Goal: Transaction & Acquisition: Purchase product/service

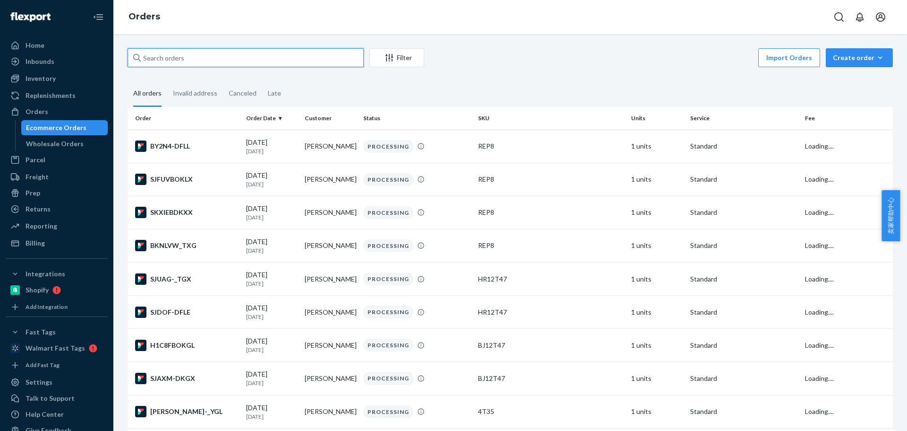
click at [200, 56] on input "text" at bounding box center [246, 57] width 236 height 19
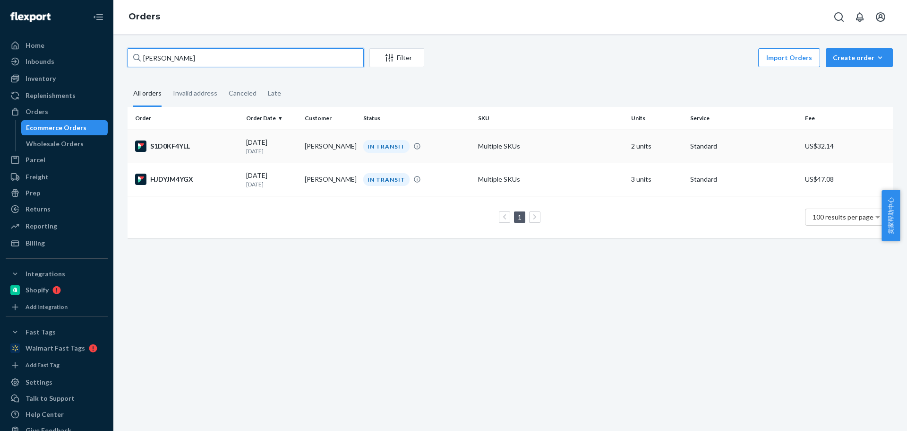
type input "[PERSON_NAME]"
click at [322, 147] on td "[PERSON_NAME]" at bounding box center [330, 145] width 59 height 33
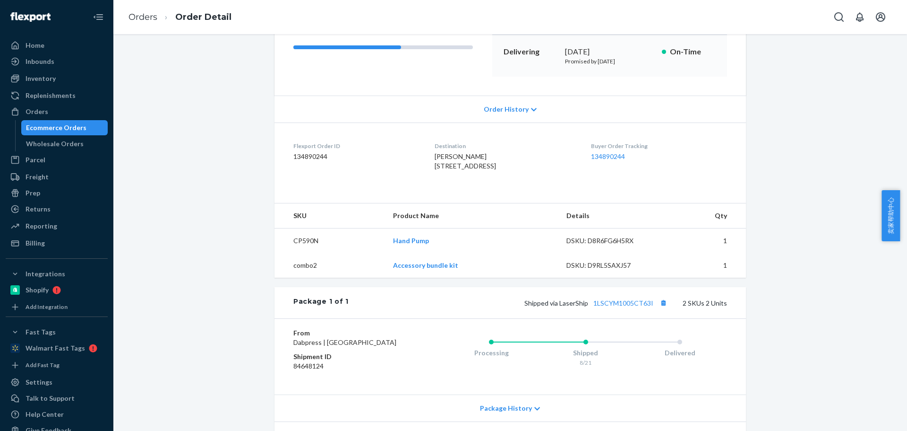
scroll to position [255, 0]
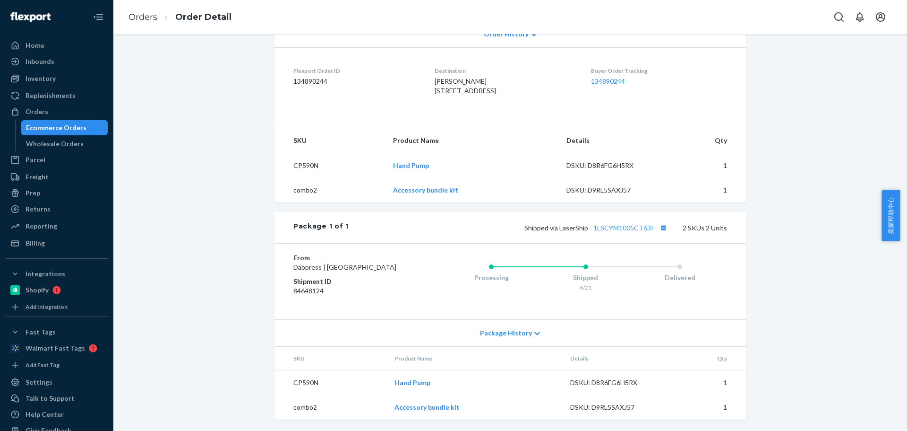
click at [524, 333] on span "Package History" at bounding box center [506, 332] width 52 height 9
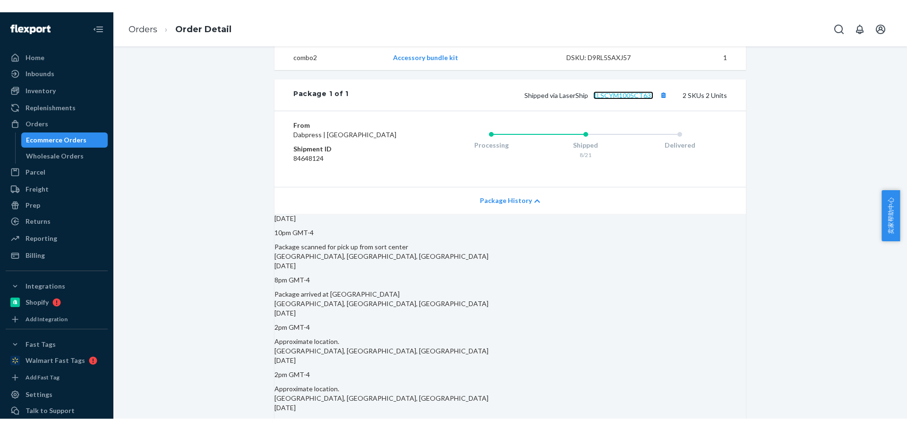
scroll to position [314, 0]
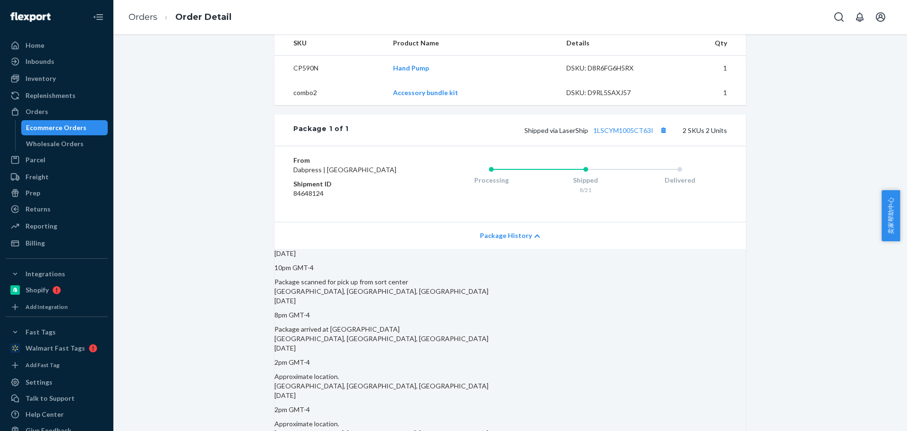
drag, startPoint x: 185, startPoint y: 177, endPoint x: 261, endPoint y: 209, distance: 83.0
click at [184, 178] on div "Flexport Order # S1D0KF4YLL • Standard / US$32.14 View Details Create Return Du…" at bounding box center [511, 170] width 780 height 873
click at [629, 134] on link "1LSCYM1005CT63I" at bounding box center [624, 130] width 60 height 8
click at [190, 383] on div "Flexport Order # S1D0KF4YLL • Standard / US$32.14 View Details Create Return Du…" at bounding box center [511, 170] width 780 height 873
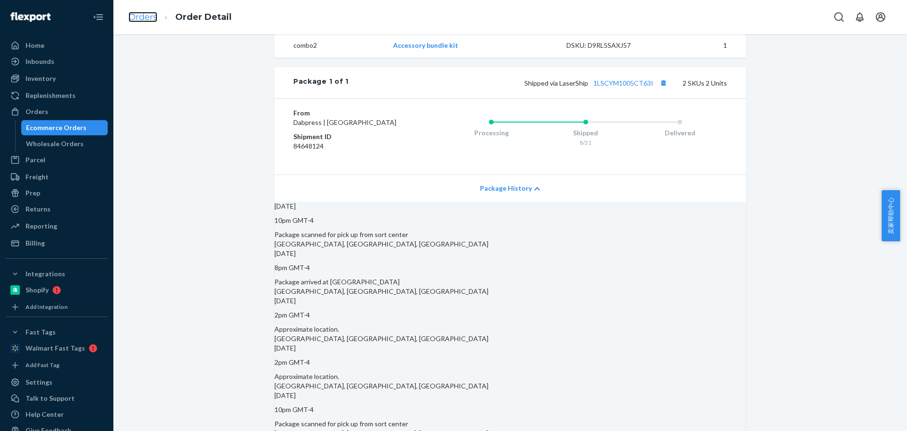
click at [134, 17] on link "Orders" at bounding box center [143, 17] width 29 height 10
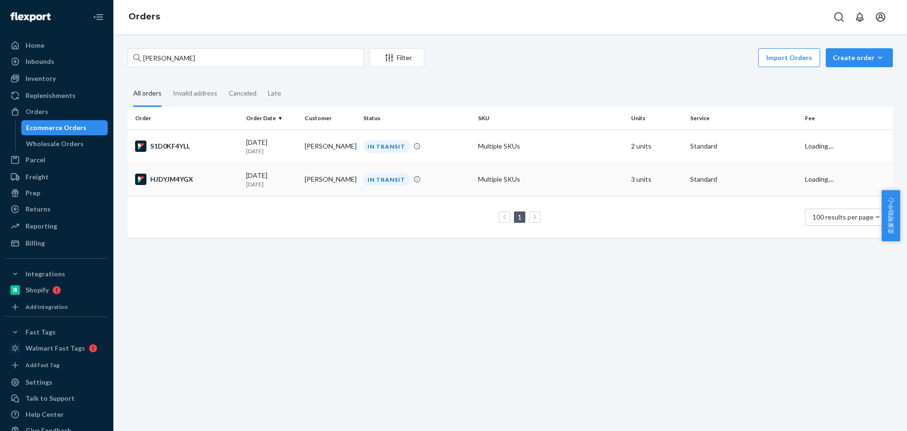
click at [318, 180] on td "[PERSON_NAME]" at bounding box center [330, 179] width 59 height 33
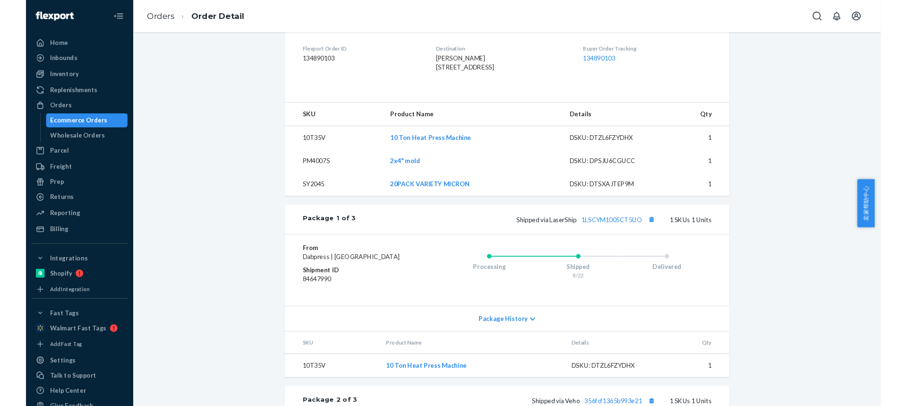
scroll to position [331, 0]
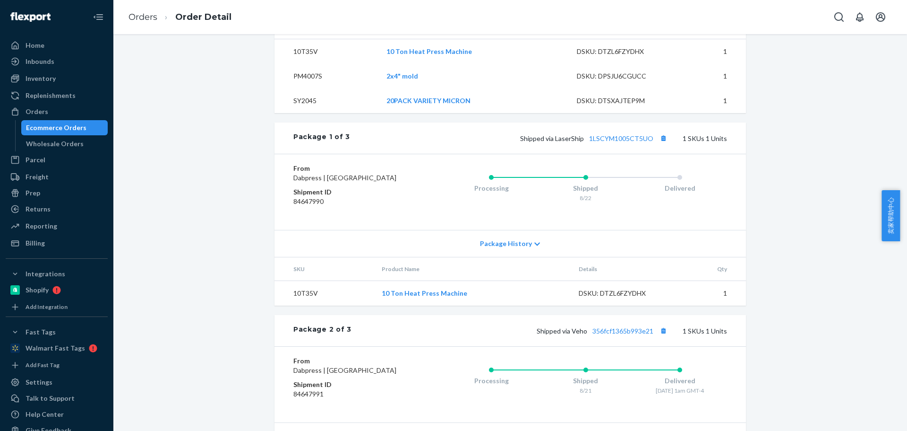
click at [501, 248] on span "Package History" at bounding box center [506, 243] width 52 height 9
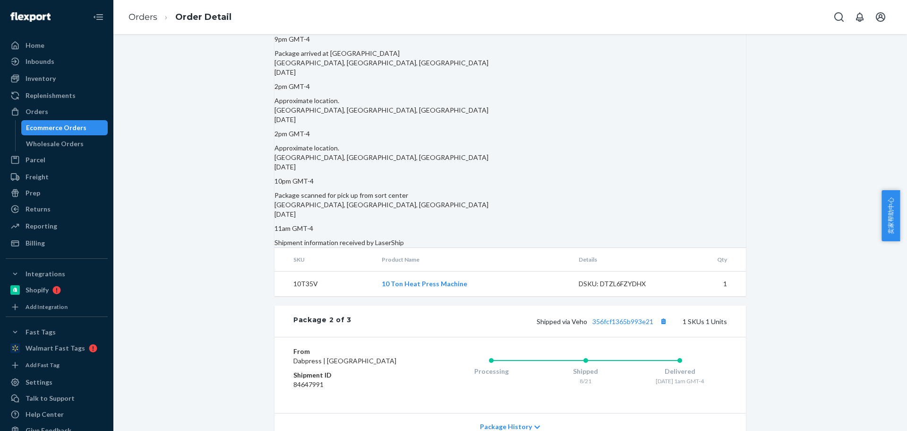
scroll to position [709, 0]
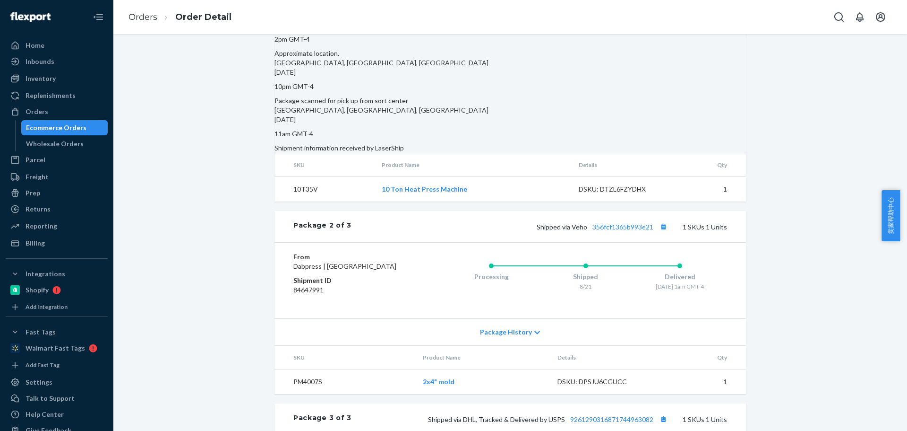
click at [511, 336] on span "Package History" at bounding box center [506, 331] width 52 height 9
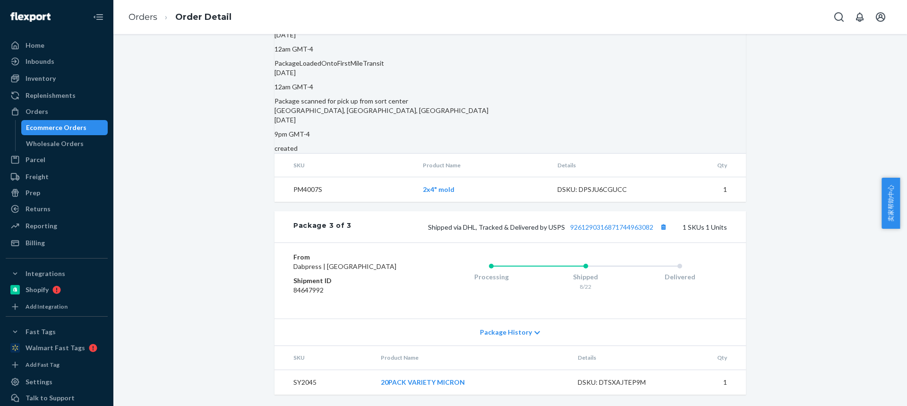
scroll to position [1215, 0]
click at [517, 332] on span "Package History" at bounding box center [506, 331] width 52 height 9
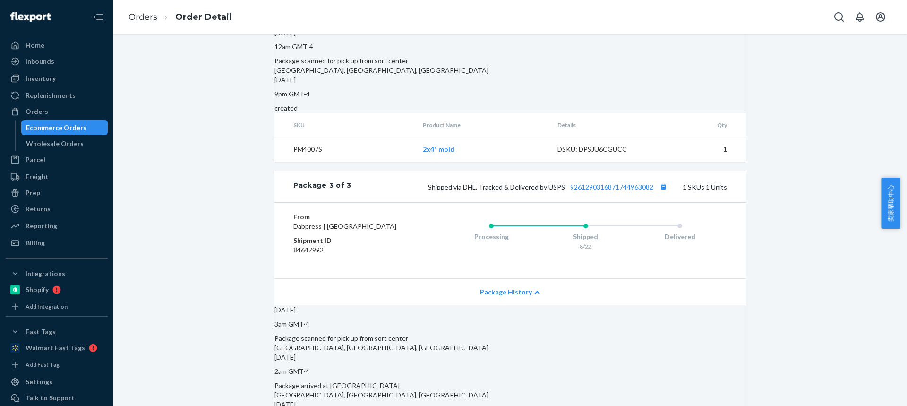
scroll to position [1310, 0]
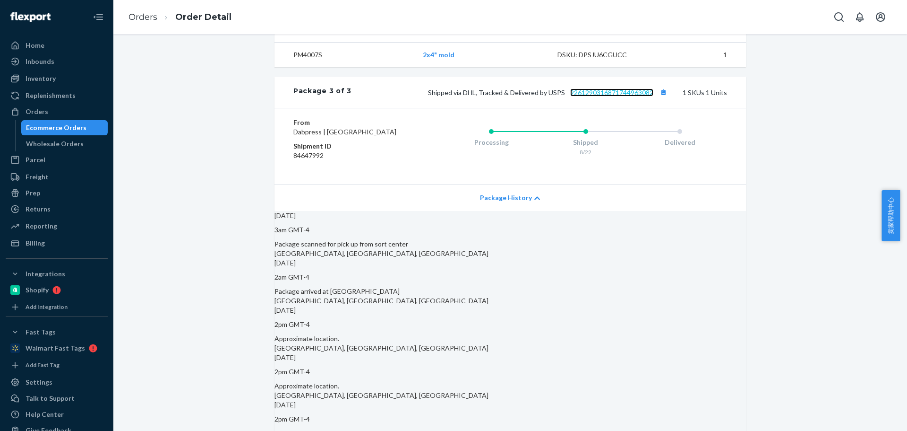
drag, startPoint x: 610, startPoint y: 149, endPoint x: 598, endPoint y: 123, distance: 28.3
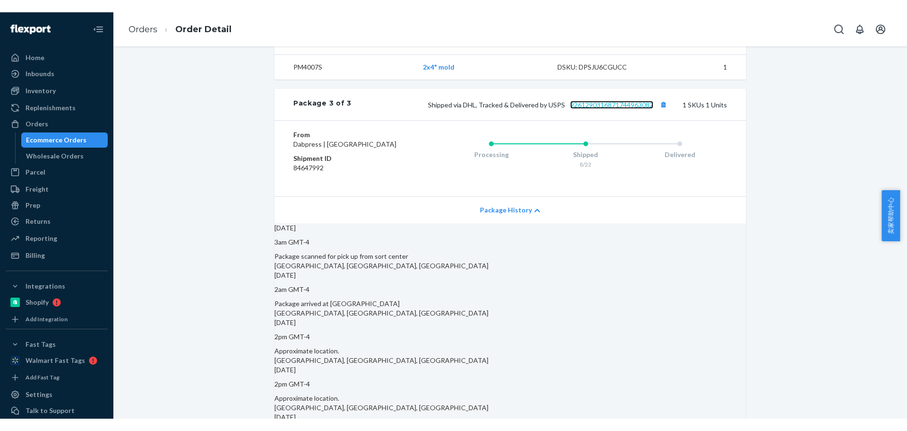
scroll to position [1404, 0]
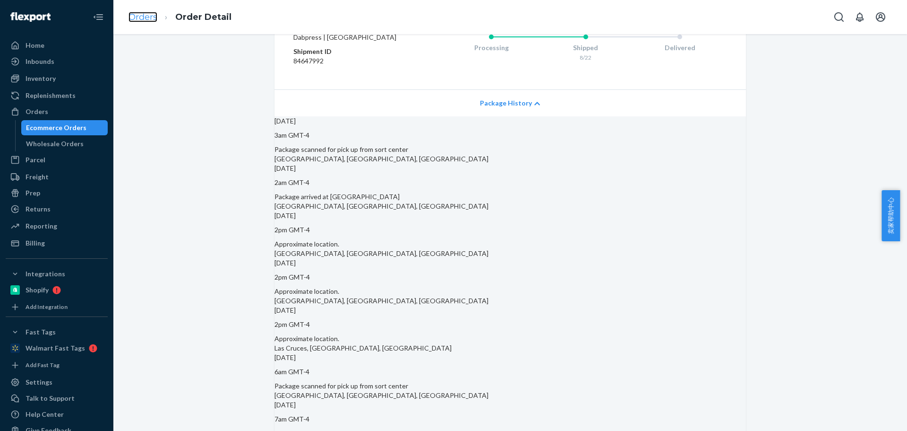
click at [149, 18] on link "Orders" at bounding box center [143, 17] width 29 height 10
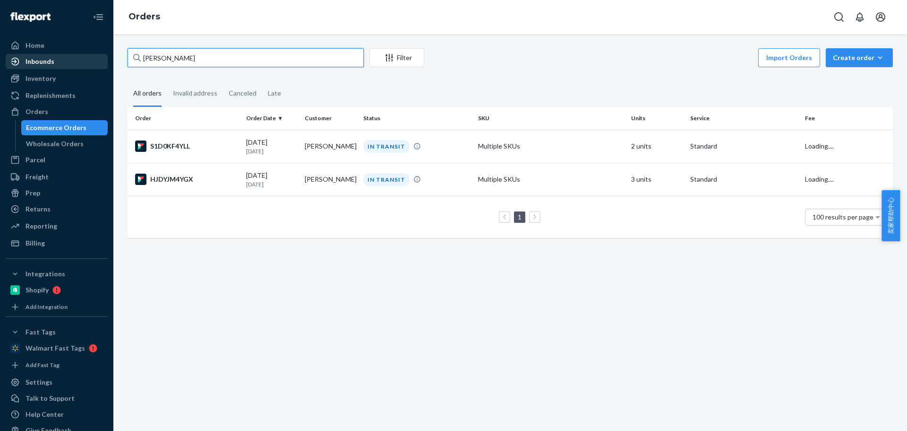
drag, startPoint x: 188, startPoint y: 56, endPoint x: 30, endPoint y: 54, distance: 158.3
click at [30, 54] on div "Home Inbounds Shipping Plans Problems Inventory Products Replenishments Orders …" at bounding box center [453, 215] width 907 height 431
paste input "[PERSON_NAME]"
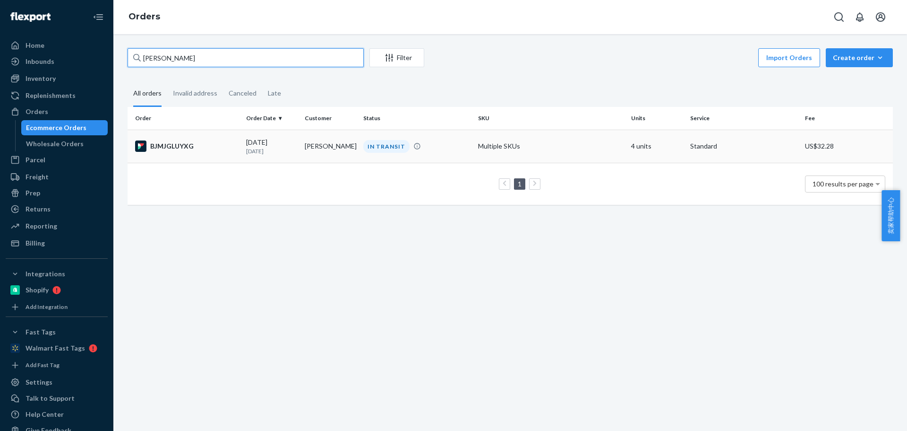
type input "[PERSON_NAME]"
click at [302, 147] on td "[PERSON_NAME]" at bounding box center [330, 145] width 59 height 33
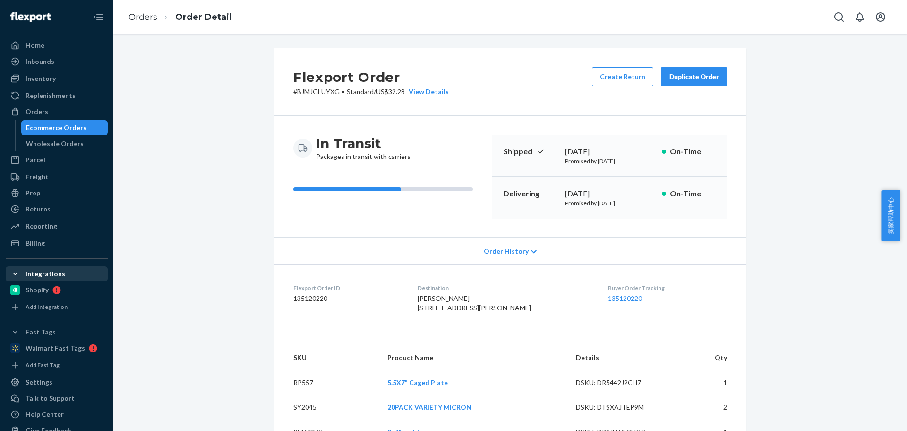
scroll to position [18, 0]
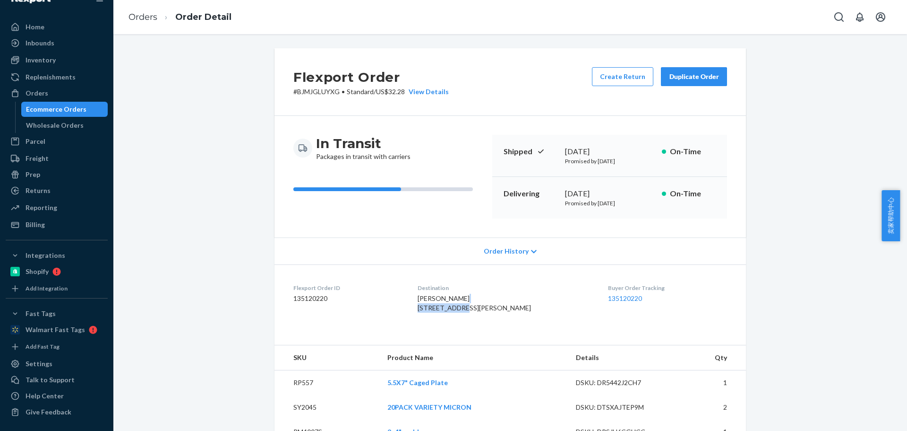
drag, startPoint x: 426, startPoint y: 311, endPoint x: 477, endPoint y: 311, distance: 50.6
click at [477, 311] on dl "Flexport Order ID 135120220 Destination Jacky Miller 2997 Pascal Dr Dayton, OH …" at bounding box center [511, 299] width 472 height 71
copy span "2997 Pascal Dr"
click at [480, 307] on div "Jacky Miller 2997 Pascal Dr Dayton, OH 45431-8547 US" at bounding box center [506, 302] width 176 height 19
drag, startPoint x: 478, startPoint y: 310, endPoint x: 408, endPoint y: 278, distance: 76.3
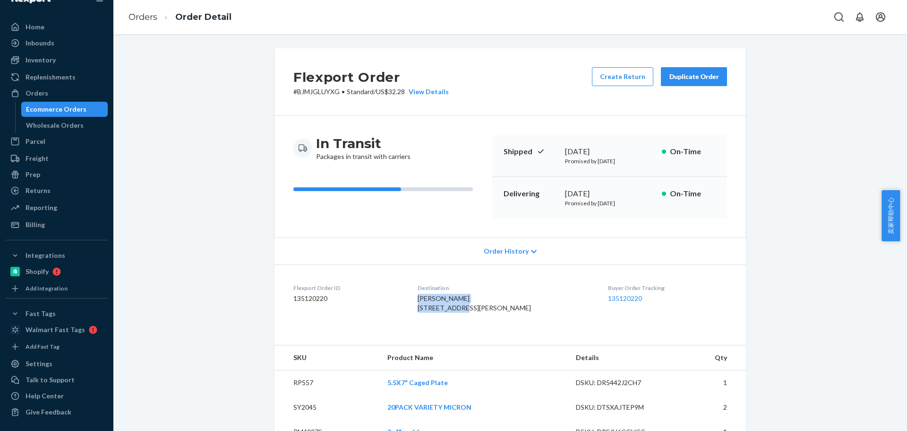
click at [424, 301] on dl "Flexport Order ID 135120220 Destination Jacky Miller 2997 Pascal Dr Dayton, OH …" at bounding box center [511, 299] width 472 height 71
copy span "Jacky Miller 2997 Pascal Dr"
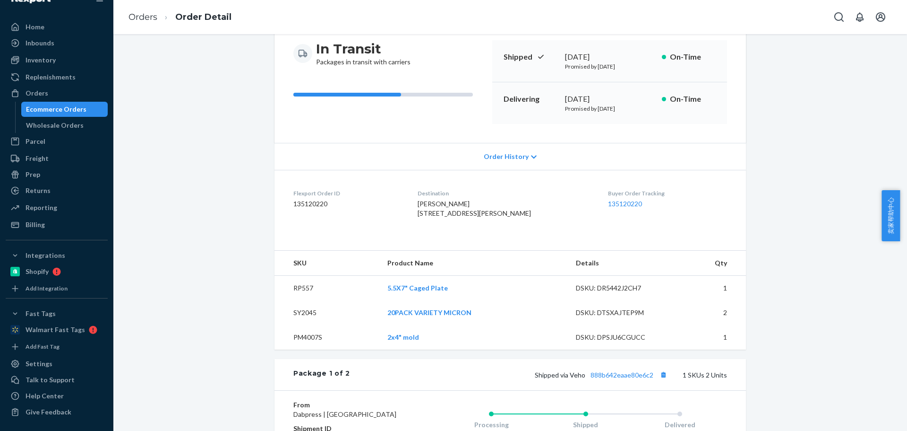
click at [292, 301] on td "RP557" at bounding box center [327, 288] width 105 height 25
copy td "RP557"
click at [302, 349] on td "PM4007S" at bounding box center [327, 337] width 105 height 25
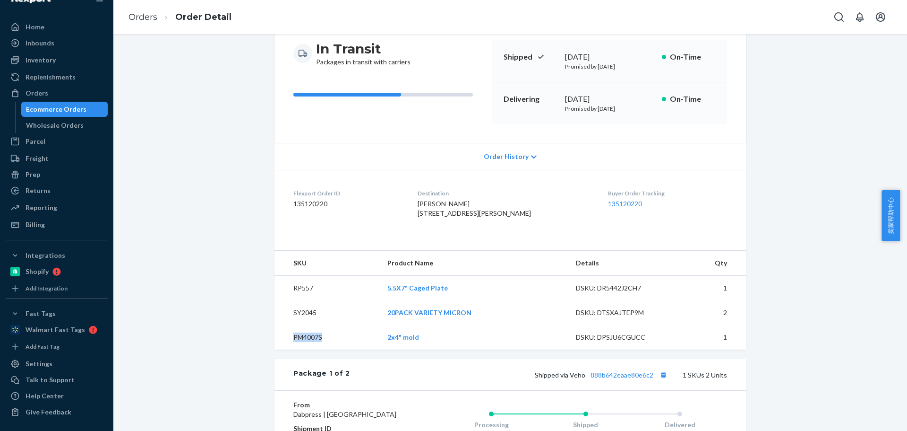
copy td "PM4007S"
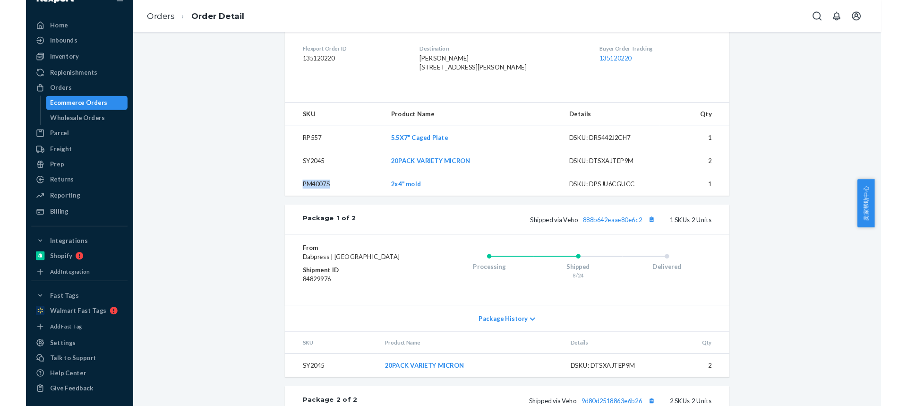
scroll to position [284, 0]
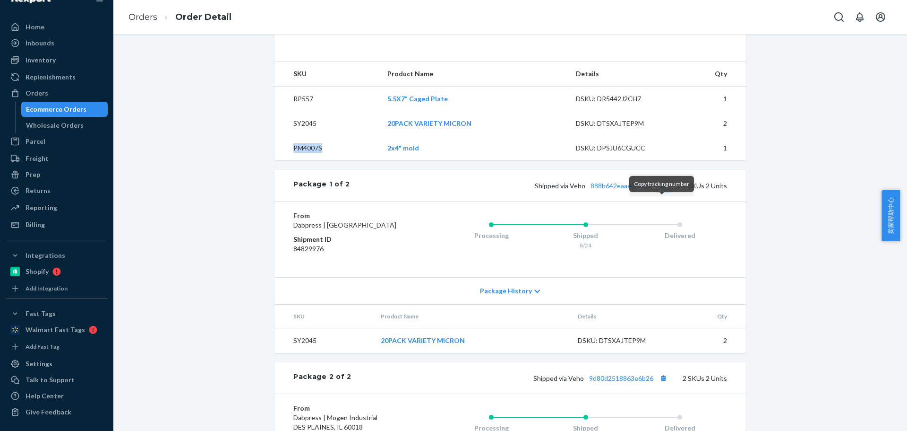
drag, startPoint x: 663, startPoint y: 203, endPoint x: 659, endPoint y: 200, distance: 5.1
click at [663, 191] on button "Copy tracking number" at bounding box center [663, 185] width 12 height 12
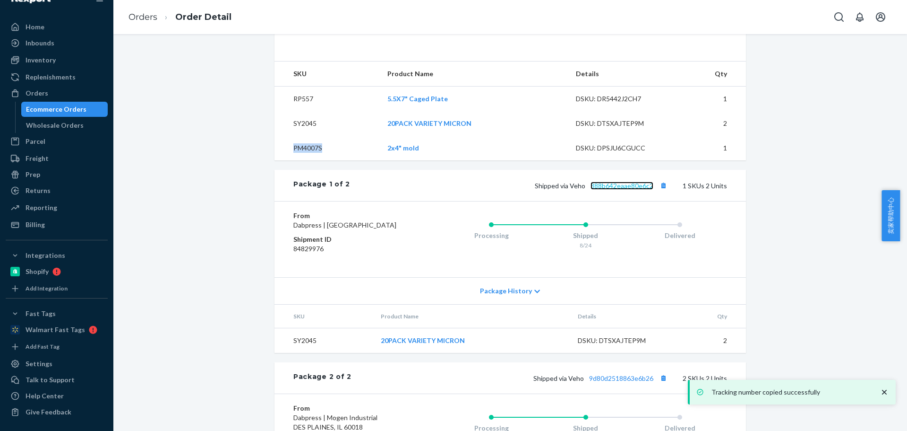
click at [604, 190] on link "888b642eaae80e6c2" at bounding box center [622, 185] width 63 height 8
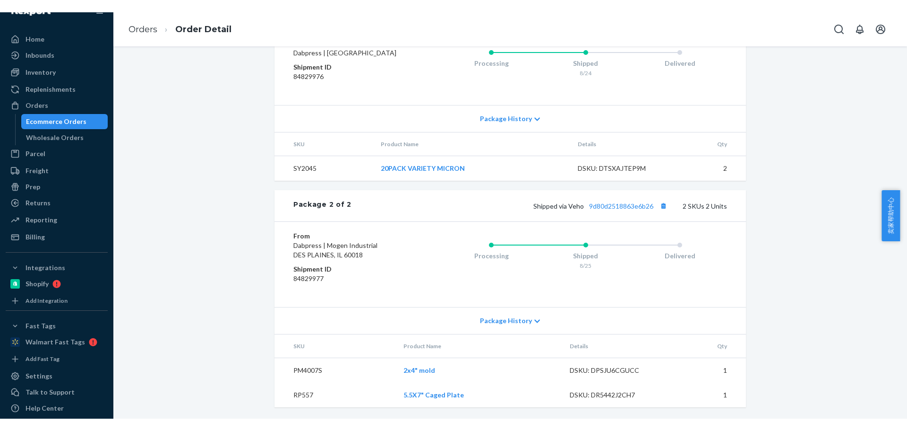
scroll to position [496, 0]
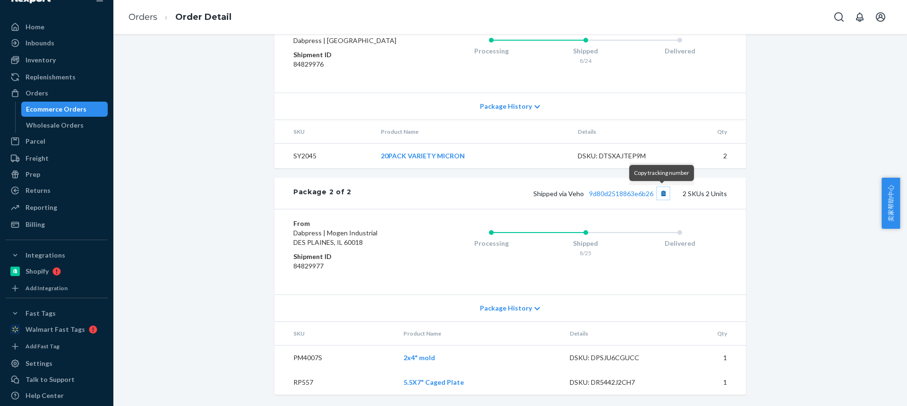
click at [661, 195] on button "Copy tracking number" at bounding box center [663, 193] width 12 height 12
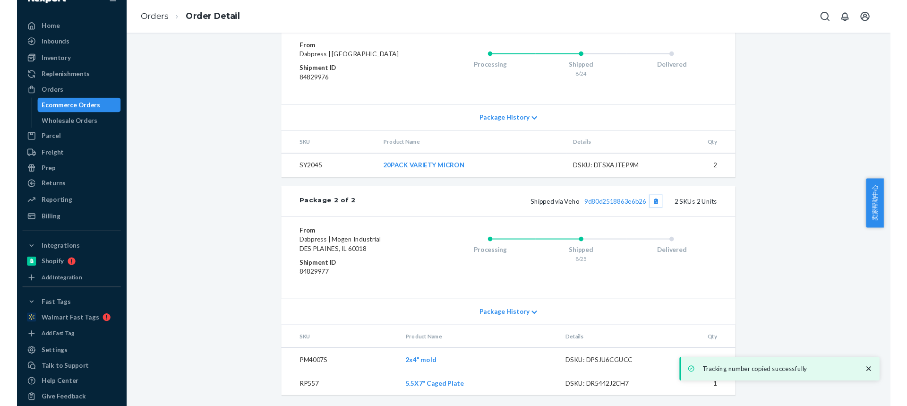
scroll to position [472, 0]
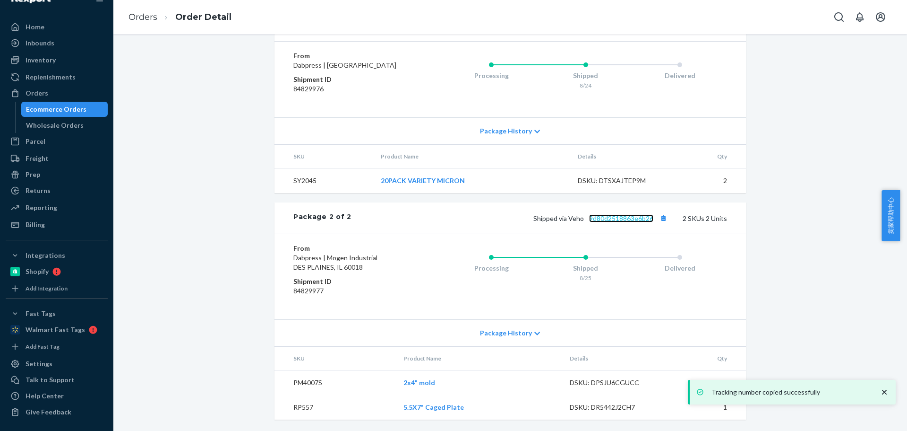
click at [614, 216] on link "9d80d2518863e6b26" at bounding box center [621, 218] width 64 height 8
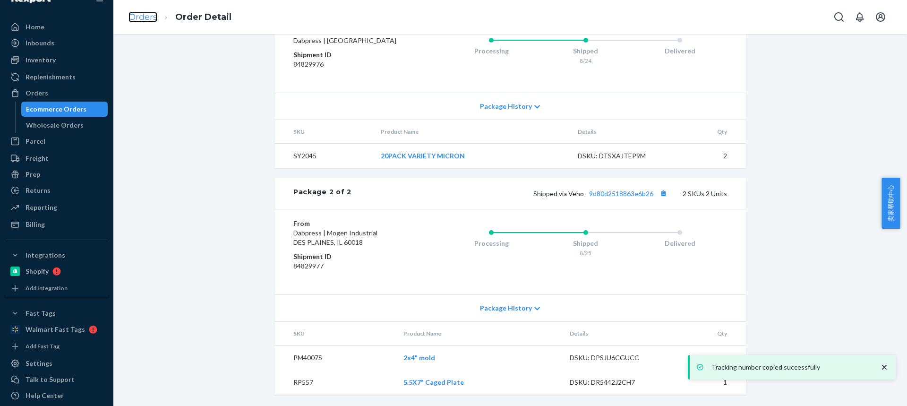
click at [143, 15] on link "Orders" at bounding box center [143, 17] width 29 height 10
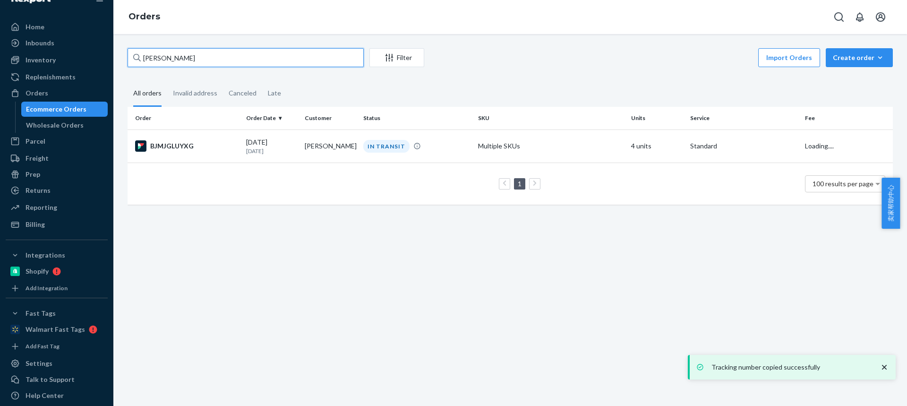
drag, startPoint x: 196, startPoint y: 57, endPoint x: 218, endPoint y: 5, distance: 57.2
click at [74, 51] on div "Home Inbounds Shipping Plans Problems Inventory Products Replenishments Orders …" at bounding box center [453, 203] width 907 height 406
paste input "oe Czarnik"
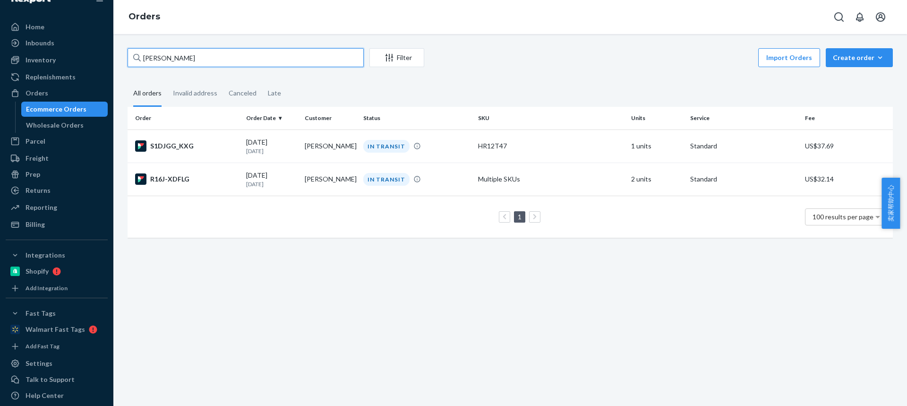
type input "[PERSON_NAME]"
click at [321, 148] on td "[PERSON_NAME]" at bounding box center [330, 145] width 59 height 33
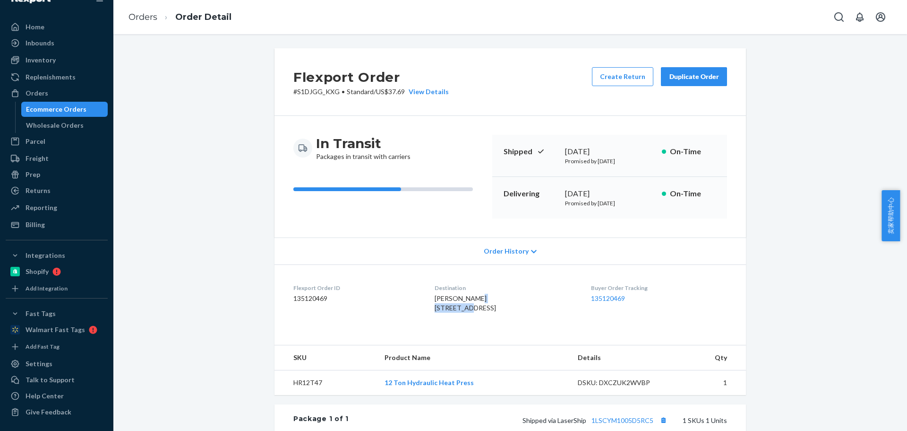
drag, startPoint x: 424, startPoint y: 309, endPoint x: 451, endPoint y: 206, distance: 106.6
click at [470, 308] on dl "Flexport Order ID 135120469 Destination Joe Czarnik 5806 Key Ave Baltimore, MD …" at bounding box center [511, 299] width 472 height 71
copy span "5806 Key Ave"
click at [309, 395] on td "HR12T47" at bounding box center [326, 382] width 103 height 25
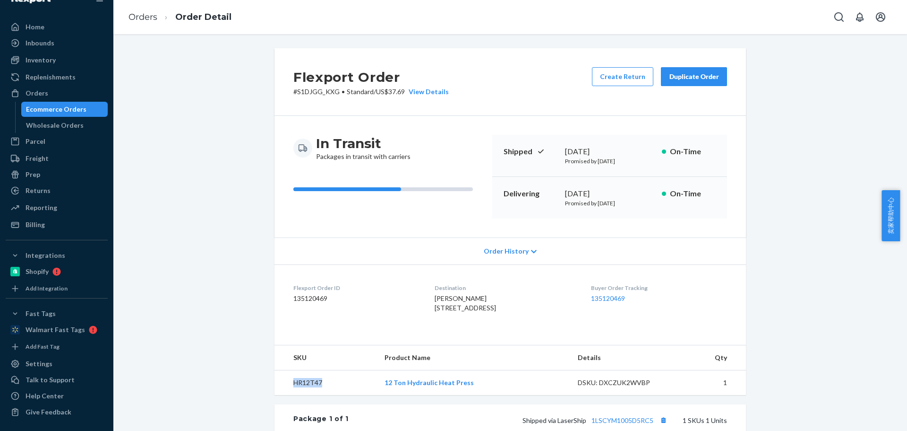
copy td "HR12T47"
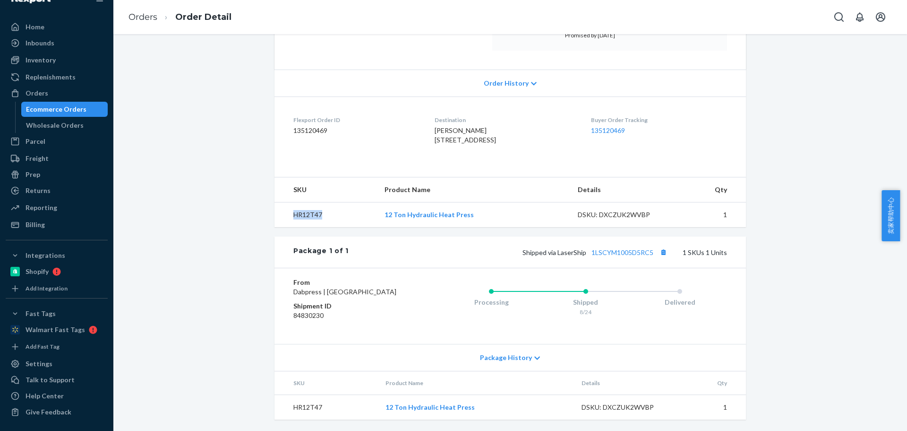
scroll to position [196, 0]
click at [661, 246] on button "Copy tracking number" at bounding box center [663, 252] width 12 height 12
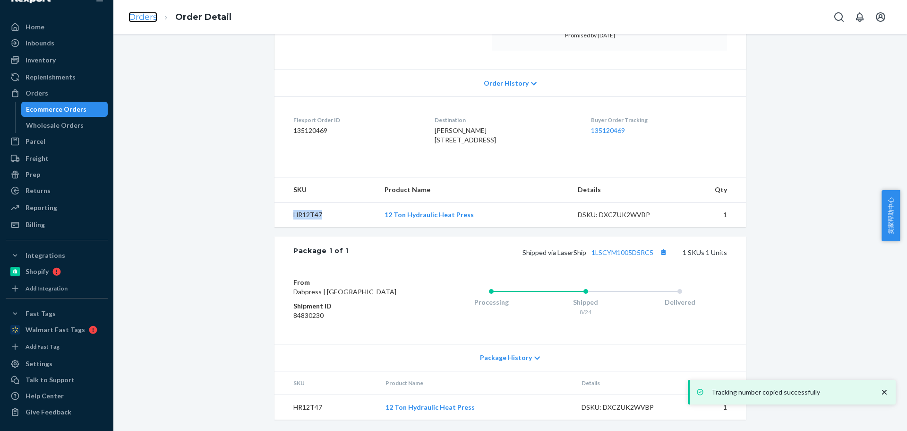
click at [146, 18] on link "Orders" at bounding box center [143, 17] width 29 height 10
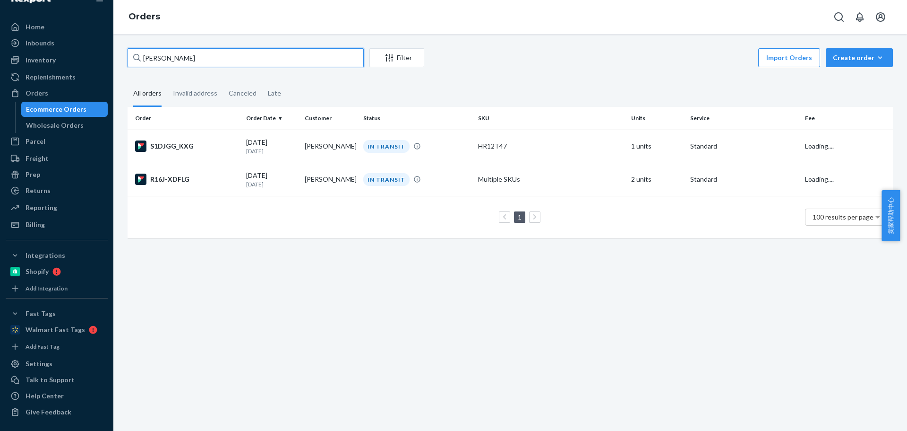
drag, startPoint x: 211, startPoint y: 64, endPoint x: 194, endPoint y: 61, distance: 16.8
click at [194, 61] on input "[PERSON_NAME]" at bounding box center [246, 57] width 236 height 19
click at [258, 184] on p "[DATE]" at bounding box center [271, 184] width 51 height 8
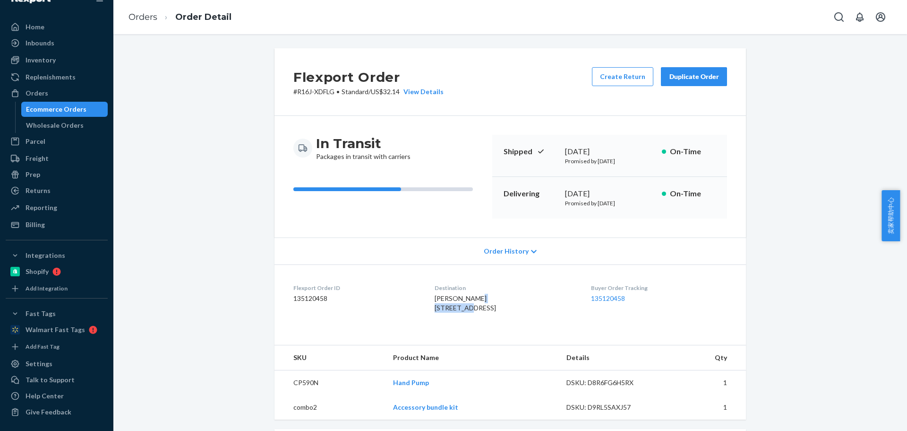
drag, startPoint x: 424, startPoint y: 309, endPoint x: 470, endPoint y: 308, distance: 45.9
click at [470, 308] on dl "Flexport Order ID 135120458 Destination Joe Czarnik 5806 Key Ave Baltimore, MD …" at bounding box center [511, 299] width 472 height 71
copy span "5806 Key Ave"
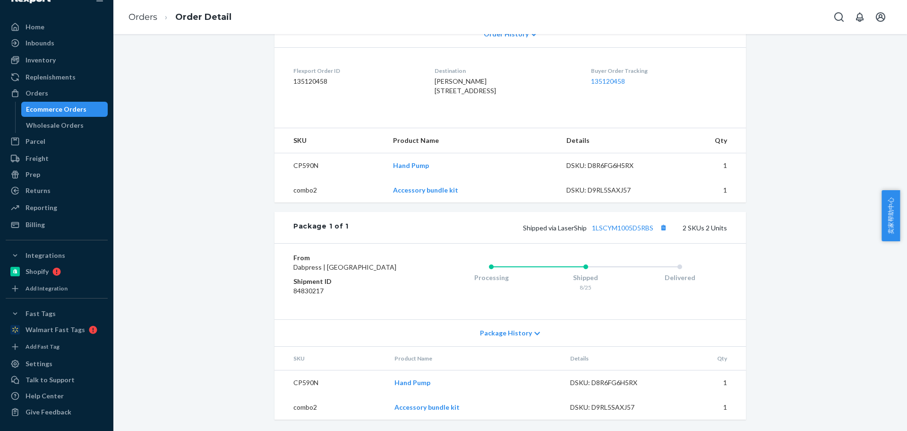
scroll to position [245, 0]
click at [300, 154] on td "CP590N" at bounding box center [330, 165] width 111 height 25
copy td "CP590N"
click at [659, 221] on button "Copy tracking number" at bounding box center [663, 227] width 12 height 12
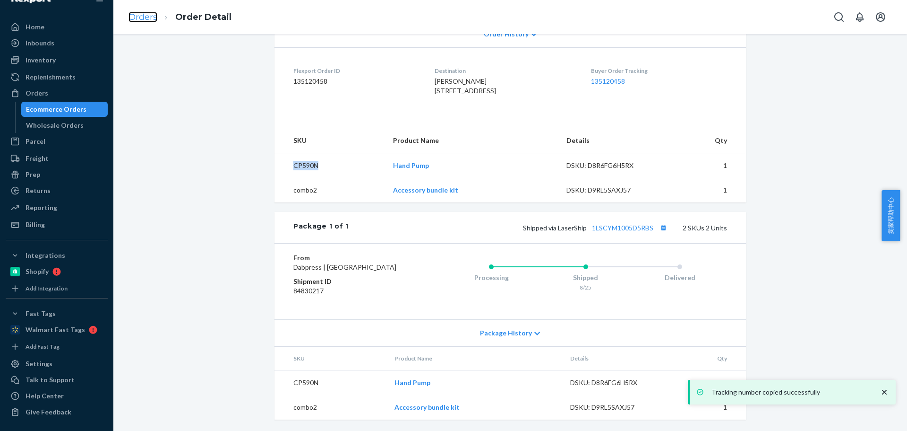
click at [139, 16] on link "Orders" at bounding box center [143, 17] width 29 height 10
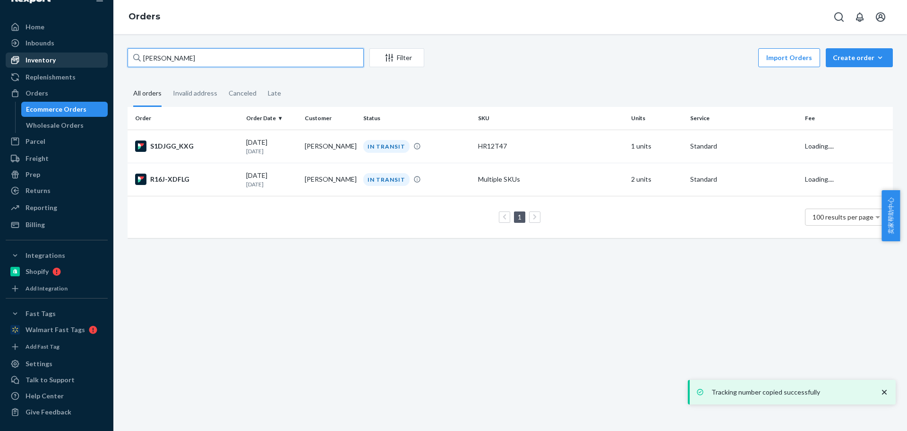
drag, startPoint x: 137, startPoint y: 59, endPoint x: 90, endPoint y: 65, distance: 46.7
click at [82, 56] on div "Home Inbounds Shipping Plans Problems Inventory Products Replenishments Orders …" at bounding box center [453, 215] width 907 height 431
paste input "[PERSON_NAME]"
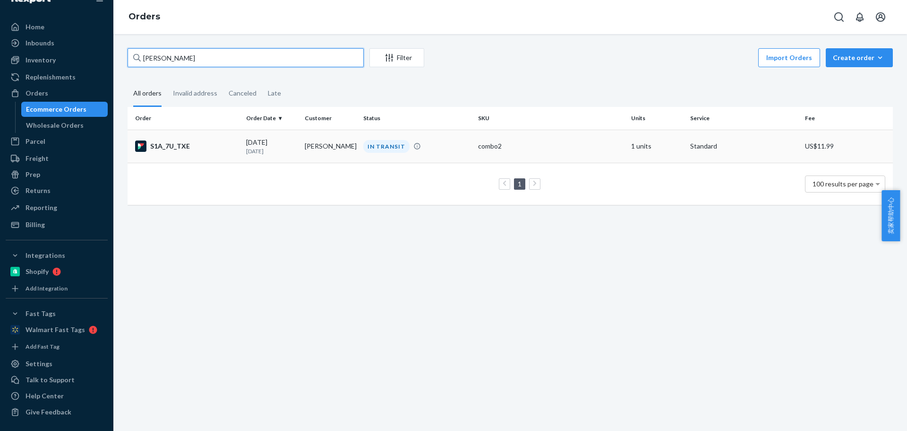
type input "[PERSON_NAME]"
click at [248, 141] on div "08/24/2025 1 day ago" at bounding box center [271, 146] width 51 height 17
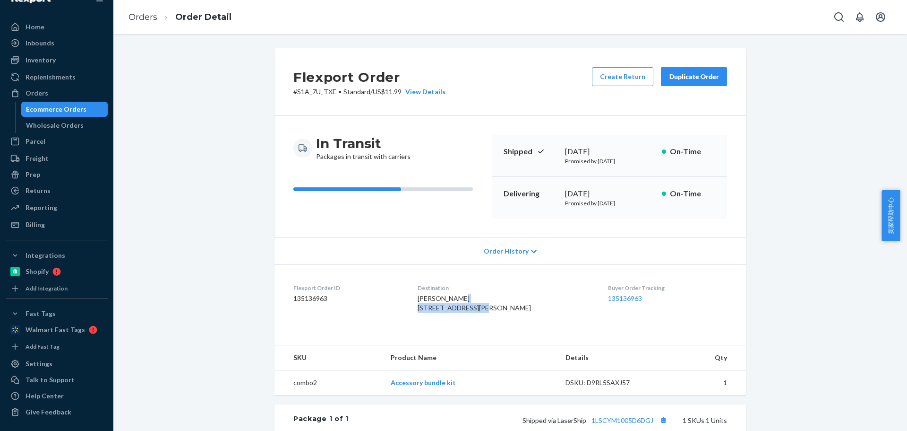
drag, startPoint x: 421, startPoint y: 311, endPoint x: 380, endPoint y: 176, distance: 140.5
click at [503, 309] on dl "Flexport Order ID 135136963 Destination Nick Welsch 6816 E Shadow Lake Dr Lino …" at bounding box center [511, 299] width 472 height 71
copy span "6816 E Shadow Lake Dr"
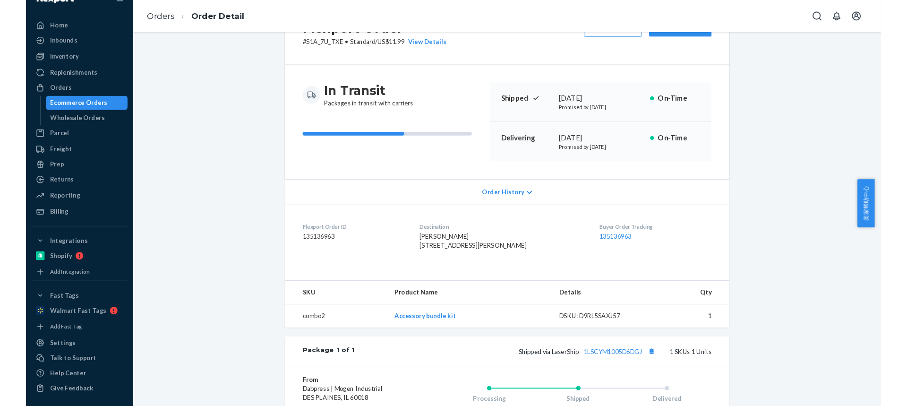
scroll to position [189, 0]
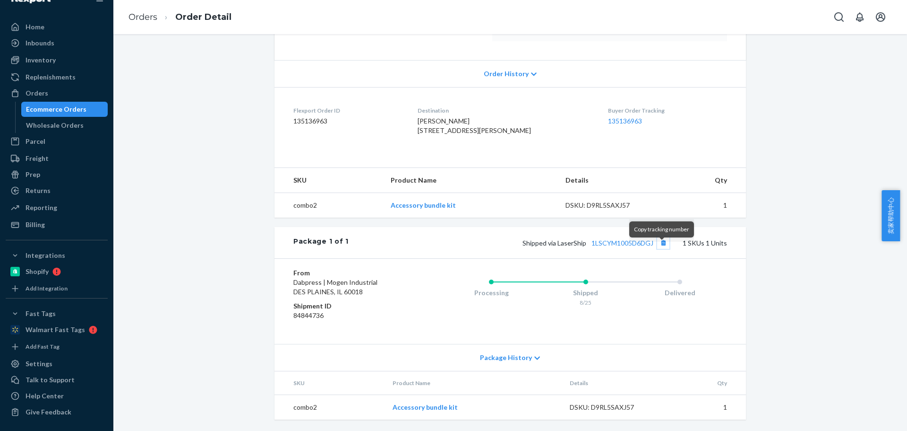
drag, startPoint x: 661, startPoint y: 250, endPoint x: 367, endPoint y: 93, distance: 333.0
click at [652, 247] on span "Shipped via LaserShip 1LSCYM1005D6DGJ" at bounding box center [596, 243] width 147 height 8
click at [666, 247] on button "Copy tracking number" at bounding box center [663, 242] width 12 height 12
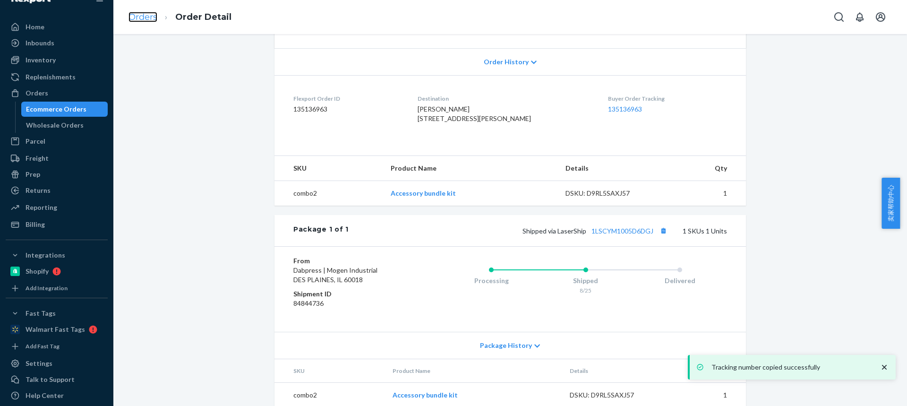
click at [149, 16] on link "Orders" at bounding box center [143, 17] width 29 height 10
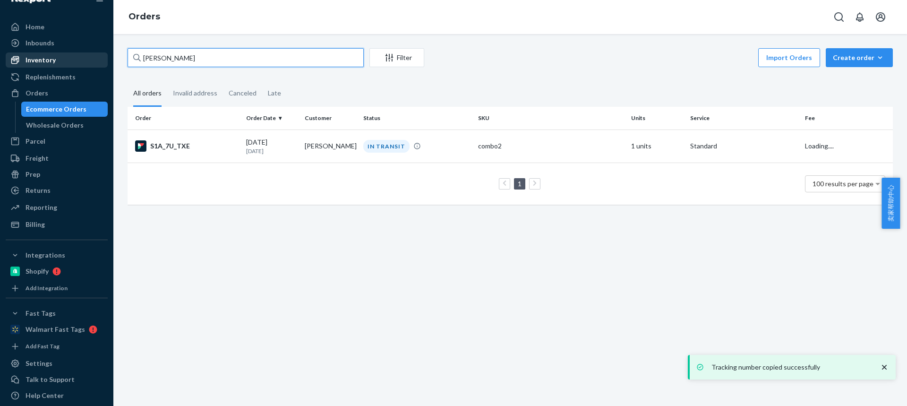
drag, startPoint x: 197, startPoint y: 56, endPoint x: 85, endPoint y: 56, distance: 112.0
click at [85, 56] on div "Home Inbounds Shipping Plans Problems Inventory Products Replenishments Orders …" at bounding box center [453, 203] width 907 height 406
paste input "[PERSON_NAME]"
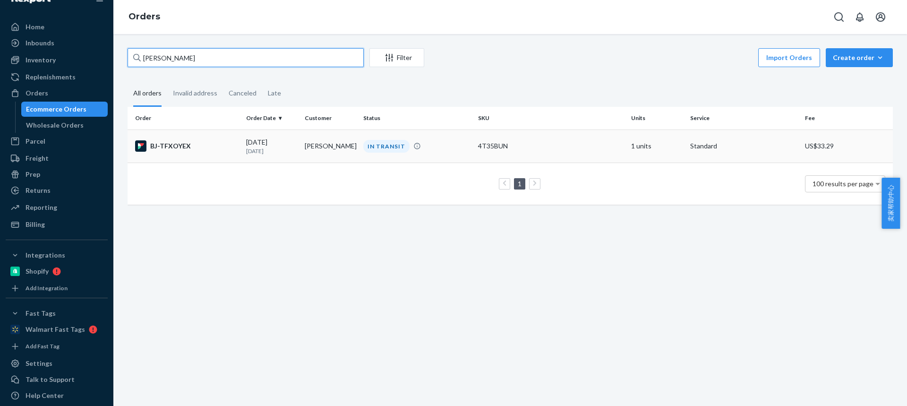
type input "[PERSON_NAME]"
click at [303, 146] on td "[PERSON_NAME]" at bounding box center [330, 145] width 59 height 33
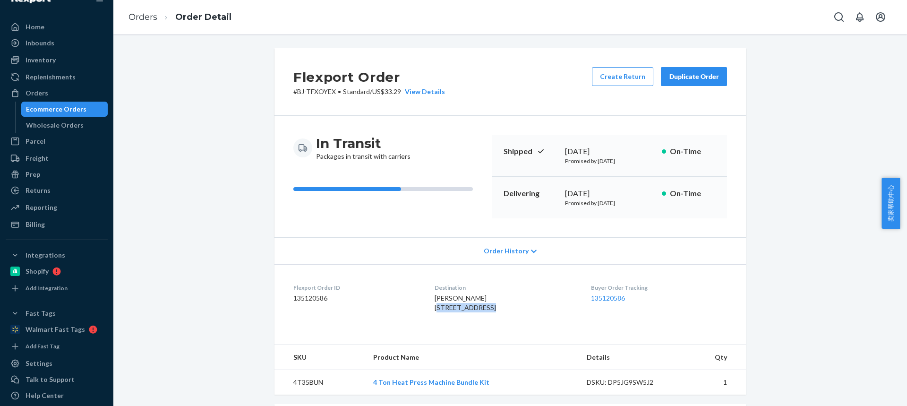
drag, startPoint x: 416, startPoint y: 308, endPoint x: 470, endPoint y: 309, distance: 53.9
click at [470, 309] on dl "Flexport Order ID 135120586 Destination DONNIE PARRISH 5833 Belmont Rd North Ch…" at bounding box center [511, 299] width 472 height 71
copy span "5833 Belmont Rd"
click at [475, 311] on span "DONNIE PARRISH 5833 Belmont Rd North Chesterfield, VA 23234-4037 US" at bounding box center [465, 302] width 61 height 17
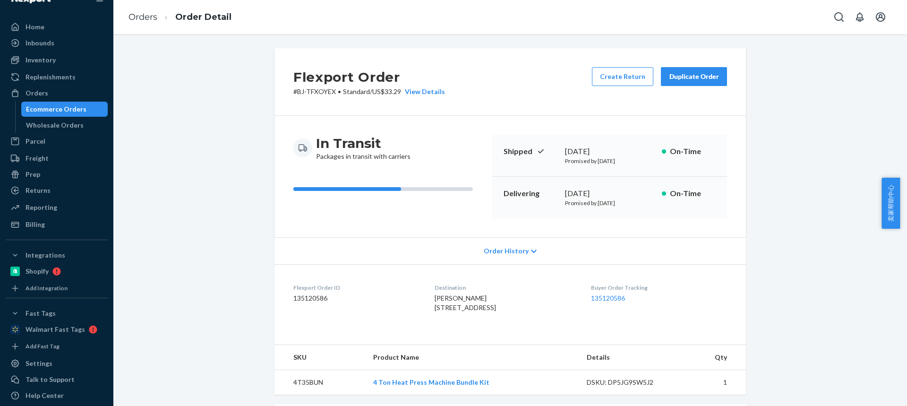
scroll to position [95, 0]
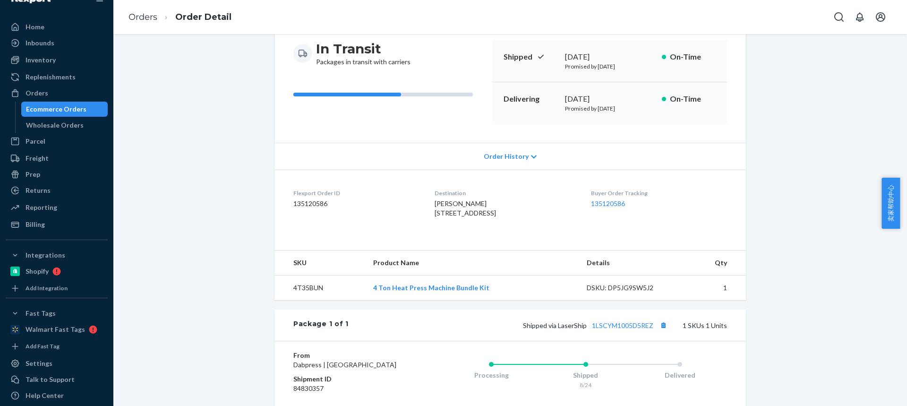
click at [303, 301] on td "4T35BUN" at bounding box center [320, 288] width 91 height 25
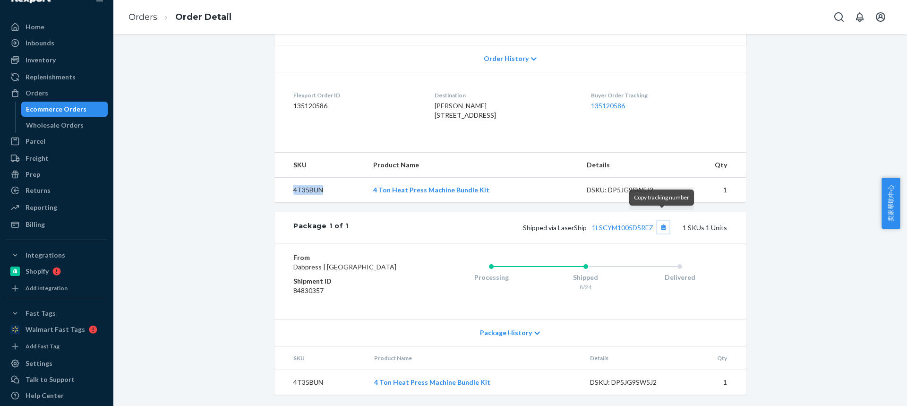
drag, startPoint x: 663, startPoint y: 218, endPoint x: 640, endPoint y: 41, distance: 178.3
click at [663, 221] on button "Copy tracking number" at bounding box center [663, 227] width 12 height 12
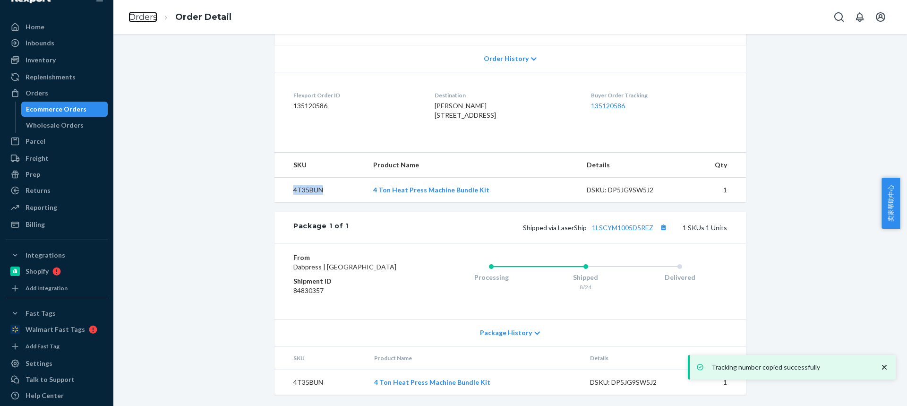
drag, startPoint x: 142, startPoint y: 19, endPoint x: 162, endPoint y: 43, distance: 30.6
click at [142, 19] on link "Orders" at bounding box center [143, 17] width 29 height 10
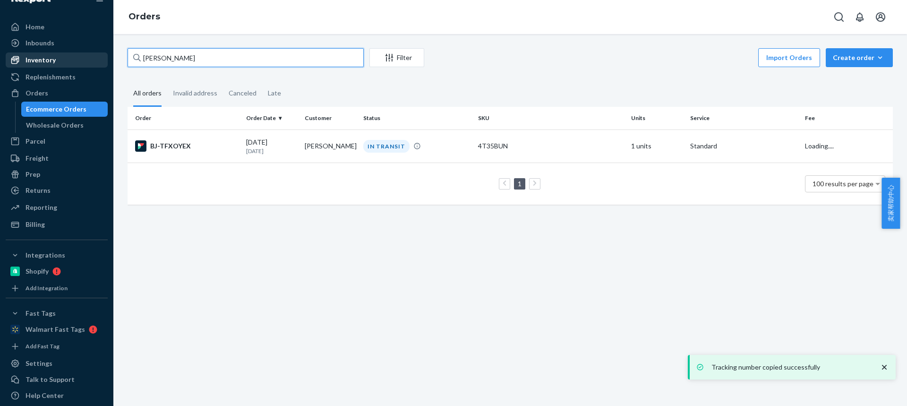
drag, startPoint x: 220, startPoint y: 52, endPoint x: 59, endPoint y: 54, distance: 161.2
click at [59, 54] on div "Home Inbounds Shipping Plans Problems Inventory Products Replenishments Orders …" at bounding box center [453, 203] width 907 height 406
paste input "[PERSON_NAME]"
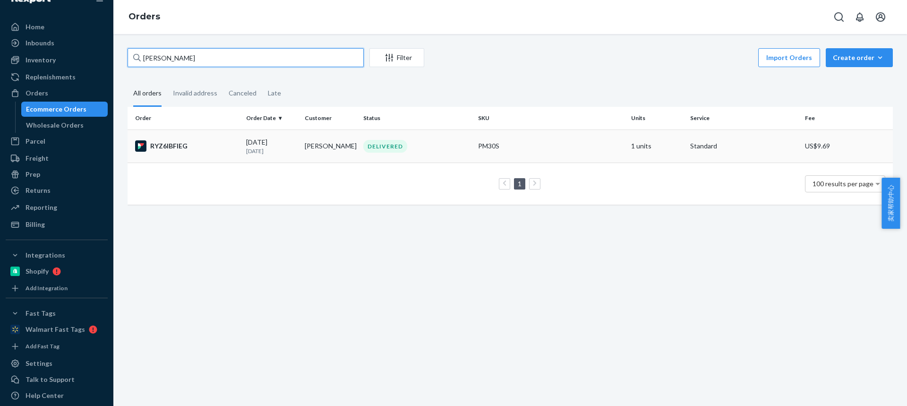
type input "[PERSON_NAME]"
click at [327, 149] on td "[PERSON_NAME]" at bounding box center [330, 145] width 59 height 33
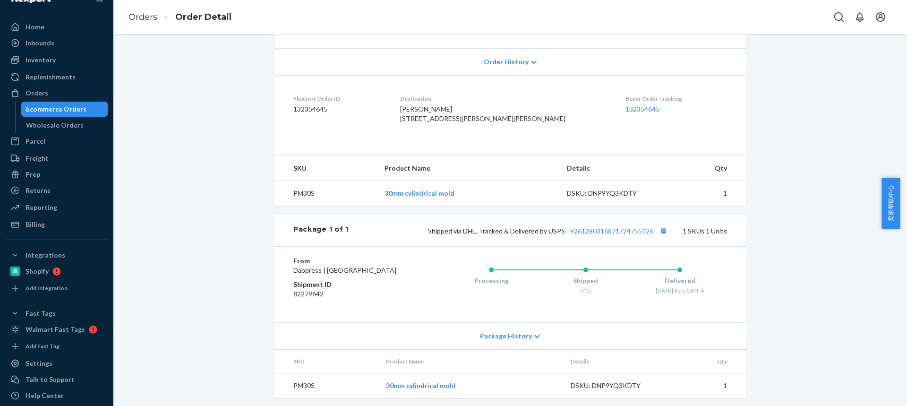
scroll to position [221, 0]
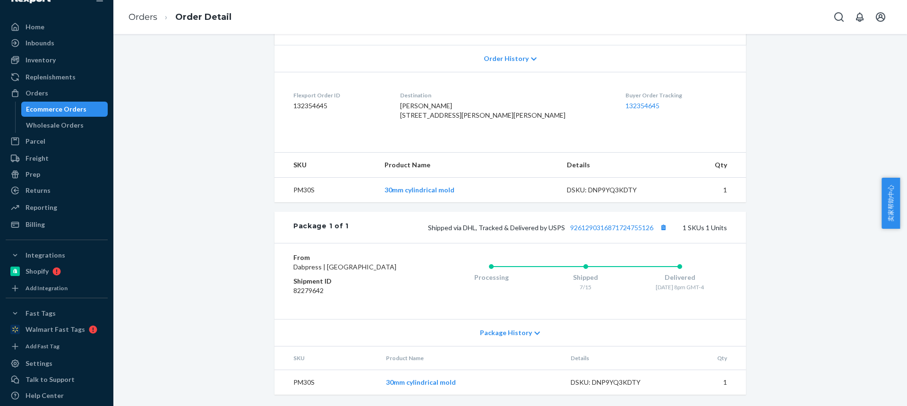
click at [505, 332] on span "Package History" at bounding box center [506, 332] width 52 height 9
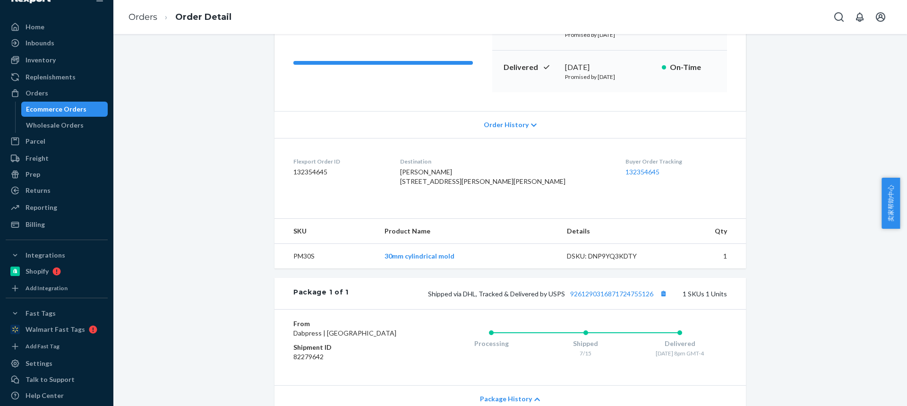
scroll to position [0, 0]
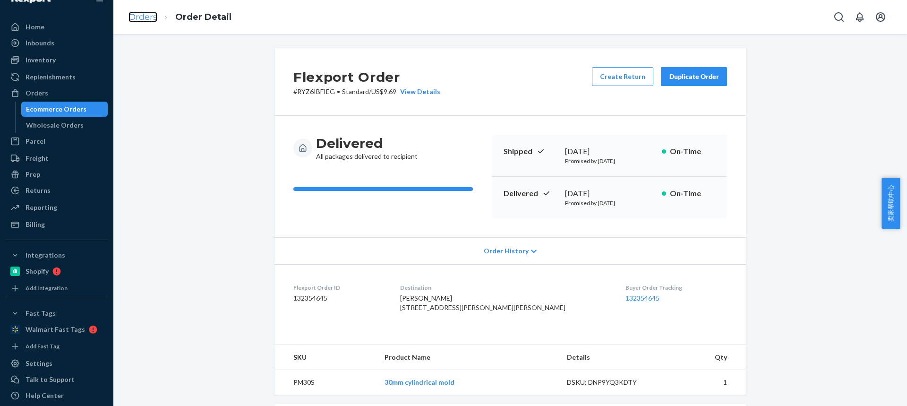
click at [139, 20] on link "Orders" at bounding box center [143, 17] width 29 height 10
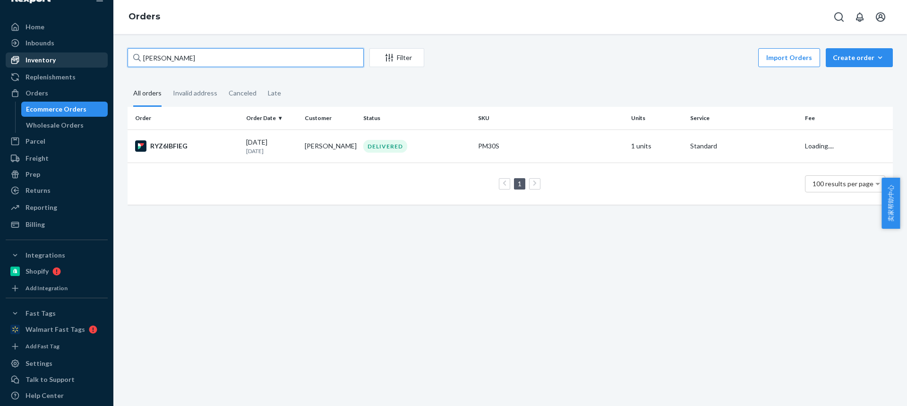
drag, startPoint x: 235, startPoint y: 61, endPoint x: 60, endPoint y: 61, distance: 175.3
click at [60, 61] on div "Home Inbounds Shipping Plans Problems Inventory Products Replenishments Orders …" at bounding box center [453, 203] width 907 height 406
paste input "[PERSON_NAME]"
type input "[PERSON_NAME]"
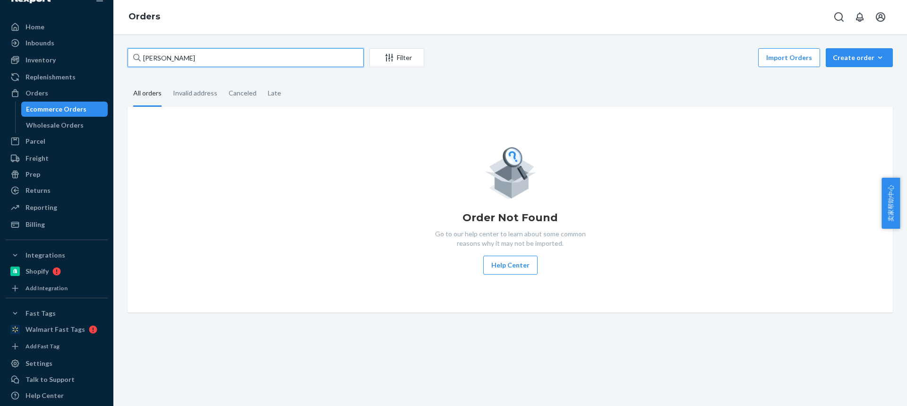
drag, startPoint x: 222, startPoint y: 58, endPoint x: 0, endPoint y: 9, distance: 227.1
click at [0, 9] on div "Home Inbounds Shipping Plans Problems Inventory Products Replenishments Orders …" at bounding box center [453, 203] width 907 height 406
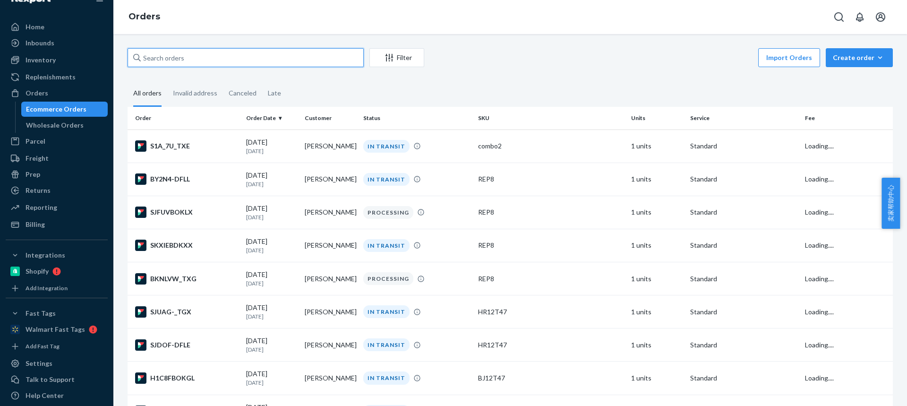
paste input "[PERSON_NAME]"
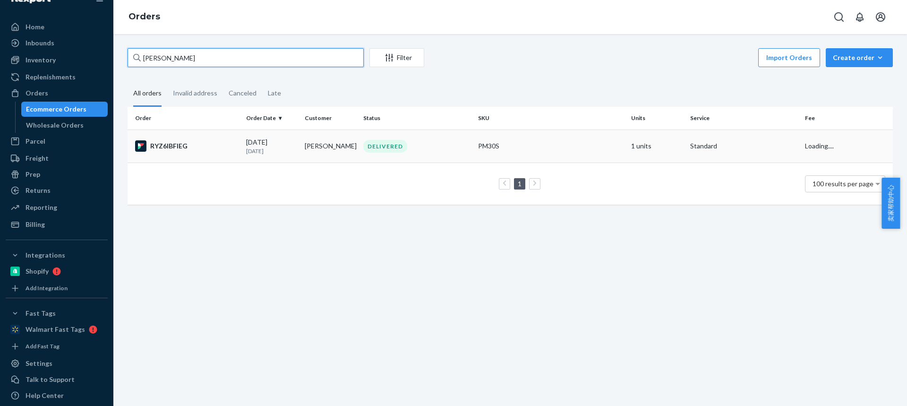
type input "[PERSON_NAME]"
click at [321, 148] on td "[PERSON_NAME]" at bounding box center [330, 145] width 59 height 33
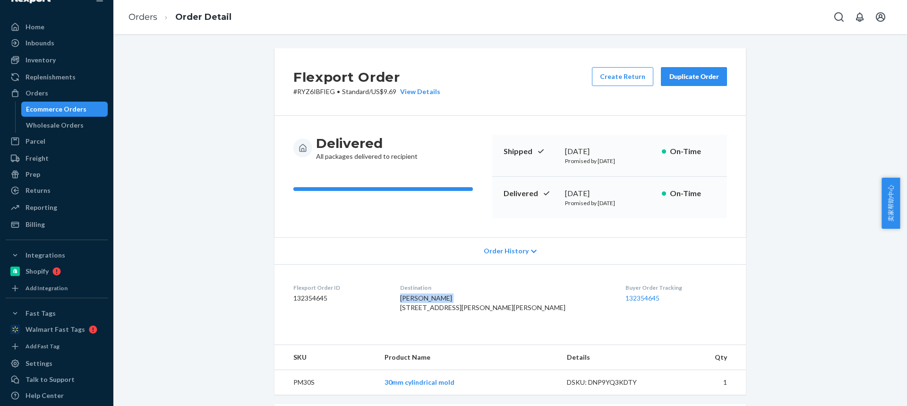
drag, startPoint x: 421, startPoint y: 298, endPoint x: 480, endPoint y: 299, distance: 59.6
click at [480, 299] on dl "Flexport Order ID 132354645 Destination Cassii Hensley 230 Jim David Rd Nichols…" at bounding box center [511, 299] width 472 height 71
click at [443, 311] on span "[PERSON_NAME] [STREET_ADDRESS][PERSON_NAME][PERSON_NAME]" at bounding box center [482, 302] width 165 height 17
drag, startPoint x: 468, startPoint y: 320, endPoint x: 517, endPoint y: 317, distance: 49.7
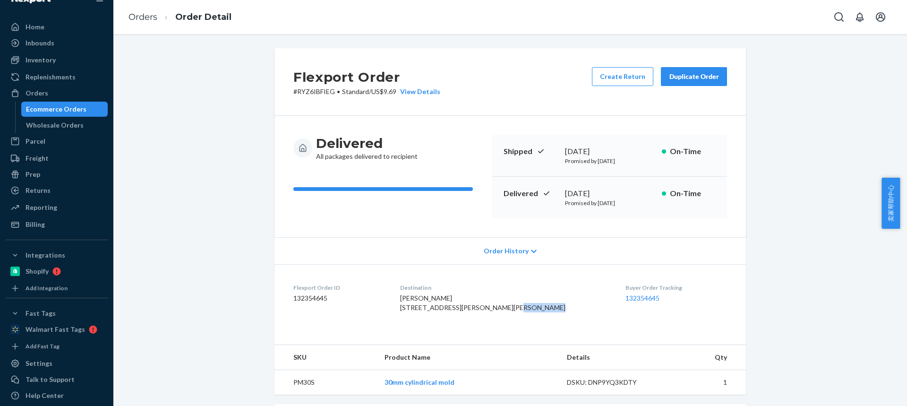
click at [517, 312] on div "[PERSON_NAME] [STREET_ADDRESS][PERSON_NAME][PERSON_NAME]" at bounding box center [505, 302] width 210 height 19
click at [714, 310] on div "Buyer Order Tracking 132354645" at bounding box center [677, 300] width 102 height 33
drag, startPoint x: 424, startPoint y: 298, endPoint x: 477, endPoint y: 298, distance: 53.4
click at [477, 298] on dl "Flexport Order ID 132354645 Destination Cassii Hensley 230 Jim David Rd Nichols…" at bounding box center [511, 299] width 472 height 71
click at [434, 311] on span "[PERSON_NAME] [STREET_ADDRESS][PERSON_NAME][PERSON_NAME]" at bounding box center [482, 302] width 165 height 17
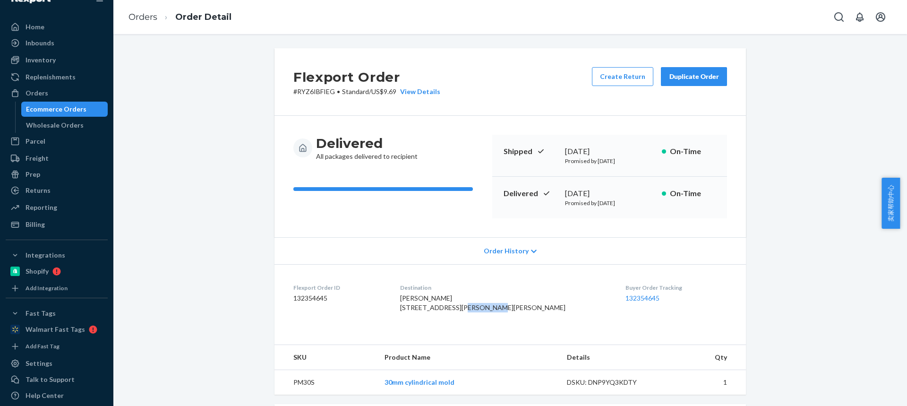
click at [434, 311] on span "[PERSON_NAME] [STREET_ADDRESS][PERSON_NAME][PERSON_NAME]" at bounding box center [482, 302] width 165 height 17
drag, startPoint x: 465, startPoint y: 319, endPoint x: 519, endPoint y: 316, distance: 53.9
click at [517, 312] on div "[PERSON_NAME] [STREET_ADDRESS][PERSON_NAME][PERSON_NAME]" at bounding box center [505, 302] width 210 height 19
drag, startPoint x: 426, startPoint y: 308, endPoint x: 481, endPoint y: 308, distance: 54.8
click at [481, 308] on div "[PERSON_NAME] [STREET_ADDRESS][PERSON_NAME][PERSON_NAME]" at bounding box center [505, 302] width 210 height 19
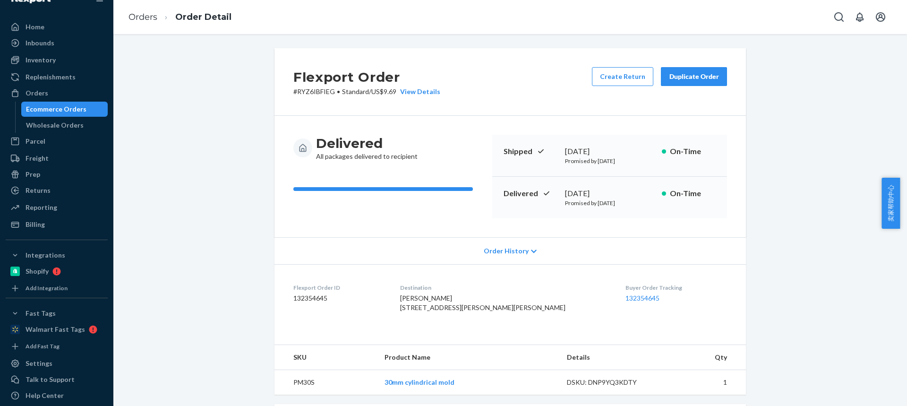
click at [459, 311] on span "[PERSON_NAME] [STREET_ADDRESS][PERSON_NAME][PERSON_NAME]" at bounding box center [482, 302] width 165 height 17
click at [147, 15] on link "Orders" at bounding box center [143, 17] width 29 height 10
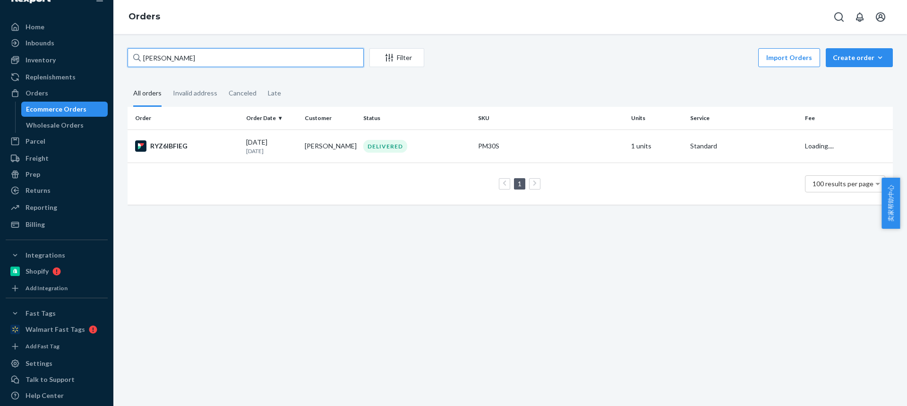
drag, startPoint x: 218, startPoint y: 59, endPoint x: 0, endPoint y: -4, distance: 227.3
click at [0, 0] on html "Home Inbounds Shipping Plans Problems Inventory Products Replenishments Orders …" at bounding box center [453, 203] width 907 height 406
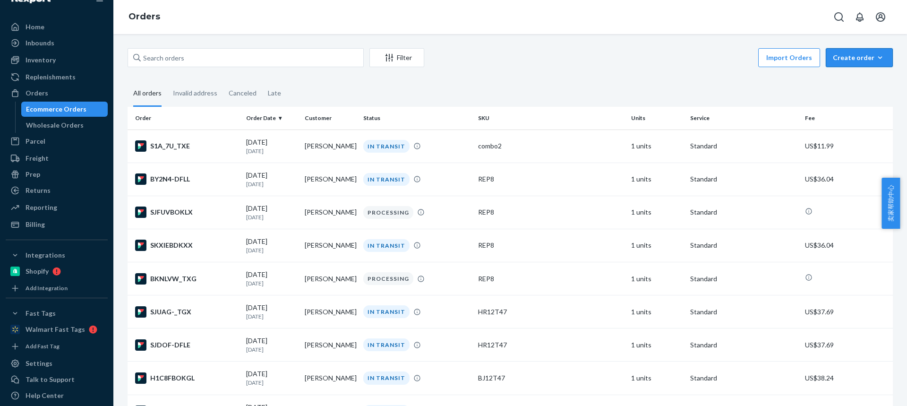
click at [856, 60] on div "Create order" at bounding box center [859, 57] width 53 height 9
click at [0, 0] on button "Ecommerce order" at bounding box center [0, 0] width 0 height 0
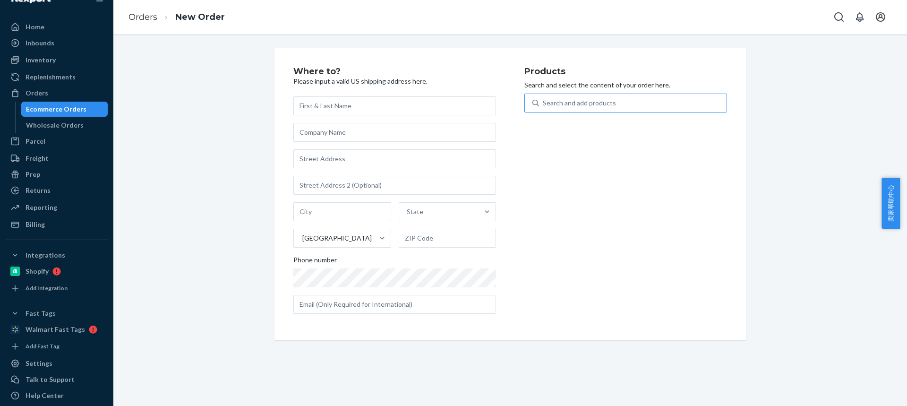
click at [601, 104] on div "Search and add products" at bounding box center [579, 102] width 73 height 9
click at [544, 104] on input "Search and add products" at bounding box center [543, 102] width 1 height 9
type input "RMP2BUN"
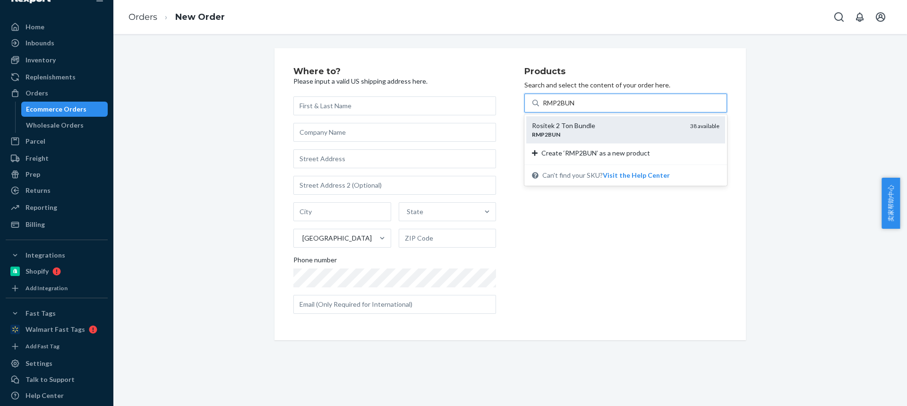
click at [593, 126] on div "Rositek 2 Ton Bundle" at bounding box center [607, 125] width 151 height 9
click at [576, 108] on input "RMP2BUN" at bounding box center [559, 102] width 33 height 9
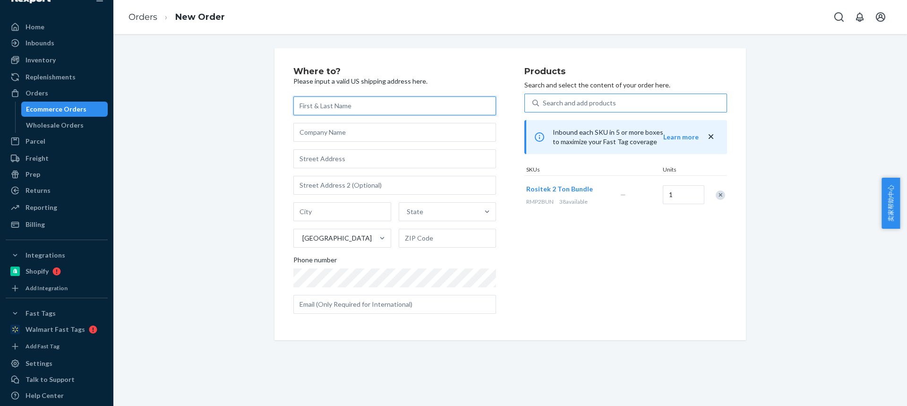
click at [335, 103] on input "text" at bounding box center [394, 105] width 203 height 19
paste input "[PERSON_NAME]"
type input "[PERSON_NAME]"
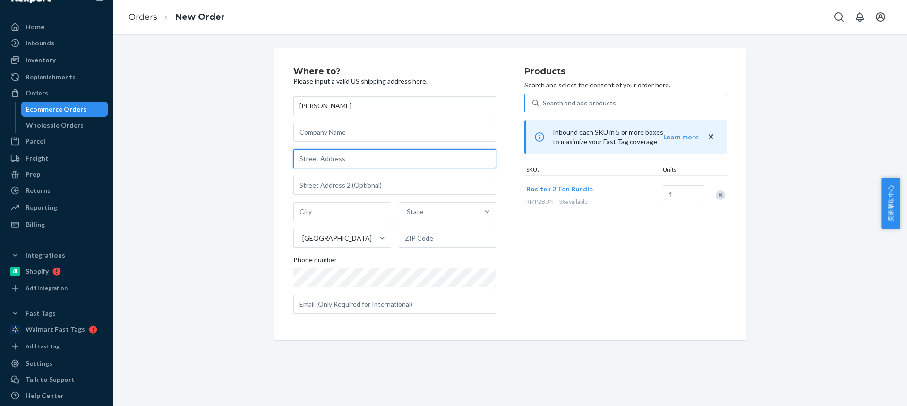
drag, startPoint x: 335, startPoint y: 151, endPoint x: 338, endPoint y: 136, distance: 15.5
click at [335, 151] on input "text" at bounding box center [394, 158] width 203 height 19
paste input "[STREET_ADDRESS][PERSON_NAME]"
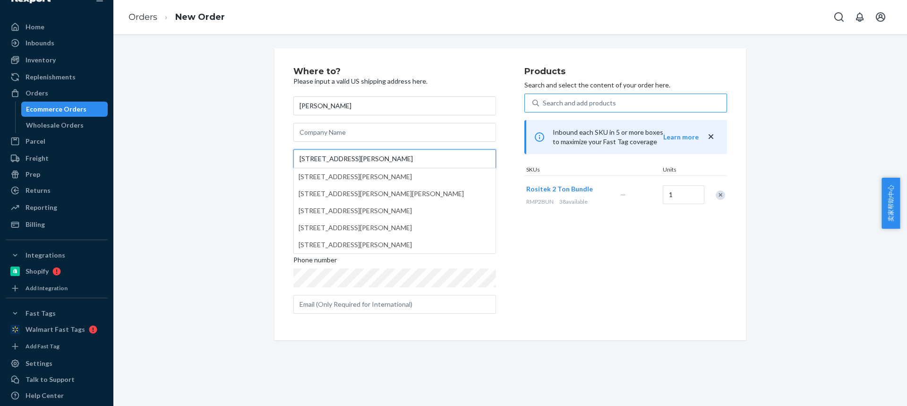
type input "[STREET_ADDRESS][PERSON_NAME]"
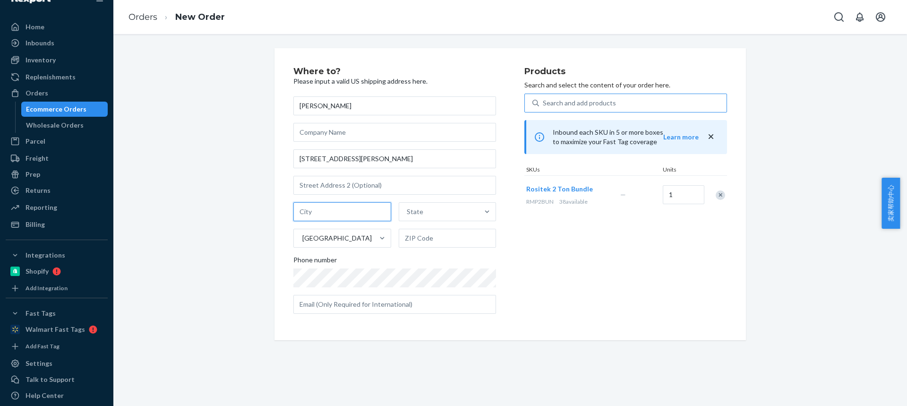
click at [332, 206] on input "text" at bounding box center [342, 211] width 98 height 19
paste input "Ormond Beach"
type input "Ormond Beach"
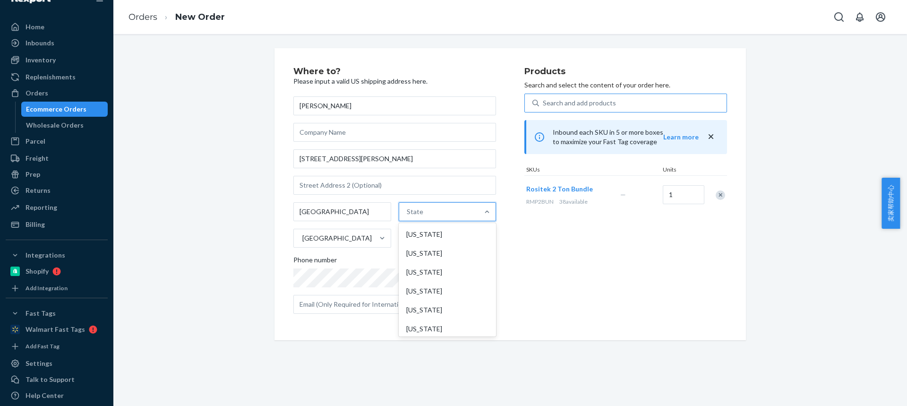
drag, startPoint x: 416, startPoint y: 202, endPoint x: 418, endPoint y: 219, distance: 17.6
click at [416, 202] on div "State" at bounding box center [439, 211] width 80 height 19
click at [408, 207] on input "option [US_STATE] focused, 1 of 59. 59 results available. Use Up and Down to ch…" at bounding box center [407, 211] width 1 height 9
paste input "FL"
type input "FL"
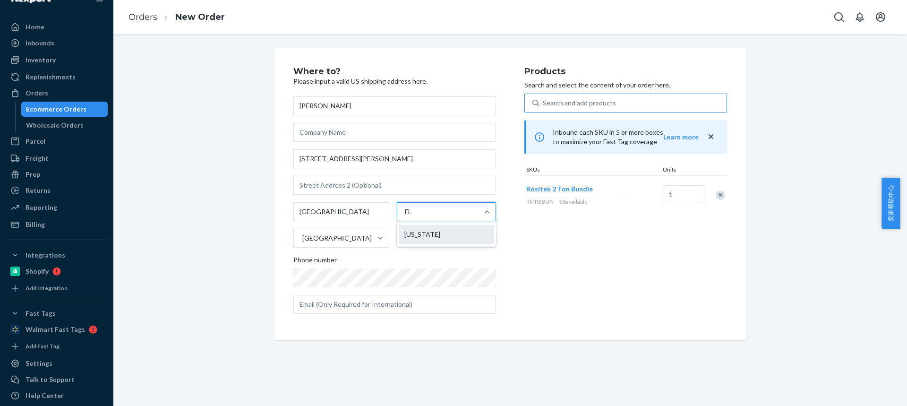
click at [421, 236] on div "[US_STATE]" at bounding box center [446, 234] width 95 height 19
click at [413, 216] on input "FL" at bounding box center [409, 211] width 8 height 9
drag, startPoint x: 422, startPoint y: 237, endPoint x: 418, endPoint y: 94, distance: 143.3
click at [422, 237] on input "text" at bounding box center [448, 238] width 98 height 19
paste input "32174-7283"
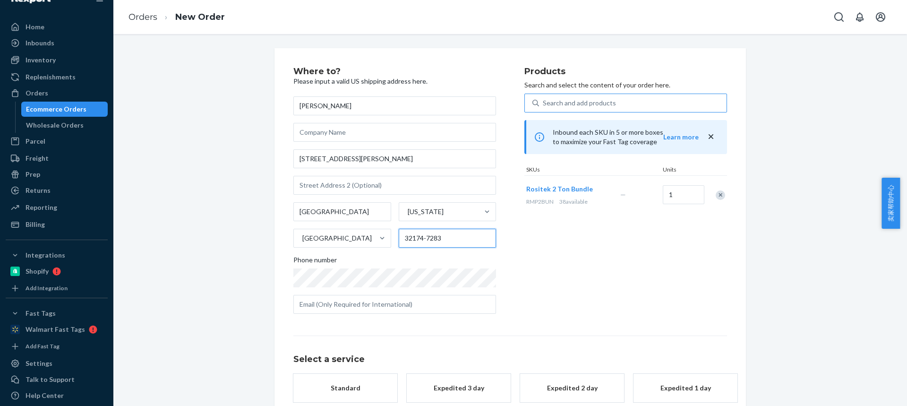
type input "32174-7283"
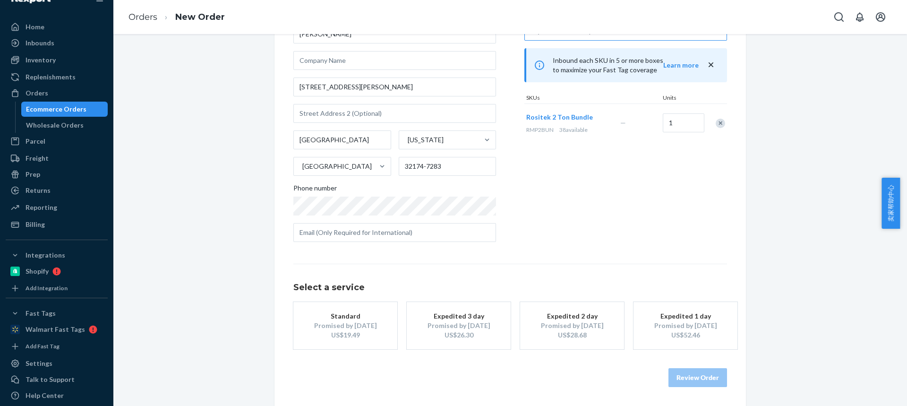
click at [333, 315] on div "Standard" at bounding box center [346, 315] width 76 height 9
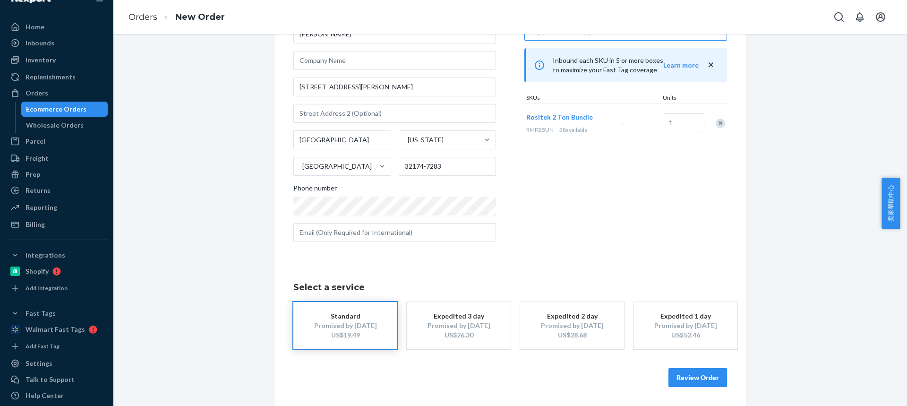
click at [696, 375] on button "Review Order" at bounding box center [698, 377] width 59 height 19
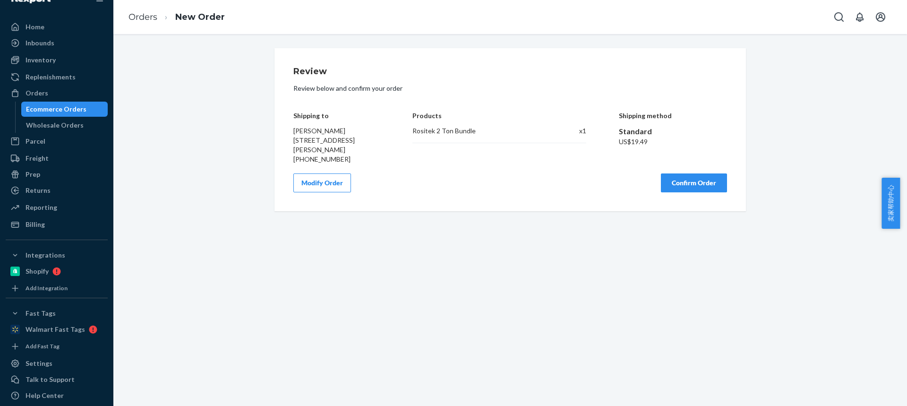
click at [680, 192] on button "Confirm Order" at bounding box center [694, 182] width 66 height 19
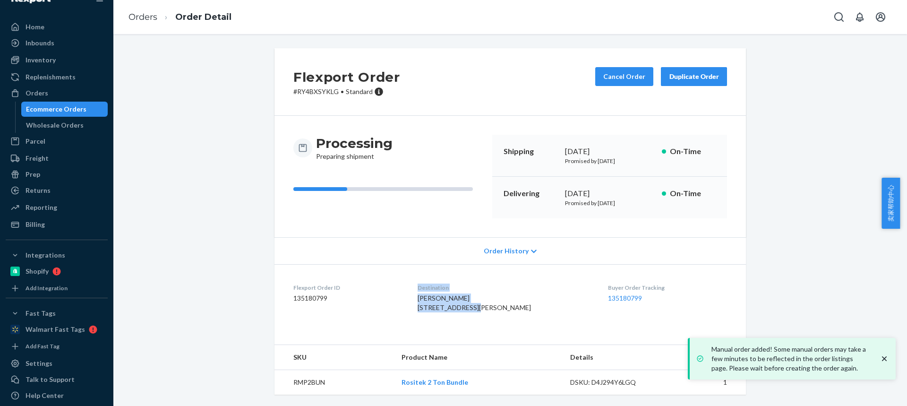
drag, startPoint x: 410, startPoint y: 311, endPoint x: 476, endPoint y: 311, distance: 65.7
click at [476, 311] on dl "Flexport Order ID 135180799 Destination [PERSON_NAME] [STREET_ADDRESS][PERSON_N…" at bounding box center [511, 299] width 472 height 71
click at [486, 306] on div "[PERSON_NAME] [STREET_ADDRESS][PERSON_NAME]" at bounding box center [506, 302] width 176 height 19
drag, startPoint x: 486, startPoint y: 306, endPoint x: 427, endPoint y: 309, distance: 58.7
click at [427, 309] on div "[PERSON_NAME] [STREET_ADDRESS][PERSON_NAME]" at bounding box center [506, 302] width 176 height 19
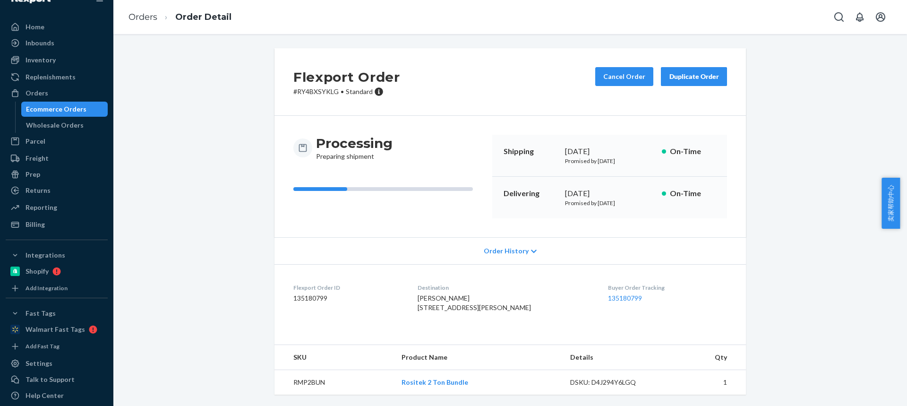
click at [470, 311] on span "[PERSON_NAME] [STREET_ADDRESS][PERSON_NAME]" at bounding box center [474, 302] width 113 height 17
click at [305, 379] on td "RMP2BUN" at bounding box center [335, 382] width 120 height 25
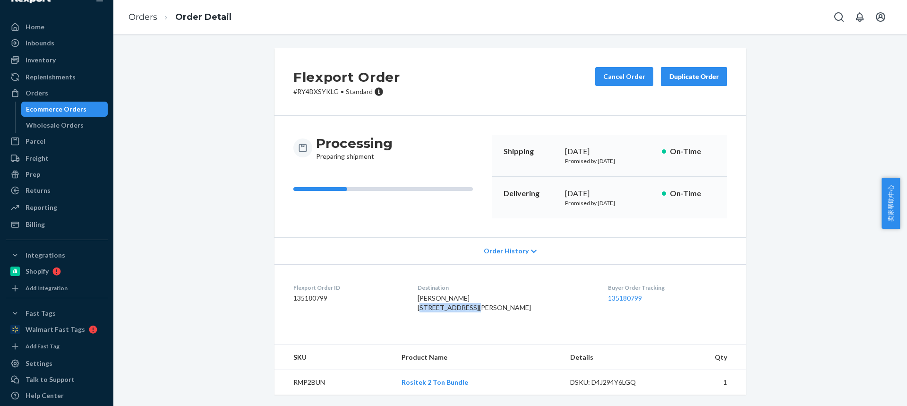
drag, startPoint x: 422, startPoint y: 288, endPoint x: 488, endPoint y: 278, distance: 67.3
click at [489, 293] on div "[PERSON_NAME] [STREET_ADDRESS][PERSON_NAME]" at bounding box center [506, 302] width 176 height 19
click at [467, 298] on span "[PERSON_NAME] [STREET_ADDRESS][PERSON_NAME]" at bounding box center [474, 302] width 113 height 17
click at [313, 382] on td "RMP2BUN" at bounding box center [335, 382] width 120 height 25
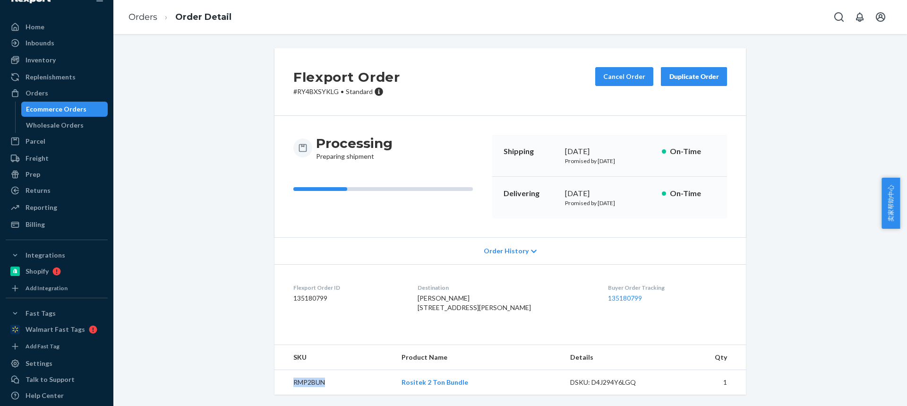
click at [313, 382] on td "RMP2BUN" at bounding box center [335, 382] width 120 height 25
click at [151, 19] on link "Orders" at bounding box center [143, 17] width 29 height 10
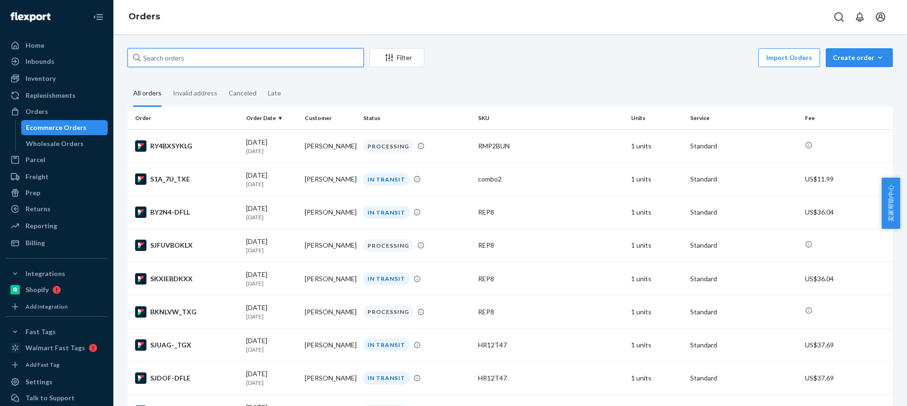
drag, startPoint x: 157, startPoint y: 60, endPoint x: 170, endPoint y: 62, distance: 13.0
click at [157, 60] on input "text" at bounding box center [246, 57] width 236 height 19
paste input "[PERSON_NAME]"
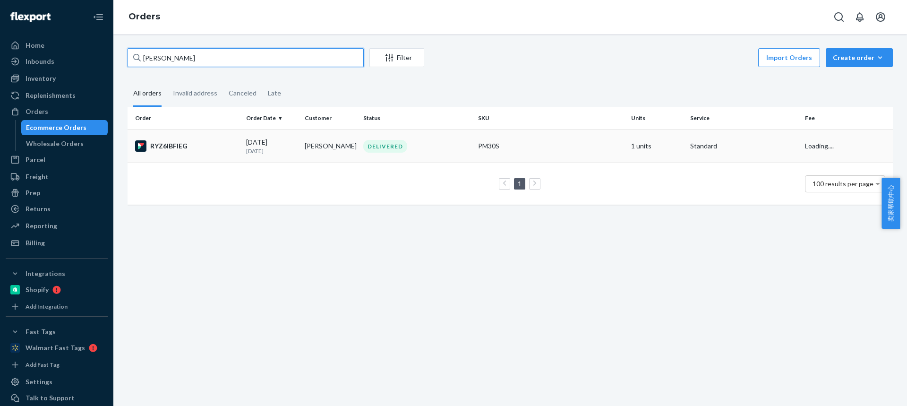
type input "[PERSON_NAME]"
click at [326, 149] on td "[PERSON_NAME]" at bounding box center [330, 145] width 59 height 33
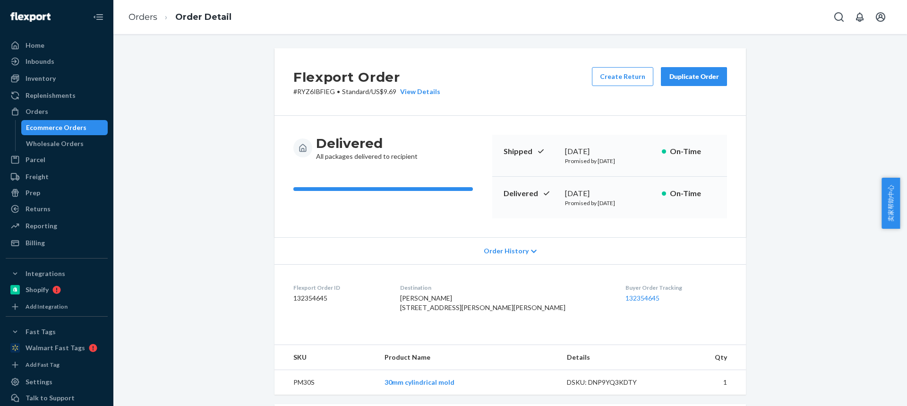
click at [691, 72] on div "Duplicate Order" at bounding box center [694, 76] width 50 height 9
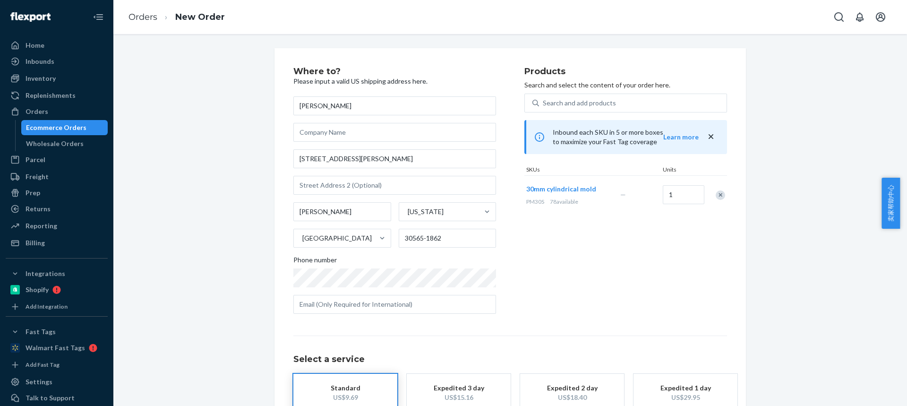
scroll to position [62, 0]
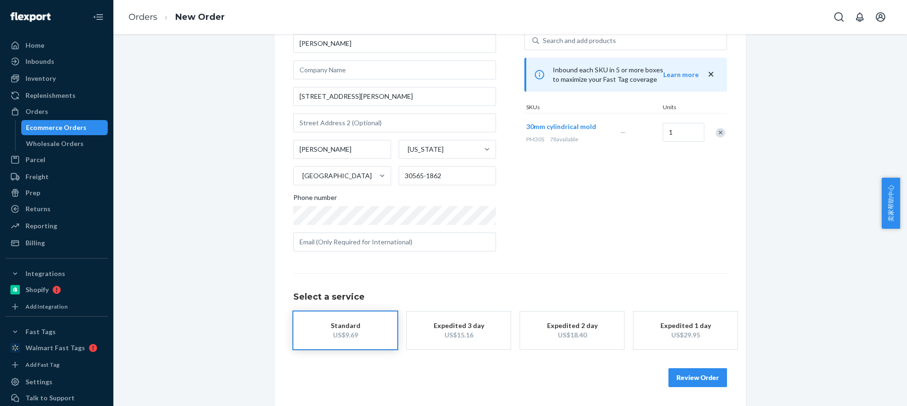
click at [694, 382] on button "Review Order" at bounding box center [698, 377] width 59 height 19
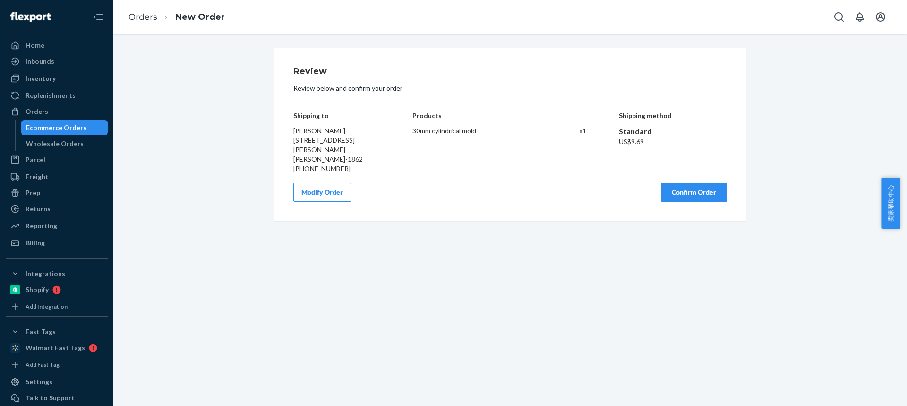
scroll to position [0, 0]
click at [678, 186] on button "Confirm Order" at bounding box center [694, 192] width 66 height 19
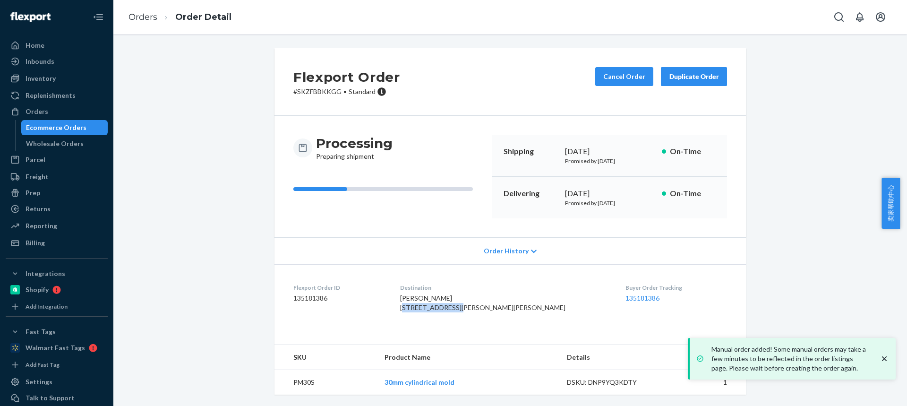
drag, startPoint x: 427, startPoint y: 312, endPoint x: 486, endPoint y: 307, distance: 59.3
click at [486, 307] on div "[PERSON_NAME] [STREET_ADDRESS][PERSON_NAME][PERSON_NAME]" at bounding box center [505, 302] width 210 height 19
copy span "[STREET_ADDRESS][PERSON_NAME]"
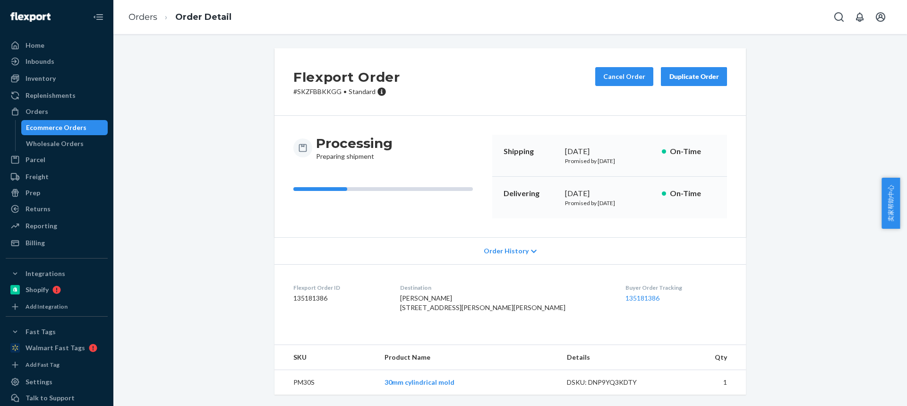
click at [460, 311] on span "[PERSON_NAME] [STREET_ADDRESS][PERSON_NAME][PERSON_NAME]" at bounding box center [482, 302] width 165 height 17
copy span "GA"
drag, startPoint x: 301, startPoint y: 383, endPoint x: 353, endPoint y: 151, distance: 237.8
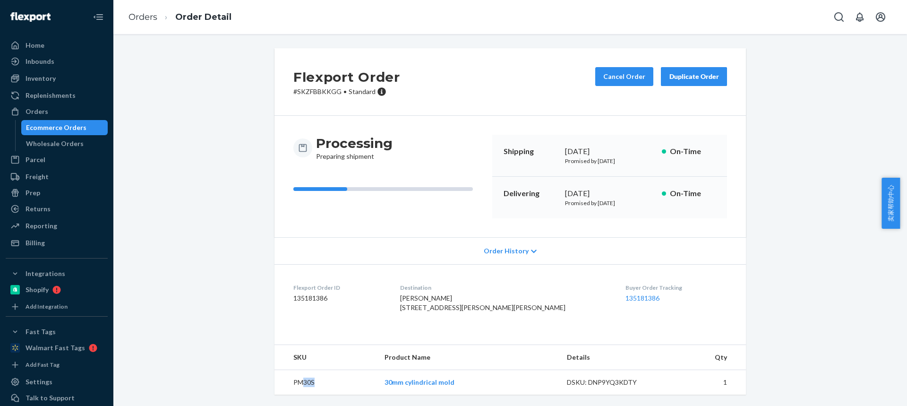
click at [318, 383] on td "PM30S" at bounding box center [326, 382] width 103 height 25
copy td "30S"
drag, startPoint x: 423, startPoint y: 282, endPoint x: 479, endPoint y: 277, distance: 56.5
click at [479, 277] on dl "Flexport Order ID 135181386 Destination [PERSON_NAME] [STREET_ADDRESS][PERSON_N…" at bounding box center [511, 299] width 472 height 71
copy span "[PERSON_NAME]"
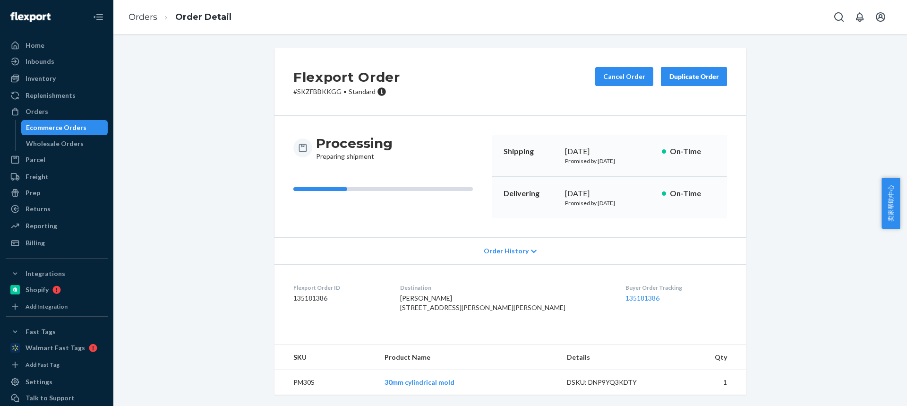
click at [437, 298] on span "[PERSON_NAME] [STREET_ADDRESS][PERSON_NAME][PERSON_NAME]" at bounding box center [482, 302] width 165 height 17
copy span "[PERSON_NAME]"
drag, startPoint x: 468, startPoint y: 298, endPoint x: 522, endPoint y: 298, distance: 53.9
click at [522, 298] on div "[PERSON_NAME] [STREET_ADDRESS][PERSON_NAME][PERSON_NAME]" at bounding box center [505, 302] width 210 height 19
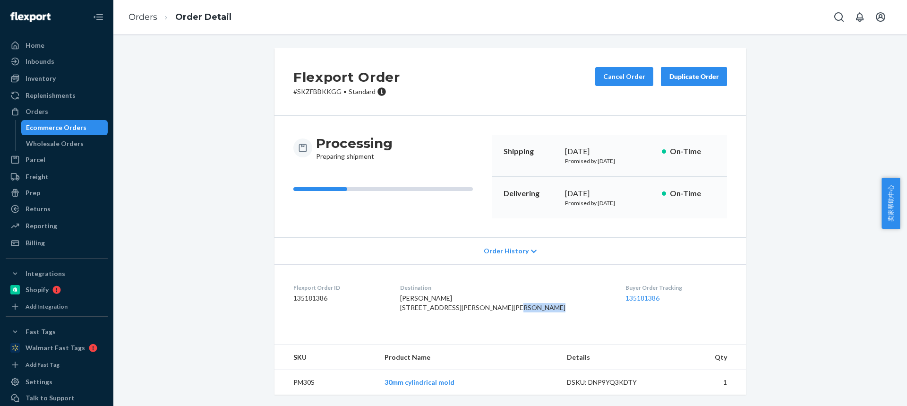
copy span "30565-1862"
drag, startPoint x: 427, startPoint y: 278, endPoint x: 482, endPoint y: 280, distance: 54.9
click at [482, 293] on div "[PERSON_NAME] [STREET_ADDRESS][PERSON_NAME][PERSON_NAME]" at bounding box center [505, 302] width 210 height 19
copy span "[PERSON_NAME]"
click at [432, 297] on span "[PERSON_NAME] [STREET_ADDRESS][PERSON_NAME][PERSON_NAME]" at bounding box center [482, 302] width 165 height 17
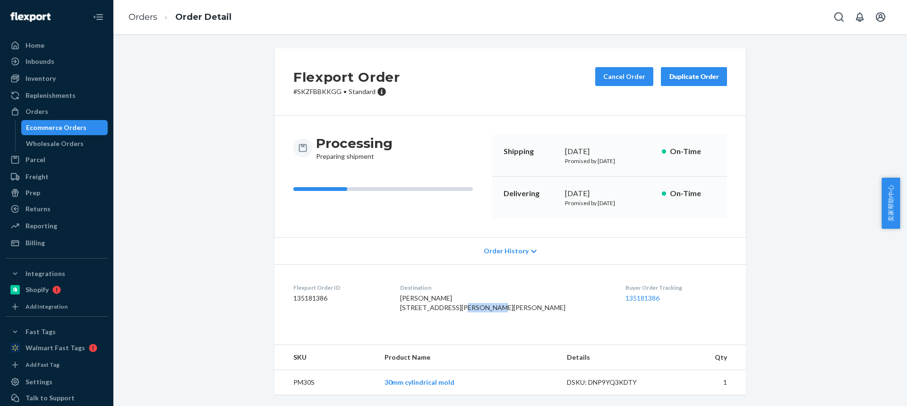
click at [432, 297] on span "[PERSON_NAME] [STREET_ADDRESS][PERSON_NAME][PERSON_NAME]" at bounding box center [482, 302] width 165 height 17
copy span "[PERSON_NAME]"
drag, startPoint x: 468, startPoint y: 297, endPoint x: 519, endPoint y: 296, distance: 51.1
click at [518, 296] on div "[PERSON_NAME] [STREET_ADDRESS][PERSON_NAME][PERSON_NAME]" at bounding box center [505, 302] width 210 height 19
copy span "30565-1862"
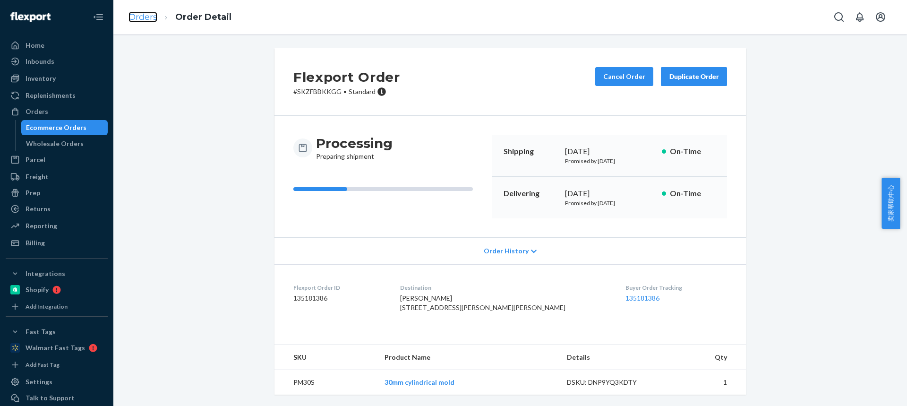
click at [145, 13] on link "Orders" at bounding box center [143, 17] width 29 height 10
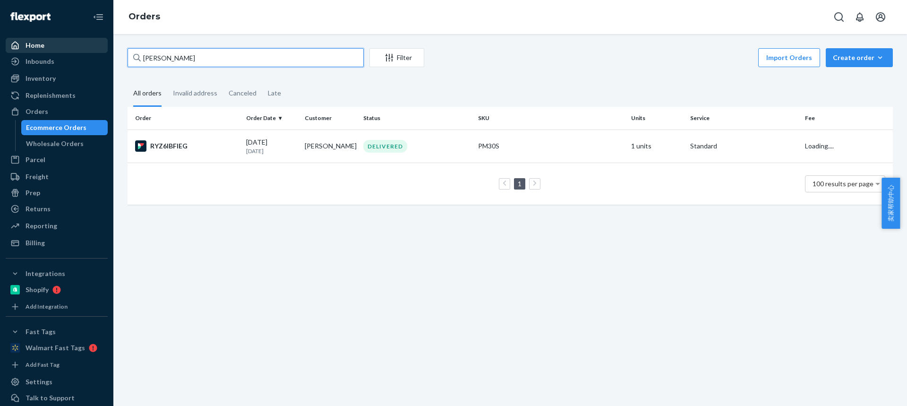
drag, startPoint x: 195, startPoint y: 58, endPoint x: 56, endPoint y: 52, distance: 139.5
click at [56, 52] on div "Home Inbounds Shipping Plans Problems Inventory Products Replenishments Orders …" at bounding box center [453, 203] width 907 height 406
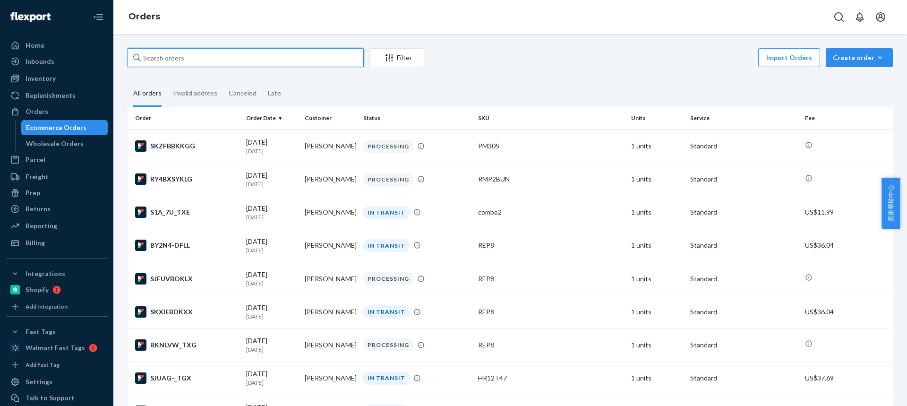
click at [168, 57] on input "text" at bounding box center [246, 57] width 236 height 19
paste input "[PERSON_NAME]"
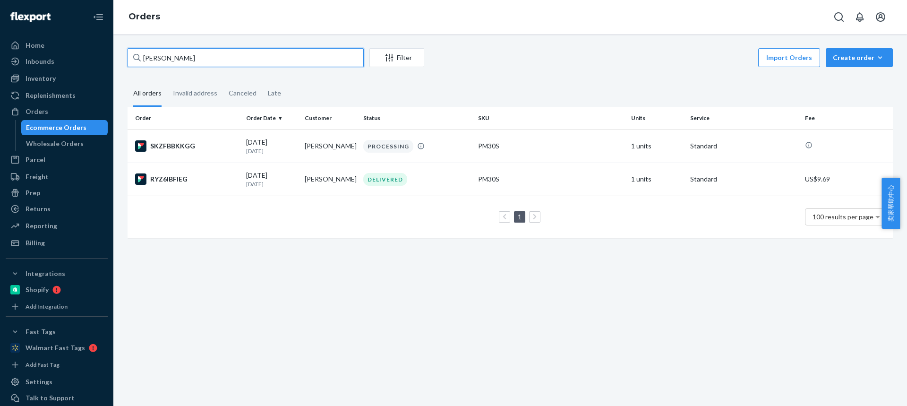
drag, startPoint x: 211, startPoint y: 60, endPoint x: 125, endPoint y: 60, distance: 86.0
click at [125, 60] on div "Cassii [PERSON_NAME] Filter Import Orders Create order Ecommerce order Removal …" at bounding box center [511, 147] width 780 height 199
paste input "[PERSON_NAME]"
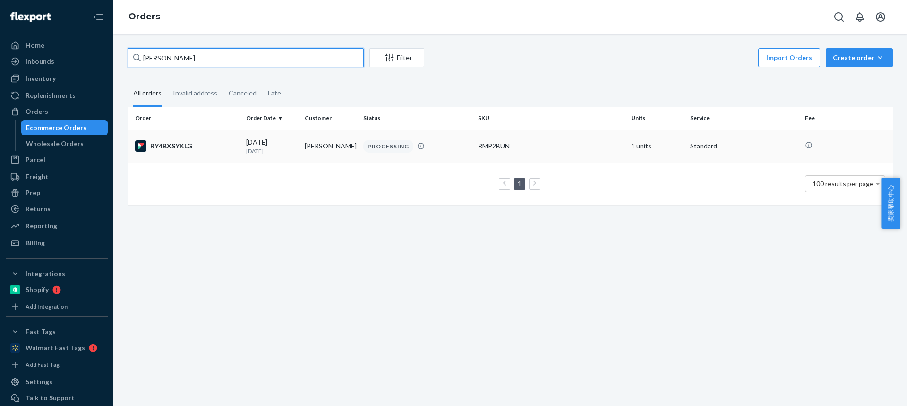
type input "[PERSON_NAME]"
click at [270, 141] on div "[DATE] [DATE]" at bounding box center [271, 146] width 51 height 17
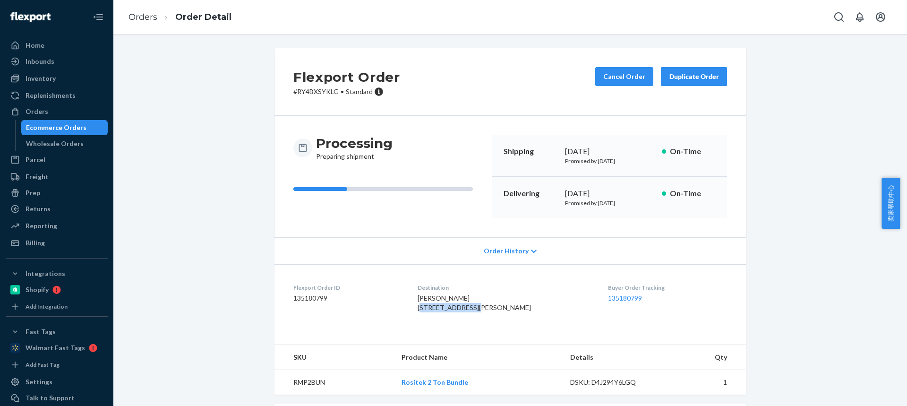
drag, startPoint x: 420, startPoint y: 308, endPoint x: 486, endPoint y: 309, distance: 66.2
click at [486, 309] on dl "Flexport Order ID 135180799 Destination [PERSON_NAME] [STREET_ADDRESS][PERSON_N…" at bounding box center [511, 299] width 472 height 71
copy span "[STREET_ADDRESS][PERSON_NAME]"
click at [471, 311] on span "[PERSON_NAME] [STREET_ADDRESS][PERSON_NAME]" at bounding box center [474, 302] width 113 height 17
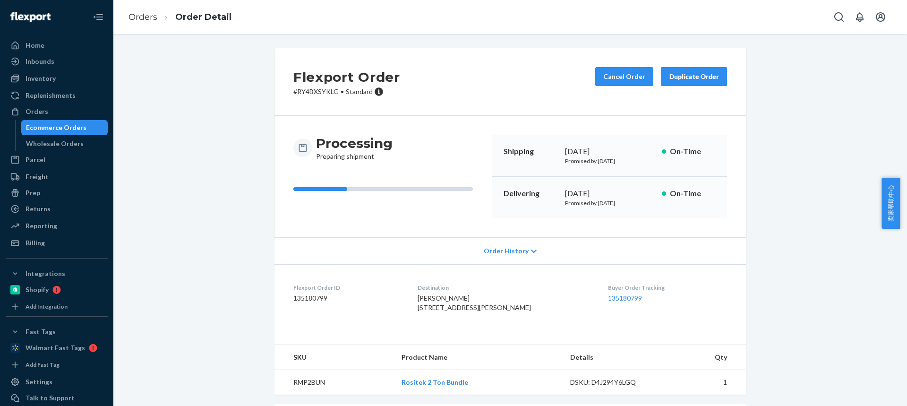
scroll to position [47, 0]
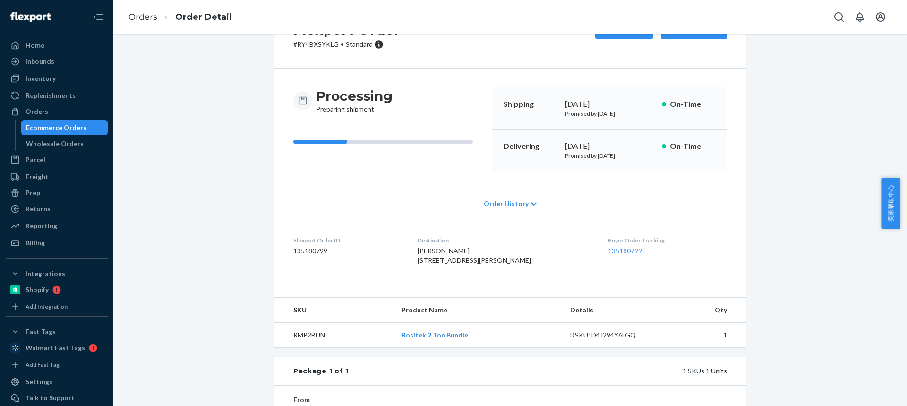
click at [304, 348] on td "RMP2BUN" at bounding box center [335, 335] width 120 height 25
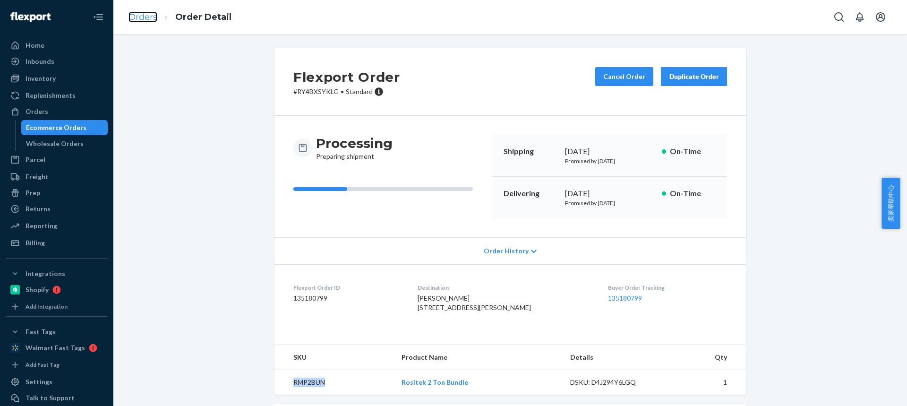
click at [148, 20] on link "Orders" at bounding box center [143, 17] width 29 height 10
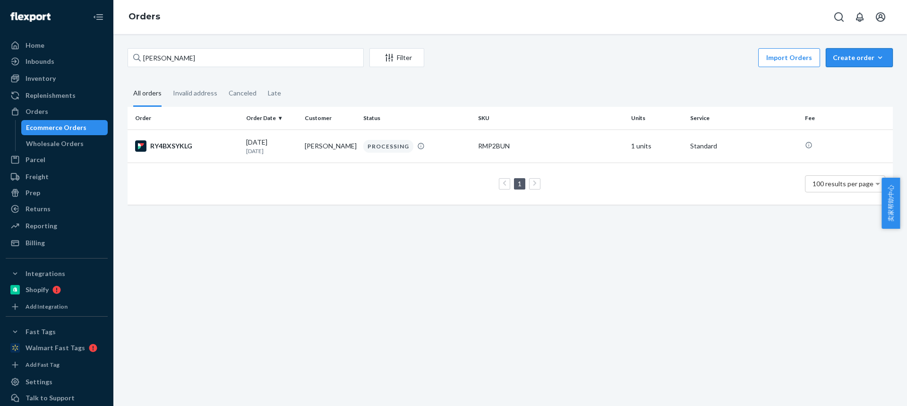
click at [835, 57] on div "Create order" at bounding box center [859, 57] width 53 height 9
click at [836, 78] on span "Ecommerce order" at bounding box center [865, 80] width 59 height 7
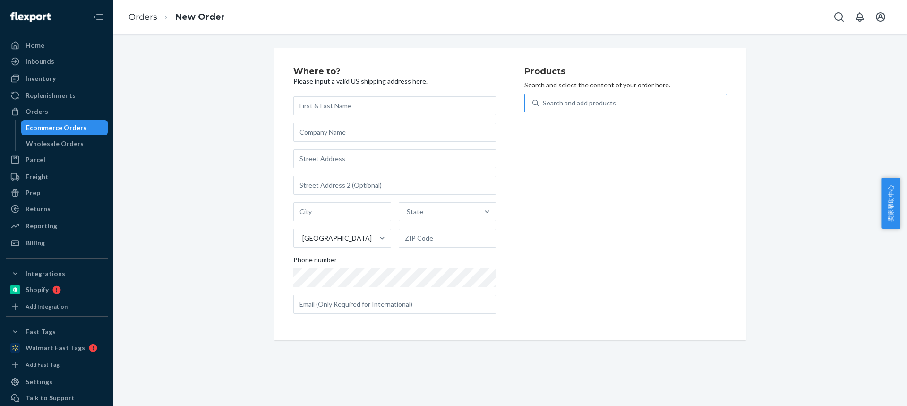
click at [554, 103] on div "Search and add products" at bounding box center [579, 102] width 73 height 9
click at [544, 103] on input "Search and add products" at bounding box center [543, 102] width 1 height 9
type input "M90"
click at [592, 127] on div "40PACK 90 MICRON" at bounding box center [609, 125] width 154 height 9
click at [558, 108] on input "M90" at bounding box center [550, 102] width 15 height 9
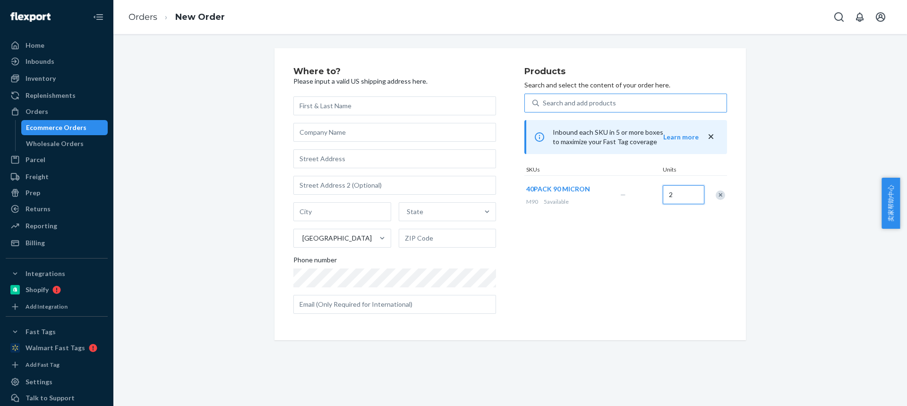
type input "2"
click at [575, 99] on div "Search and add products" at bounding box center [579, 102] width 73 height 9
click at [544, 99] on input "Search and add products" at bounding box center [543, 102] width 1 height 9
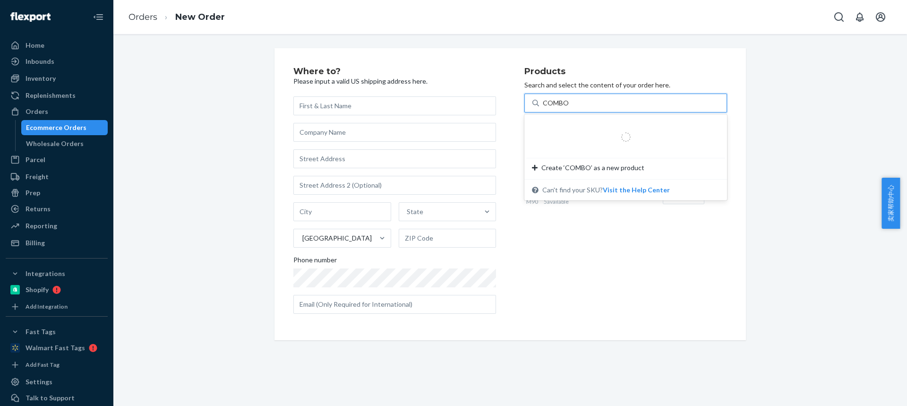
type input "COMBO2"
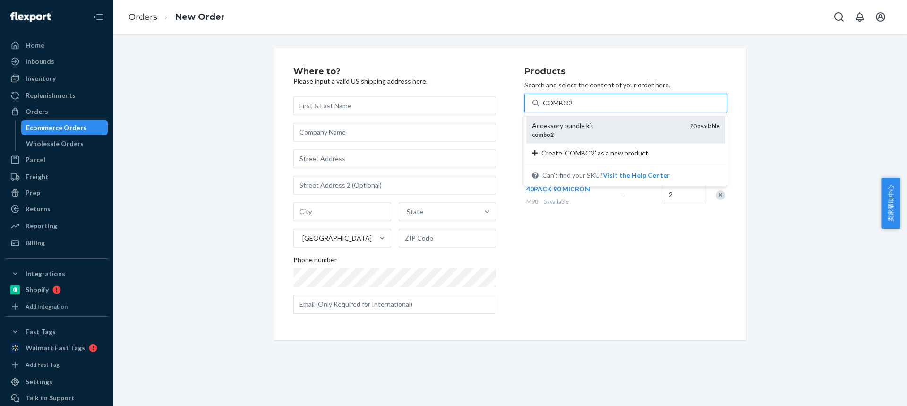
click at [575, 131] on div "combo2" at bounding box center [607, 134] width 151 height 8
click at [573, 108] on input "COMBO2" at bounding box center [558, 102] width 30 height 9
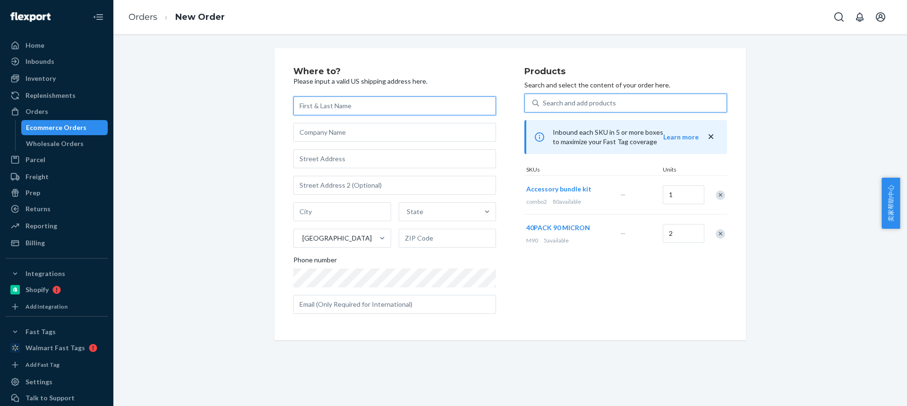
click at [313, 107] on input "text" at bounding box center [394, 105] width 203 height 19
paste input "[PERSON_NAME]"
type input "[PERSON_NAME]"
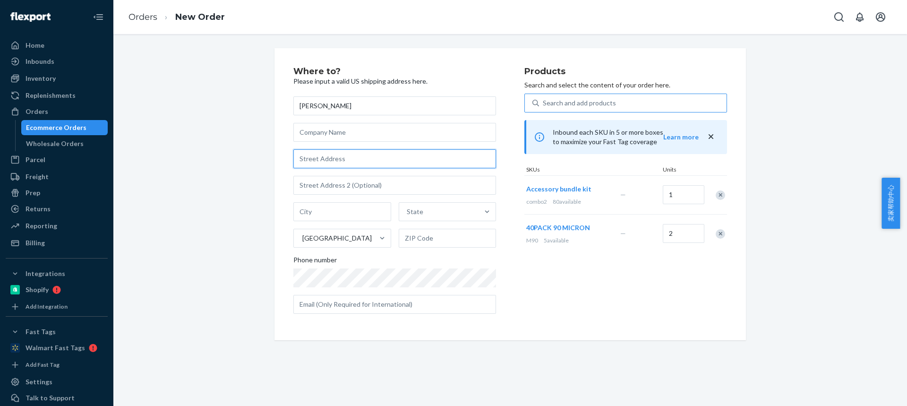
click at [318, 159] on input "text" at bounding box center [394, 158] width 203 height 19
paste input "[STREET_ADDRESS]"
type input "[STREET_ADDRESS]"
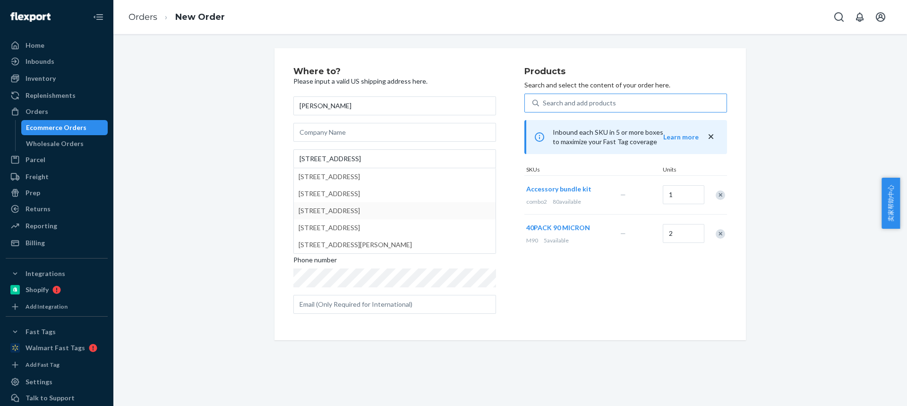
drag, startPoint x: 260, startPoint y: 205, endPoint x: 296, endPoint y: 206, distance: 35.9
click at [260, 205] on div "Where to? Please input a valid US shipping address here. [PERSON_NAME] [STREET_…" at bounding box center [511, 194] width 780 height 292
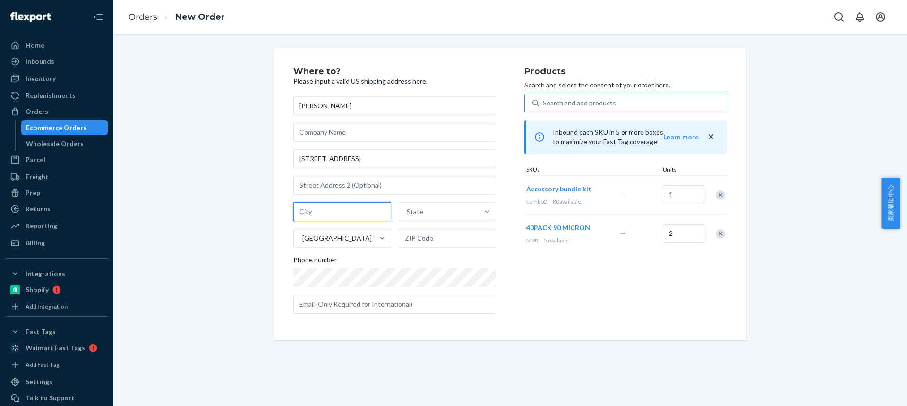
click at [321, 206] on input "text" at bounding box center [342, 211] width 98 height 19
paste input "Stagecoach NV 89429"
drag, startPoint x: 340, startPoint y: 213, endPoint x: 403, endPoint y: 224, distance: 63.7
click at [399, 223] on div "Stagecoach NV 89429 State [GEOGRAPHIC_DATA]" at bounding box center [394, 224] width 203 height 45
type input "Stagecoach NV"
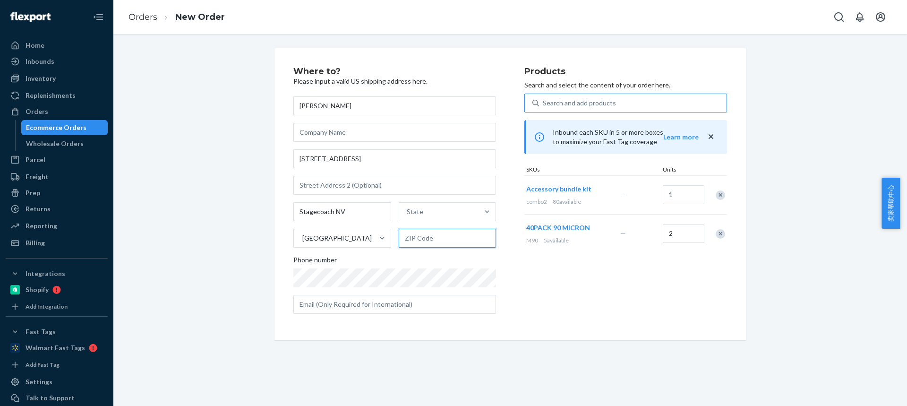
click at [413, 234] on input "text" at bounding box center [448, 238] width 98 height 19
paste input "89429"
type input "89429"
drag, startPoint x: 329, startPoint y: 210, endPoint x: 383, endPoint y: 213, distance: 53.5
click at [383, 213] on input "Stagecoach NV" at bounding box center [342, 211] width 98 height 19
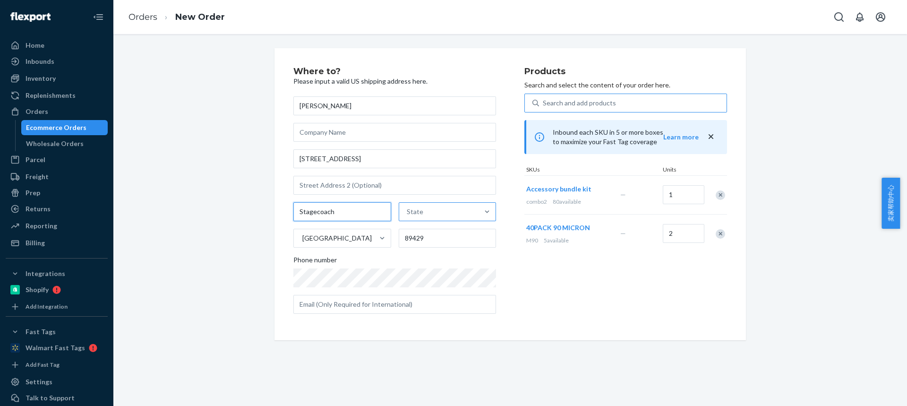
type input "Stagecoach"
click at [421, 213] on div "State" at bounding box center [439, 211] width 80 height 19
click at [408, 213] on input "option [US_STATE] focused, 1 of 59. 59 results available. Use Up and Down to ch…" at bounding box center [407, 211] width 1 height 9
paste input "NV"
type input "NV"
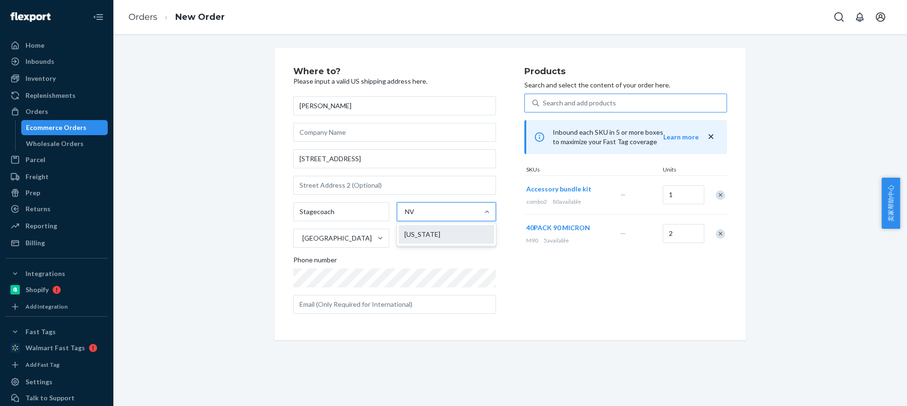
click at [418, 238] on div "[US_STATE]" at bounding box center [446, 234] width 95 height 19
click at [417, 216] on input "NV" at bounding box center [411, 211] width 12 height 9
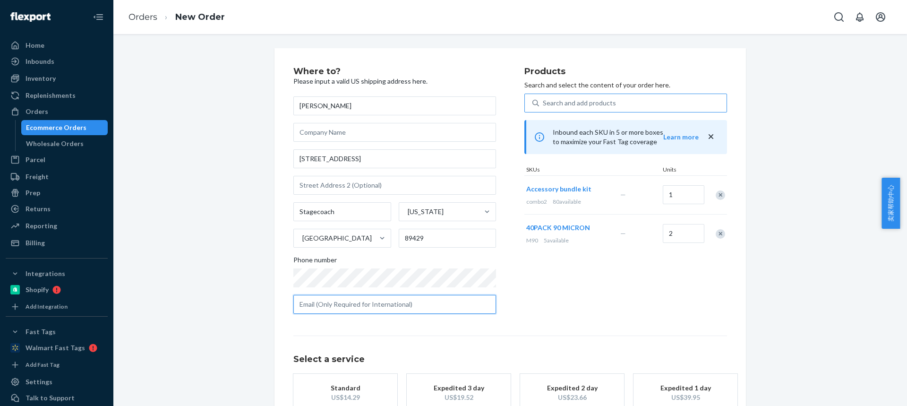
click at [320, 308] on input "text" at bounding box center [394, 304] width 203 height 19
paste input "[EMAIL_ADDRESS][DOMAIN_NAME]"
type input "[EMAIL_ADDRESS][DOMAIN_NAME]"
click at [346, 377] on button "Standard US$14.29" at bounding box center [345, 393] width 104 height 38
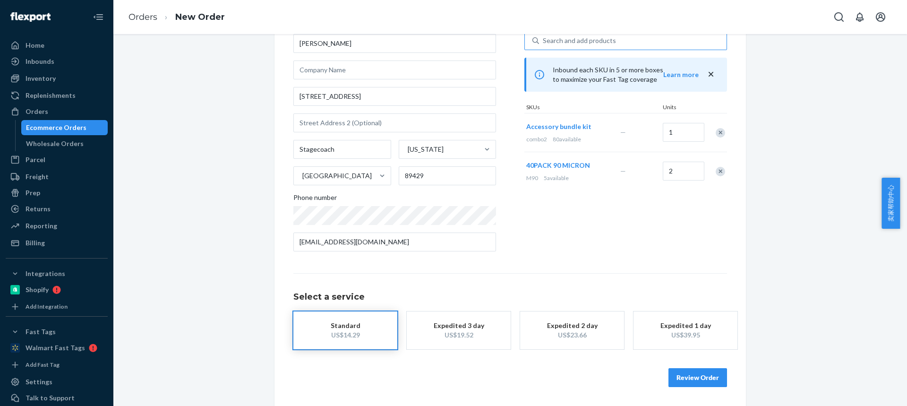
click at [693, 376] on button "Review Order" at bounding box center [698, 377] width 59 height 19
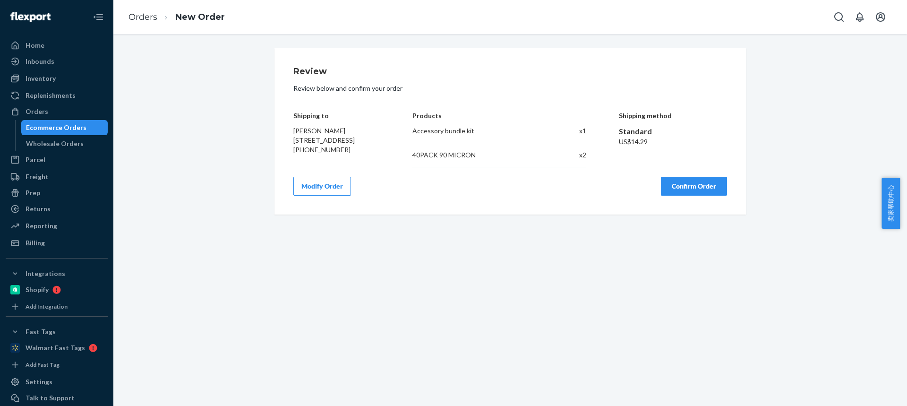
scroll to position [0, 0]
click at [688, 180] on button "Confirm Order" at bounding box center [694, 186] width 66 height 19
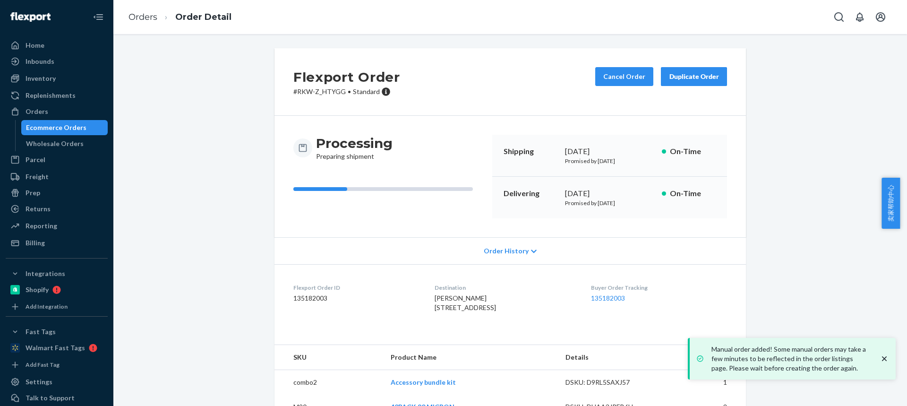
drag, startPoint x: 489, startPoint y: 309, endPoint x: 422, endPoint y: 301, distance: 67.6
click at [422, 301] on dl "Flexport Order ID 135182003 Destination [PERSON_NAME] [STREET_ADDRESS] US Buyer…" at bounding box center [511, 299] width 472 height 71
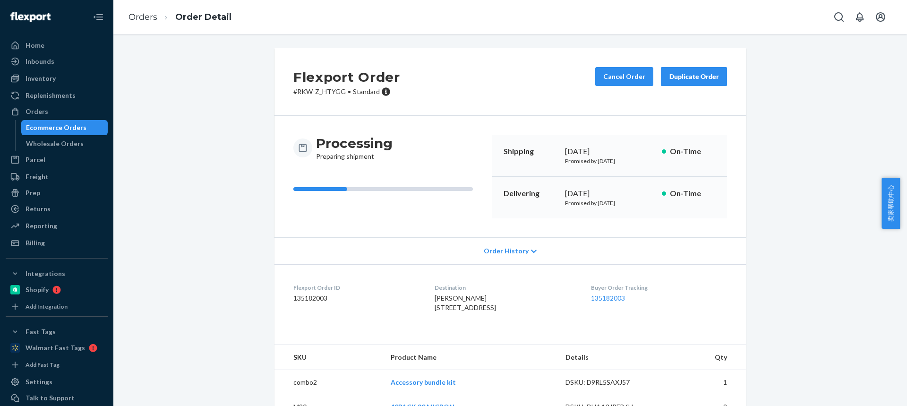
click at [776, 278] on div "Flexport Order # RKW-Z_HTYGG • Standard Cancel Order Duplicate Order Processing…" at bounding box center [511, 239] width 780 height 382
drag, startPoint x: 480, startPoint y: 307, endPoint x: 423, endPoint y: 299, distance: 57.7
click at [423, 299] on dl "Flexport Order ID 135182003 Destination [PERSON_NAME] [STREET_ADDRESS] US Buyer…" at bounding box center [511, 299] width 472 height 71
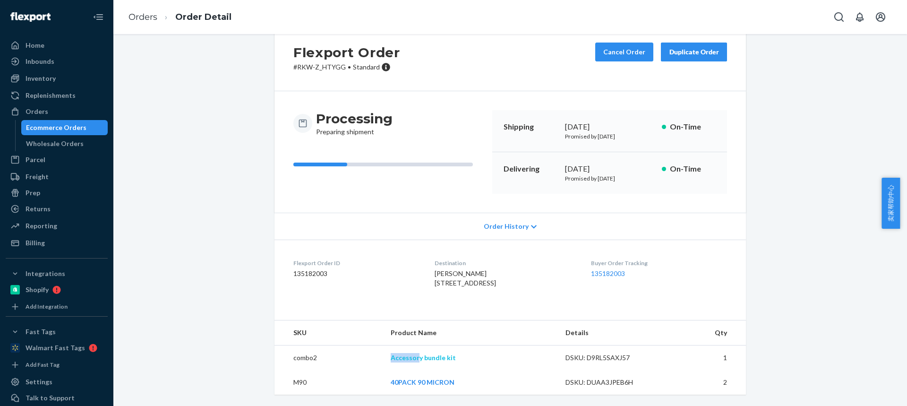
drag, startPoint x: 384, startPoint y: 358, endPoint x: 417, endPoint y: 358, distance: 32.6
click at [417, 358] on td "Accessory bundle kit" at bounding box center [470, 357] width 175 height 25
click at [289, 383] on td "M90" at bounding box center [329, 382] width 109 height 25
click at [727, 240] on dl "Flexport Order ID 135182003 Destination [PERSON_NAME] [STREET_ADDRESS] US Buyer…" at bounding box center [511, 275] width 472 height 71
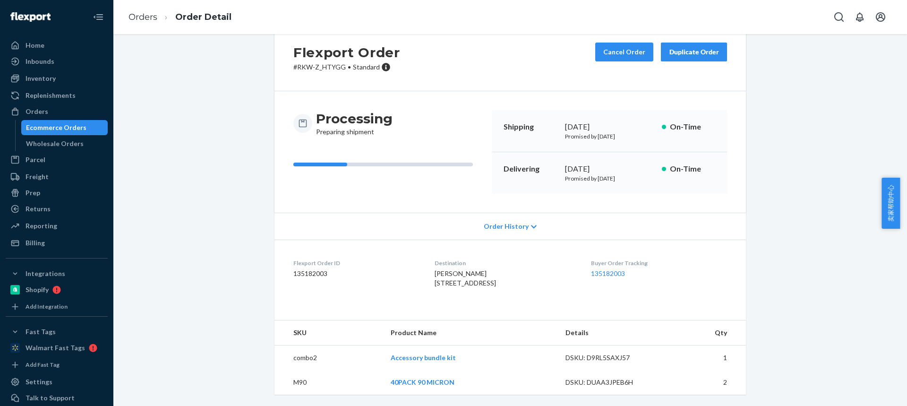
drag, startPoint x: 488, startPoint y: 264, endPoint x: 422, endPoint y: 258, distance: 66.4
click at [422, 258] on dl "Flexport Order ID 135182003 Destination [PERSON_NAME] [STREET_ADDRESS] US Buyer…" at bounding box center [511, 275] width 472 height 71
drag, startPoint x: 375, startPoint y: 357, endPoint x: 417, endPoint y: 358, distance: 41.6
click at [417, 358] on tr "combo2 Accessory bundle kit DSKU: D9RL5SAXJ57 1" at bounding box center [511, 357] width 472 height 25
click at [297, 377] on td "M90" at bounding box center [329, 382] width 109 height 25
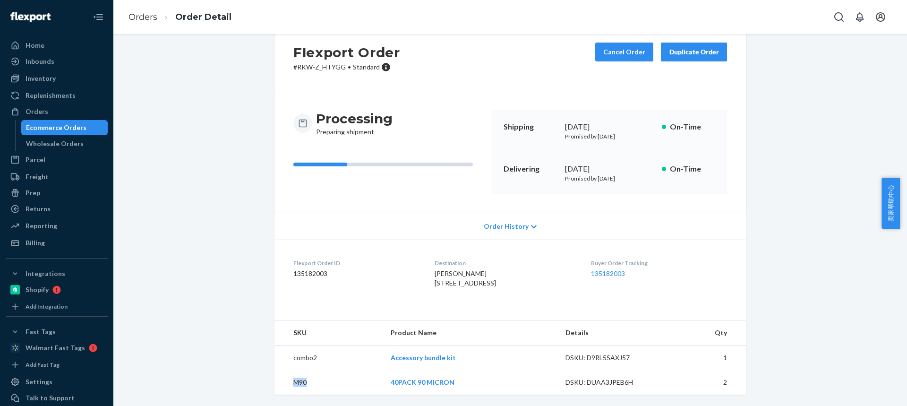
click at [297, 377] on td "M90" at bounding box center [329, 382] width 109 height 25
click at [138, 16] on link "Orders" at bounding box center [143, 17] width 29 height 10
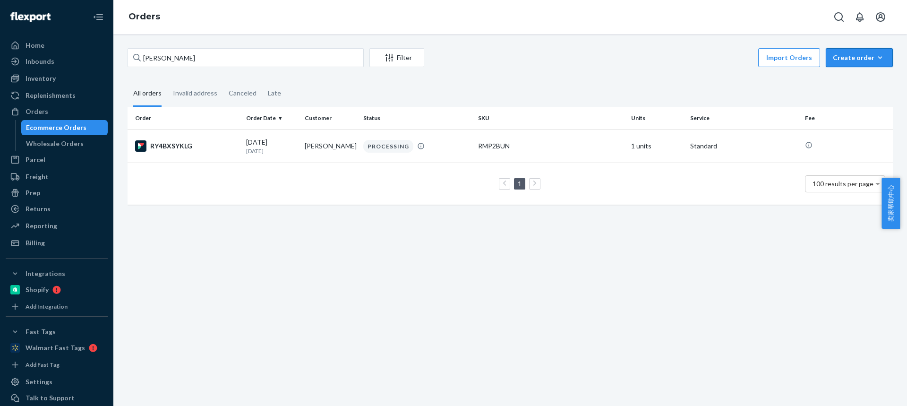
click at [857, 62] on button "Create order Ecommerce order Removal order" at bounding box center [859, 57] width 67 height 19
click at [0, 0] on button "Ecommerce order" at bounding box center [0, 0] width 0 height 0
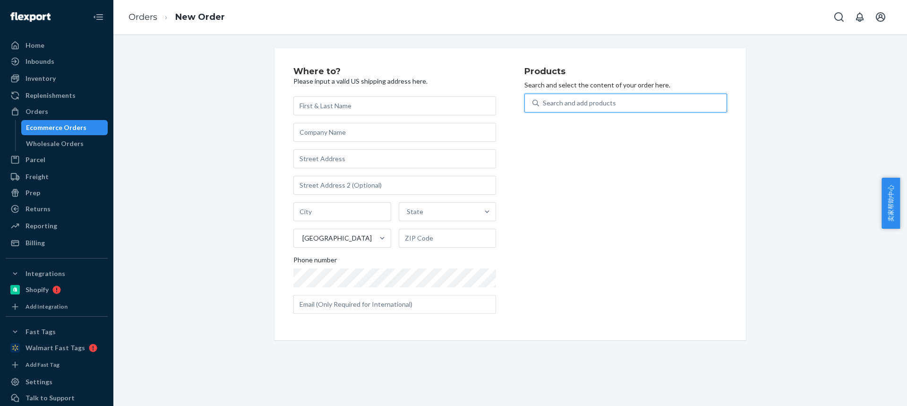
click at [554, 102] on div "Search and add products" at bounding box center [579, 102] width 73 height 9
click at [544, 102] on input "0 results available. Use Up and Down to choose options, press Enter to select t…" at bounding box center [543, 102] width 1 height 9
type input "PM30S"
click at [564, 127] on div "30mm cylindrical mold" at bounding box center [607, 125] width 151 height 9
click at [564, 108] on input "PM30S" at bounding box center [554, 102] width 22 height 9
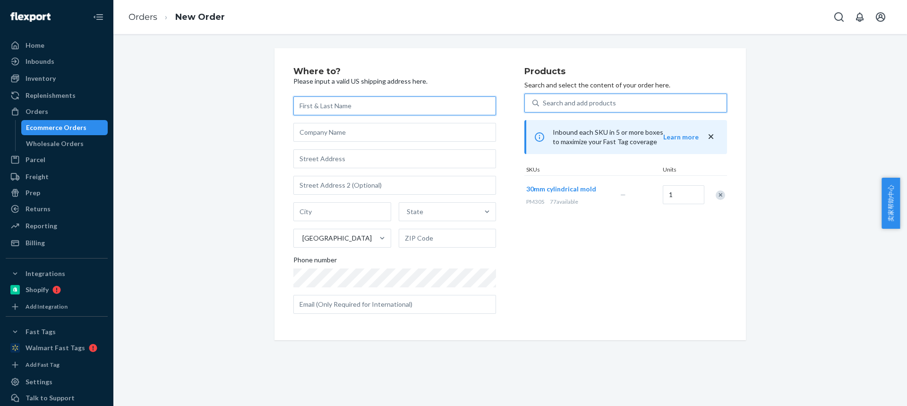
drag, startPoint x: 327, startPoint y: 103, endPoint x: 258, endPoint y: 10, distance: 115.8
click at [327, 103] on input "text" at bounding box center [394, 105] width 203 height 19
paste input "[PERSON_NAME]"
type input "[PERSON_NAME]"
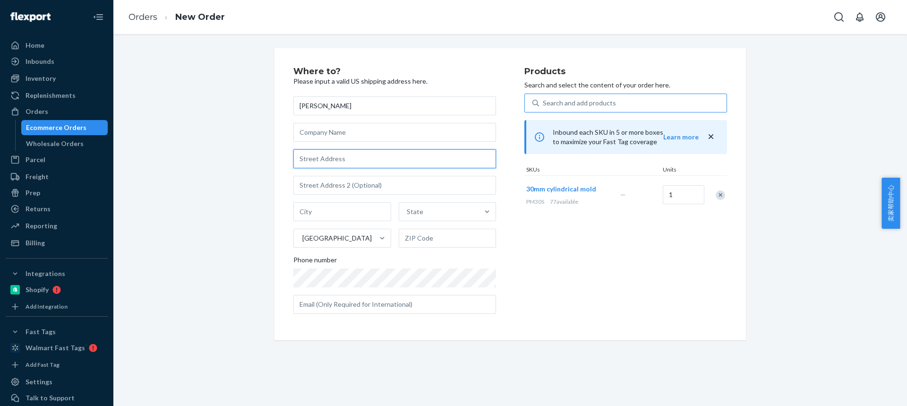
drag, startPoint x: 315, startPoint y: 161, endPoint x: 321, endPoint y: 151, distance: 11.7
click at [315, 161] on input "text" at bounding box center [394, 158] width 203 height 19
paste input "[STREET_ADDRESS]"
type input "[STREET_ADDRESS]"
click at [302, 207] on input "text" at bounding box center [342, 211] width 98 height 19
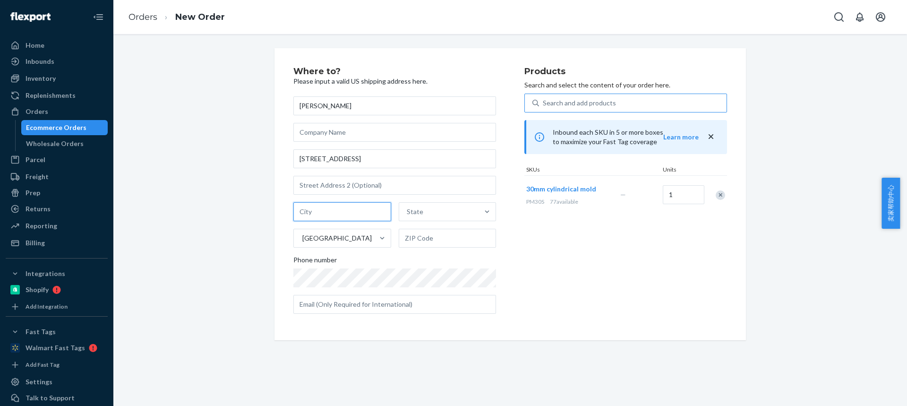
paste input "Everett WA 98208"
drag, startPoint x: 332, startPoint y: 209, endPoint x: 407, endPoint y: 226, distance: 77.5
click at [401, 223] on div "Everett WA 98208 State [GEOGRAPHIC_DATA]" at bounding box center [394, 224] width 203 height 45
type input "Everett WA"
drag, startPoint x: 411, startPoint y: 232, endPoint x: 397, endPoint y: 232, distance: 14.2
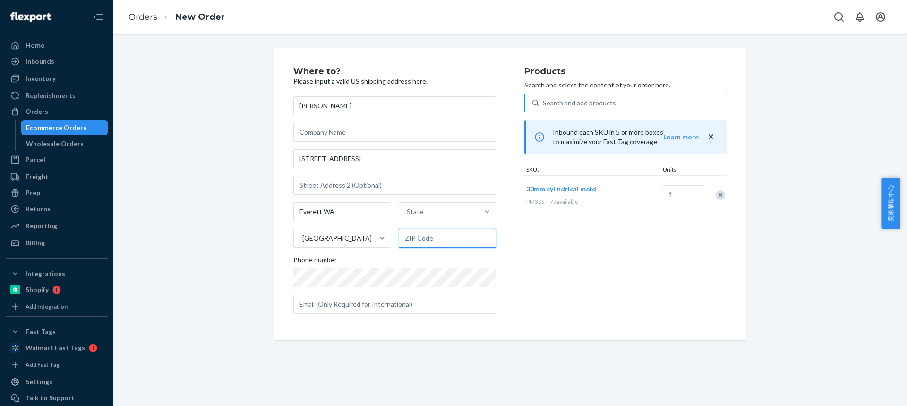
click at [411, 232] on input "text" at bounding box center [448, 238] width 98 height 19
paste input "98208"
type input "98208"
drag, startPoint x: 319, startPoint y: 211, endPoint x: 414, endPoint y: 219, distance: 96.3
click at [410, 219] on div "Everett WA State [GEOGRAPHIC_DATA] 98208" at bounding box center [394, 224] width 203 height 45
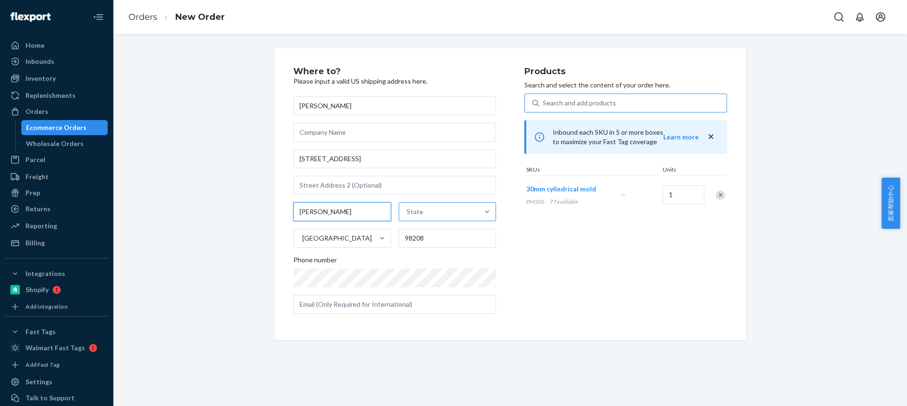
type input "[PERSON_NAME]"
click at [442, 215] on div "State" at bounding box center [439, 211] width 80 height 19
click at [408, 215] on input "option [US_STATE] focused, 1 of 59. 59 results available. Use Up and Down to ch…" at bounding box center [407, 211] width 1 height 9
paste input "WA"
type input "WA"
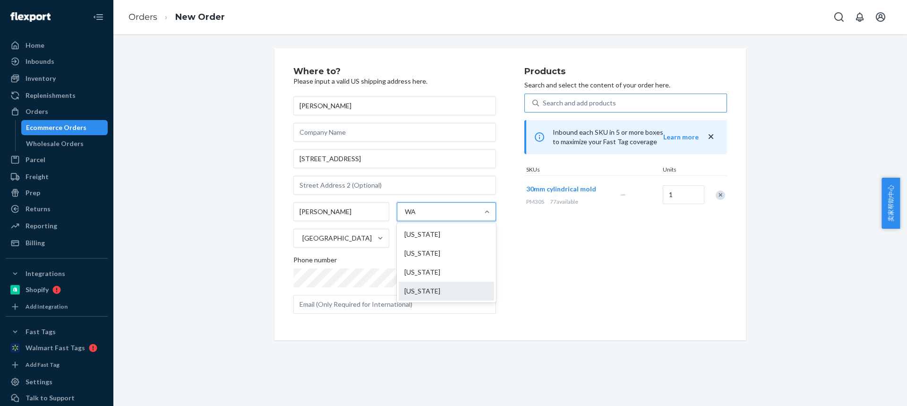
click at [429, 287] on div "[US_STATE]" at bounding box center [446, 291] width 95 height 19
click at [418, 216] on input "WA" at bounding box center [411, 211] width 13 height 9
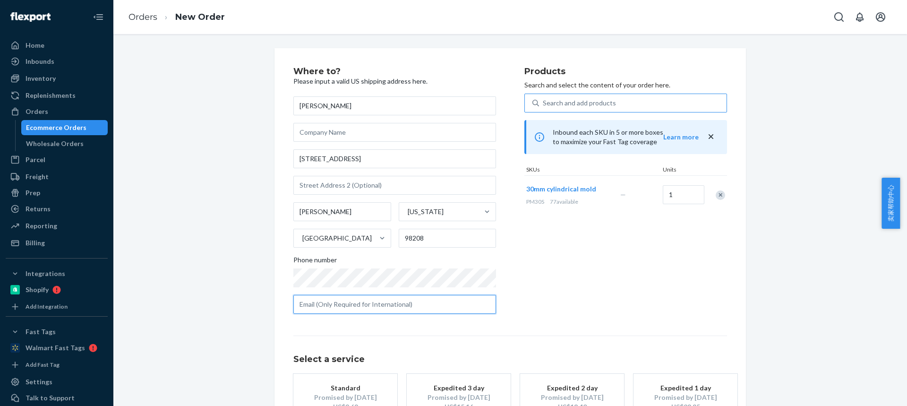
click at [333, 303] on input "text" at bounding box center [394, 304] width 203 height 19
paste input "[EMAIL_ADDRESS][DOMAIN_NAME]"
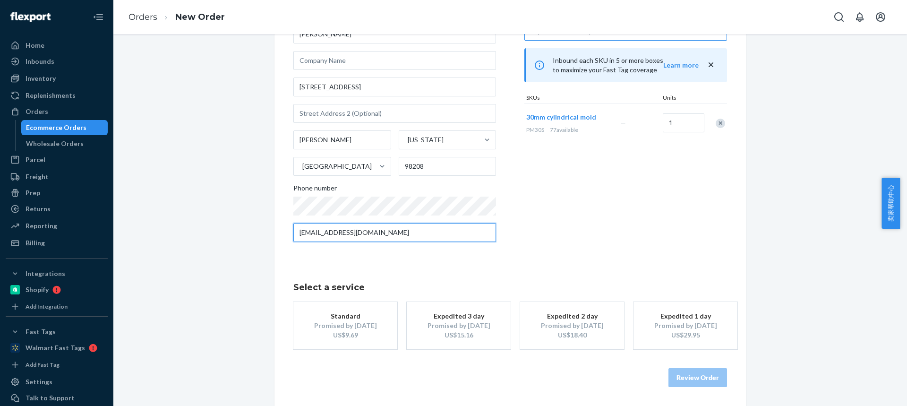
type input "[EMAIL_ADDRESS][DOMAIN_NAME]"
click at [329, 333] on div "US$9.69" at bounding box center [346, 334] width 76 height 9
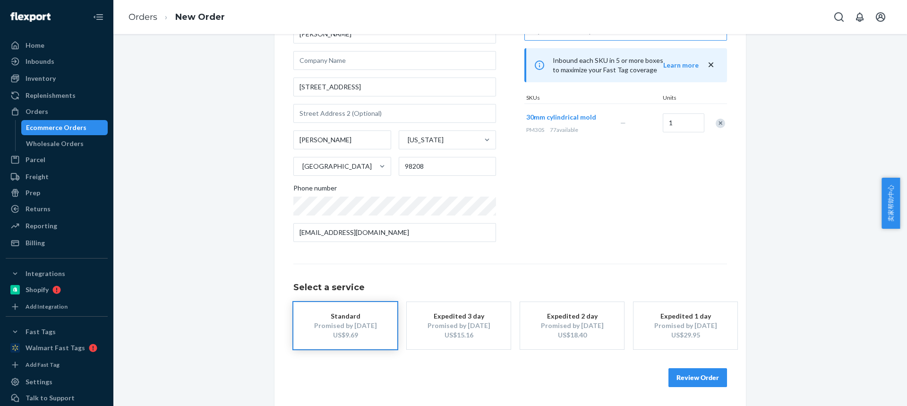
click at [696, 374] on button "Review Order" at bounding box center [698, 377] width 59 height 19
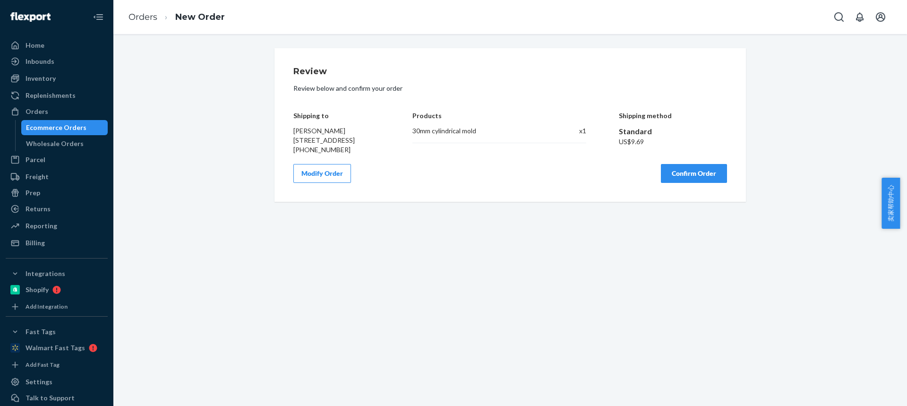
drag, startPoint x: 671, startPoint y: 175, endPoint x: 651, endPoint y: 137, distance: 42.7
click at [671, 175] on button "Confirm Order" at bounding box center [694, 173] width 66 height 19
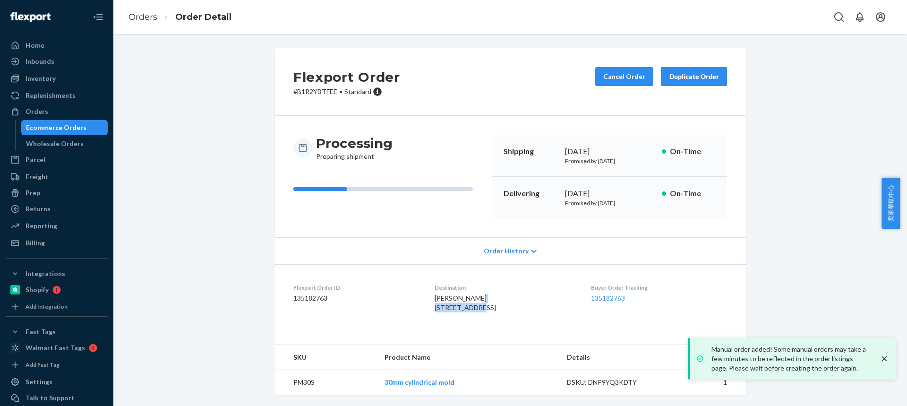
drag, startPoint x: 428, startPoint y: 307, endPoint x: 483, endPoint y: 280, distance: 61.5
click at [492, 308] on div "[PERSON_NAME] [STREET_ADDRESS]" at bounding box center [505, 302] width 141 height 19
click at [297, 381] on td "PM30S" at bounding box center [326, 382] width 103 height 25
drag, startPoint x: 297, startPoint y: 381, endPoint x: 302, endPoint y: 379, distance: 5.1
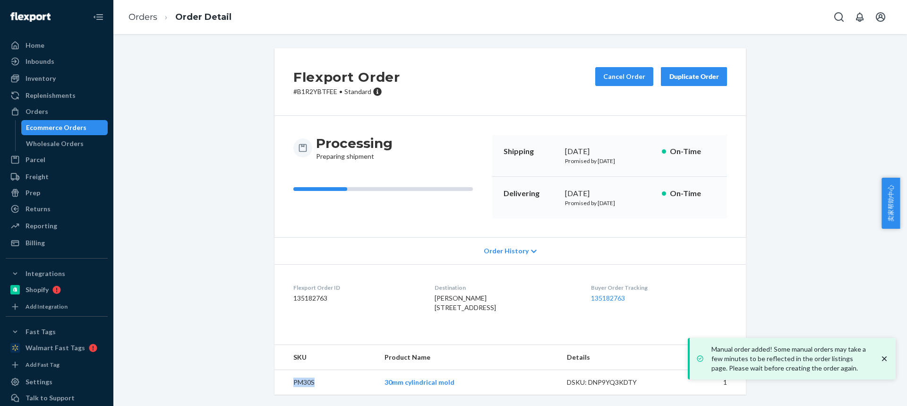
click at [298, 381] on td "PM30S" at bounding box center [326, 382] width 103 height 25
drag, startPoint x: 425, startPoint y: 290, endPoint x: 495, endPoint y: 286, distance: 70.0
click at [495, 290] on dl "Flexport Order ID 135182763 Destination [PERSON_NAME] [STREET_ADDRESS] US Buyer…" at bounding box center [511, 299] width 472 height 71
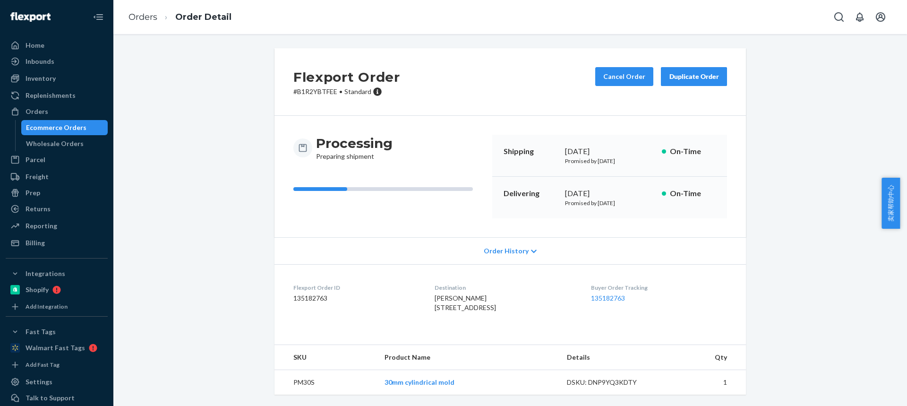
click at [302, 378] on td "PM30S" at bounding box center [326, 382] width 103 height 25
drag, startPoint x: 423, startPoint y: 292, endPoint x: 491, endPoint y: 288, distance: 68.2
click at [491, 290] on dl "Flexport Order ID 135182763 Destination [PERSON_NAME] [STREET_ADDRESS] US Buyer…" at bounding box center [511, 299] width 472 height 71
drag, startPoint x: 426, startPoint y: 291, endPoint x: 486, endPoint y: 293, distance: 60.0
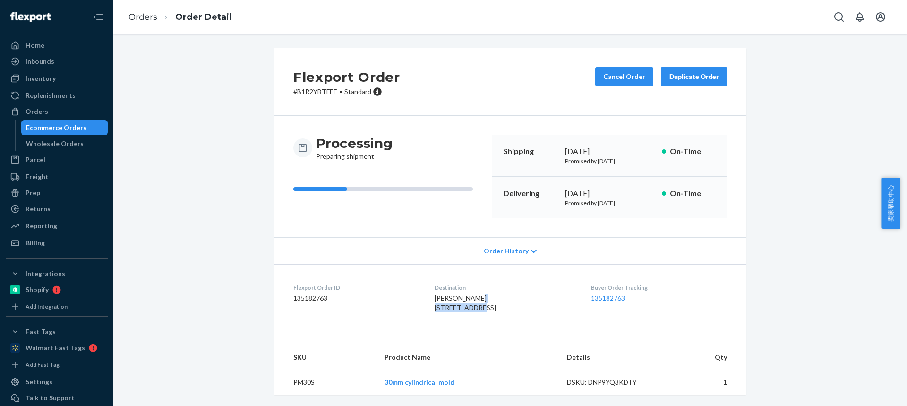
click at [486, 293] on dl "Flexport Order ID 135182763 Destination [PERSON_NAME] [STREET_ADDRESS] US Buyer…" at bounding box center [511, 299] width 472 height 71
click at [301, 383] on td "PM30S" at bounding box center [326, 382] width 103 height 25
click at [131, 17] on link "Orders" at bounding box center [143, 17] width 29 height 10
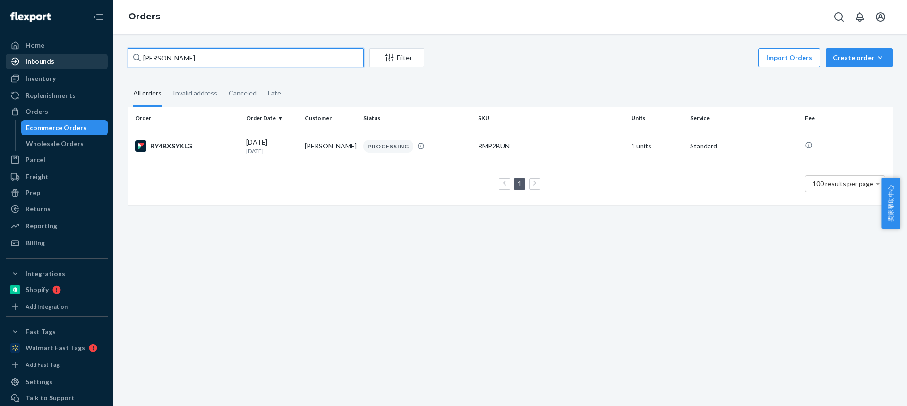
drag, startPoint x: 213, startPoint y: 56, endPoint x: 64, endPoint y: 55, distance: 148.4
click at [64, 55] on div "Home Inbounds Shipping Plans Problems Inventory Products Replenishments Orders …" at bounding box center [453, 203] width 907 height 406
paste input "[PERSON_NAME]"
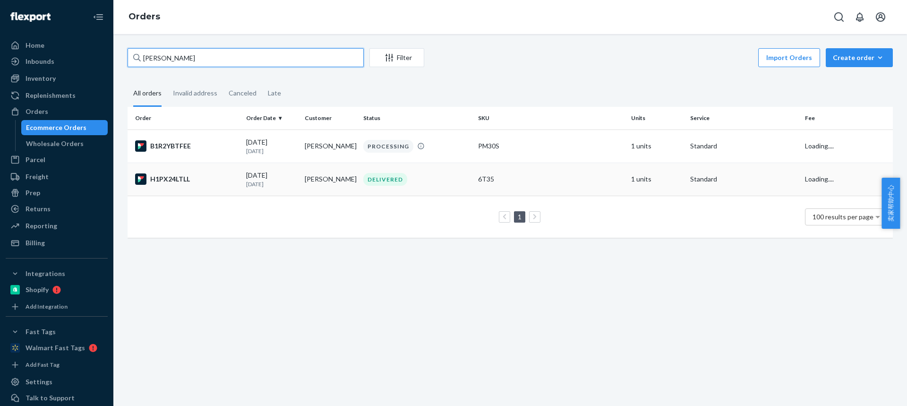
type input "[PERSON_NAME]"
click at [315, 185] on td "[PERSON_NAME]" at bounding box center [330, 179] width 59 height 33
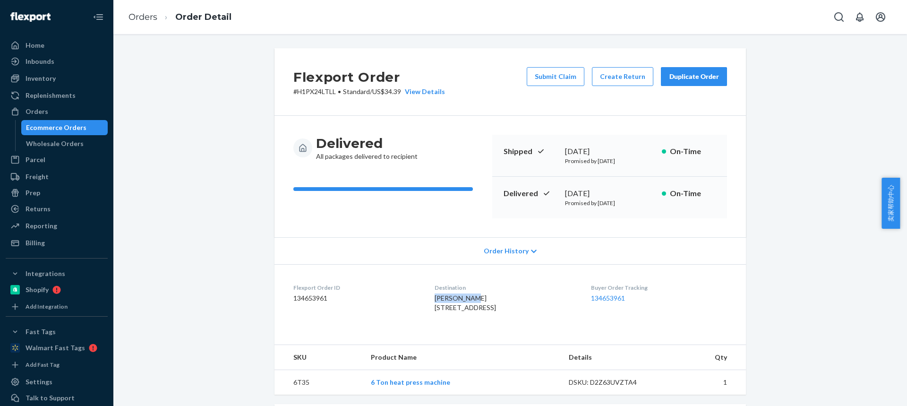
drag, startPoint x: 431, startPoint y: 301, endPoint x: 466, endPoint y: 279, distance: 41.2
click at [474, 297] on dl "Flexport Order ID 134653961 Destination [PERSON_NAME] [STREET_ADDRESS] US Buyer…" at bounding box center [511, 299] width 472 height 71
drag, startPoint x: 427, startPoint y: 307, endPoint x: 497, endPoint y: 304, distance: 70.0
click at [498, 308] on div "[PERSON_NAME] [STREET_ADDRESS]" at bounding box center [505, 302] width 141 height 19
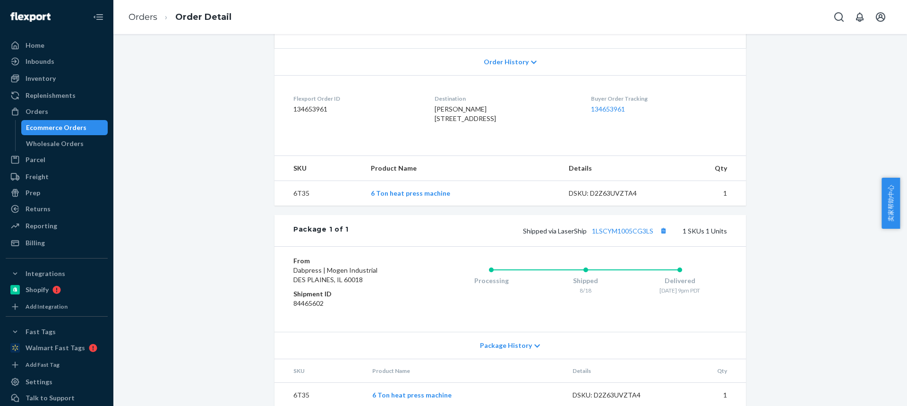
scroll to position [221, 0]
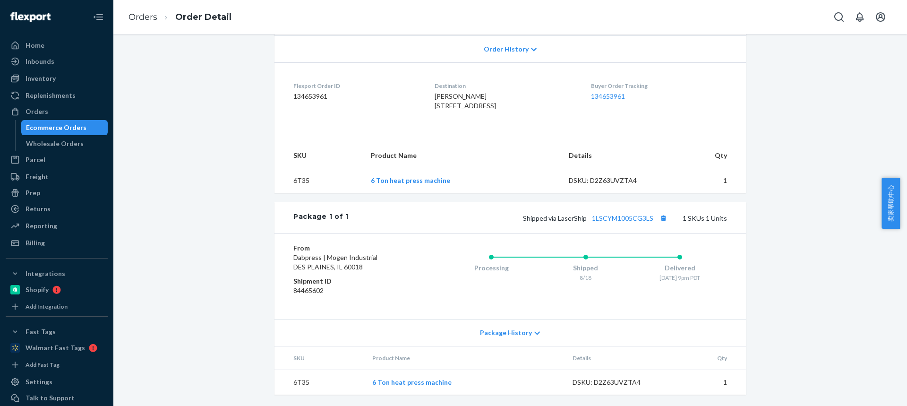
drag, startPoint x: 499, startPoint y: 336, endPoint x: 510, endPoint y: 335, distance: 11.4
click at [499, 336] on span "Package History" at bounding box center [506, 332] width 52 height 9
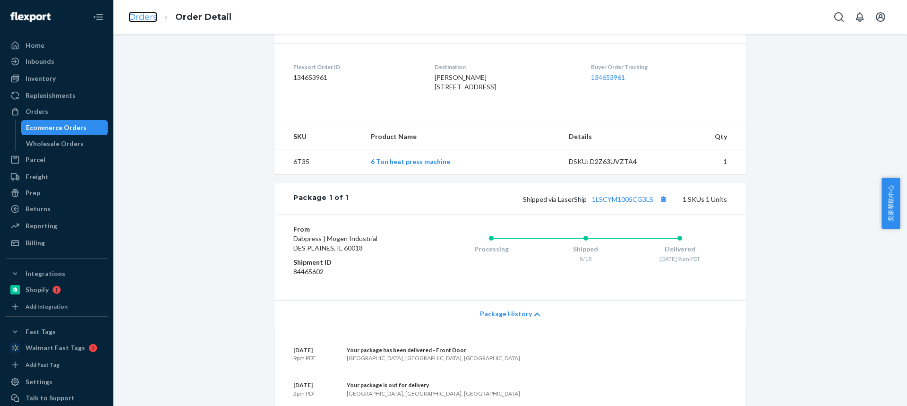
click at [150, 16] on link "Orders" at bounding box center [143, 17] width 29 height 10
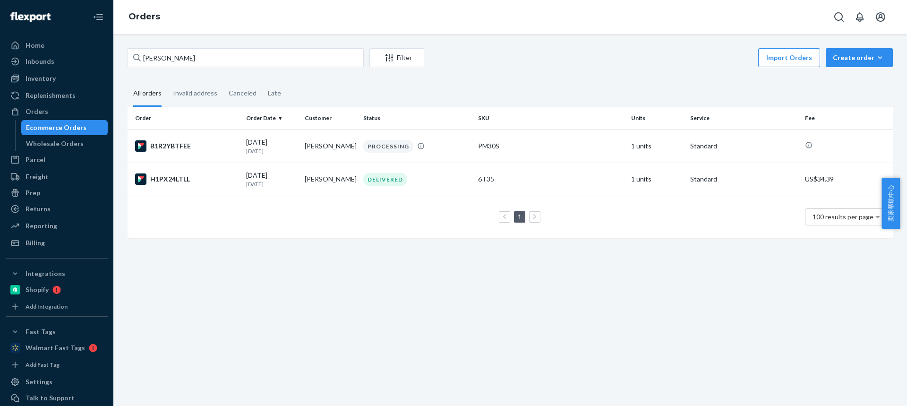
click at [217, 243] on div "Order Order Date Customer Status SKU Units Service Fee B1R2YBTFEE [DATE] [DATE]…" at bounding box center [511, 177] width 766 height 140
click at [840, 54] on div "Create order" at bounding box center [859, 57] width 53 height 9
click at [0, 0] on span "Ecommerce order" at bounding box center [0, 0] width 0 height 0
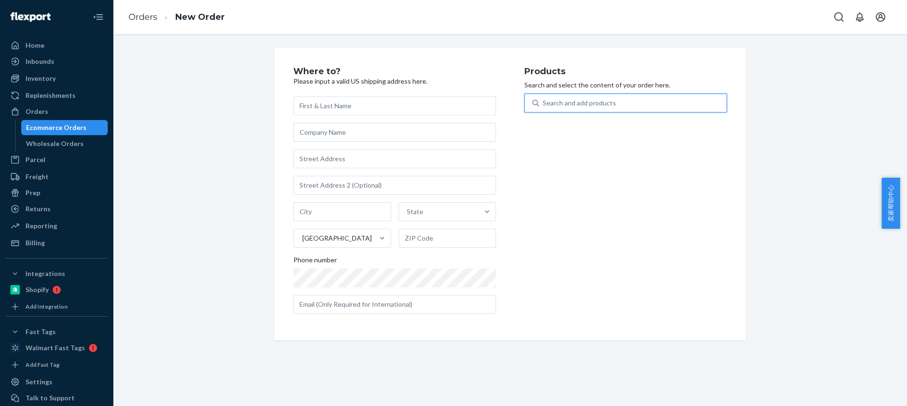
click at [566, 103] on div "Search and add products" at bounding box center [579, 102] width 73 height 9
click at [544, 103] on input "0 results available. Use Up and Down to choose options, press Enter to select t…" at bounding box center [543, 102] width 1 height 9
type input "PM30S"
click at [547, 126] on div "30mm cylindrical mold" at bounding box center [607, 125] width 151 height 9
click at [547, 108] on input "PM30S" at bounding box center [554, 102] width 22 height 9
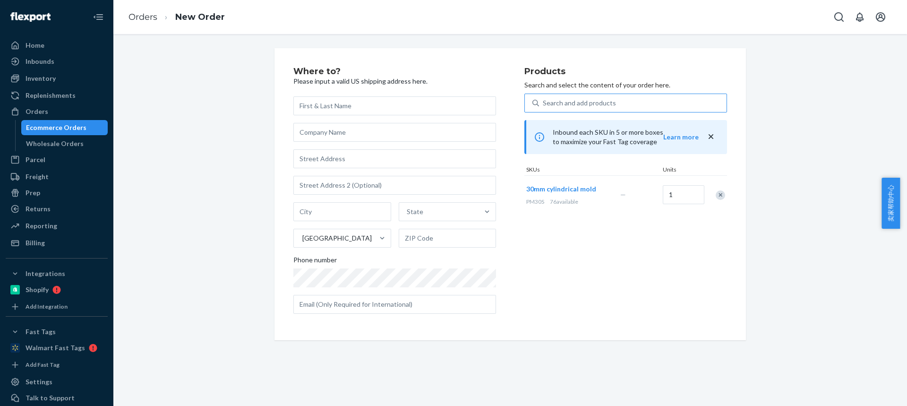
click at [200, 228] on div "Where to? Please input a valid US shipping address here. State United States Ph…" at bounding box center [511, 194] width 780 height 292
drag, startPoint x: 340, startPoint y: 104, endPoint x: 317, endPoint y: 68, distance: 43.5
click at [340, 104] on input "text" at bounding box center [394, 105] width 203 height 19
paste input "[PERSON_NAME]"
type input "[PERSON_NAME]"
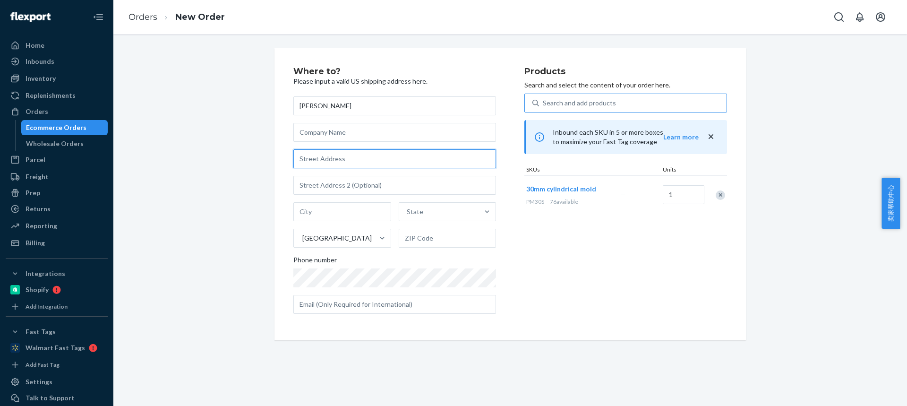
click at [318, 163] on input "text" at bounding box center [394, 158] width 203 height 19
paste input "[STREET_ADDRESS]"
type input "[STREET_ADDRESS]"
click at [330, 206] on input "text" at bounding box center [342, 211] width 98 height 19
paste input "Bloomsdale [GEOGRAPHIC_DATA] 63627"
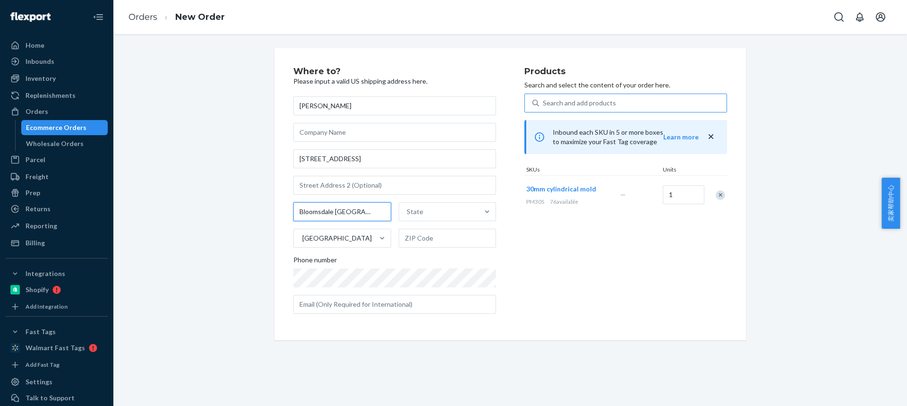
drag, startPoint x: 344, startPoint y: 213, endPoint x: 416, endPoint y: 234, distance: 75.2
click at [411, 224] on div "Bloomsdale [GEOGRAPHIC_DATA] 63627 State [GEOGRAPHIC_DATA]" at bounding box center [394, 224] width 203 height 45
type input "Bloomsdale [GEOGRAPHIC_DATA]"
drag, startPoint x: 417, startPoint y: 234, endPoint x: 349, endPoint y: 214, distance: 70.6
click at [417, 234] on input "text" at bounding box center [448, 238] width 98 height 19
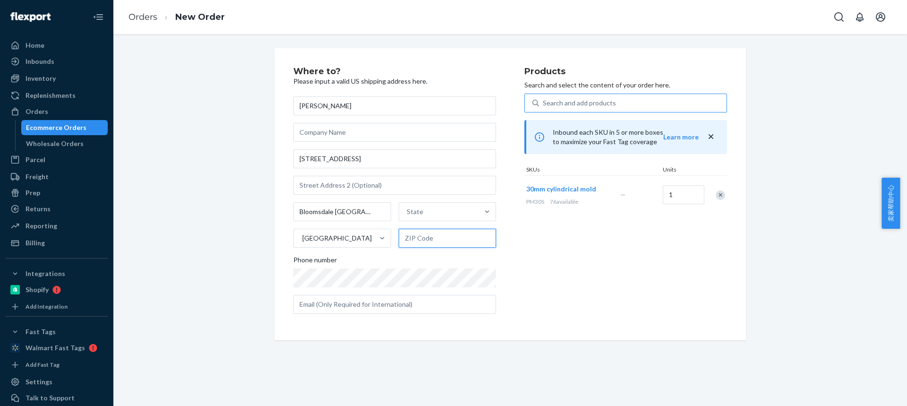
paste input "63627"
type input "63627"
drag, startPoint x: 353, startPoint y: 213, endPoint x: 413, endPoint y: 217, distance: 59.7
click at [401, 215] on div "Bloomsdale [GEOGRAPHIC_DATA] 63627" at bounding box center [394, 224] width 203 height 45
type input "Bloomsdale"
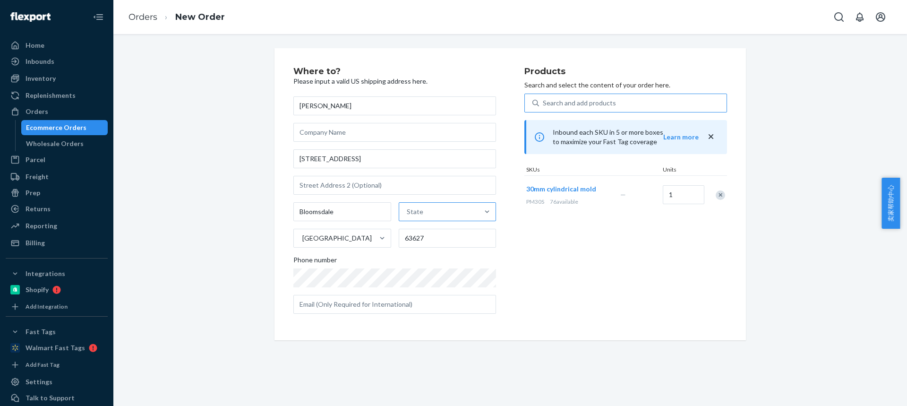
click at [425, 218] on div "State" at bounding box center [439, 211] width 80 height 19
click at [408, 216] on input "State" at bounding box center [407, 211] width 1 height 9
paste input "MO"
type input "MO"
click at [416, 257] on div "[US_STATE]" at bounding box center [446, 253] width 95 height 19
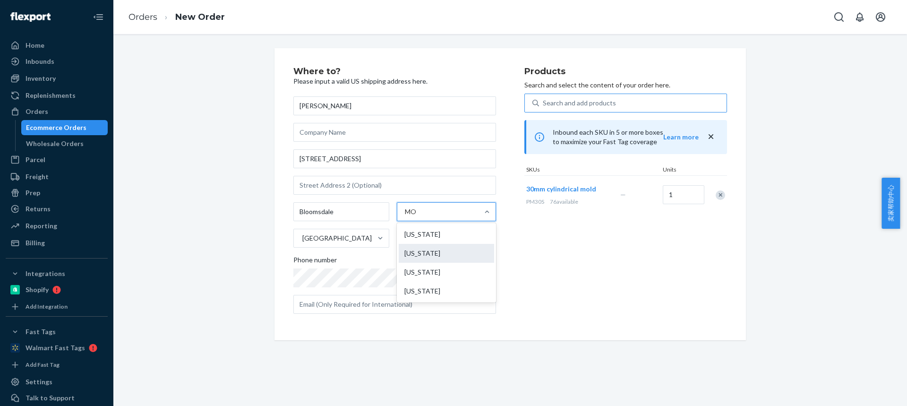
click at [416, 216] on input "MO" at bounding box center [412, 211] width 14 height 9
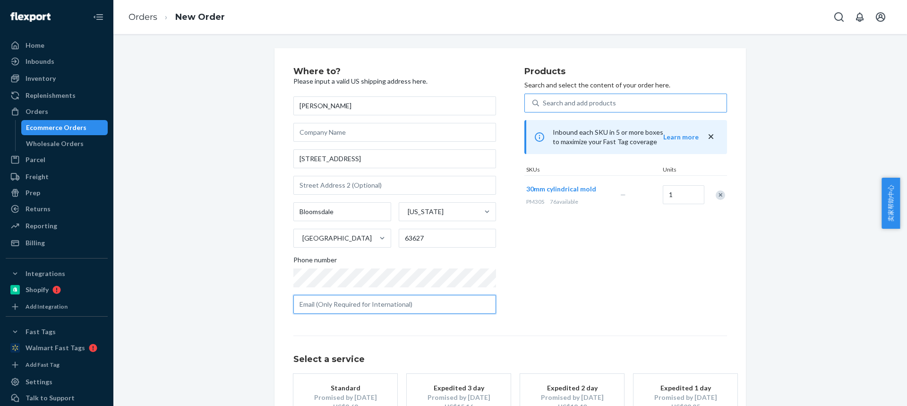
drag, startPoint x: 336, startPoint y: 308, endPoint x: 338, endPoint y: 325, distance: 17.6
click at [336, 308] on input "text" at bounding box center [394, 304] width 203 height 19
paste input "[EMAIL_ADDRESS][DOMAIN_NAME]"
type input "[EMAIL_ADDRESS][DOMAIN_NAME]"
click at [342, 375] on button "Standard Promised by [DATE] US$9.69" at bounding box center [345, 397] width 104 height 47
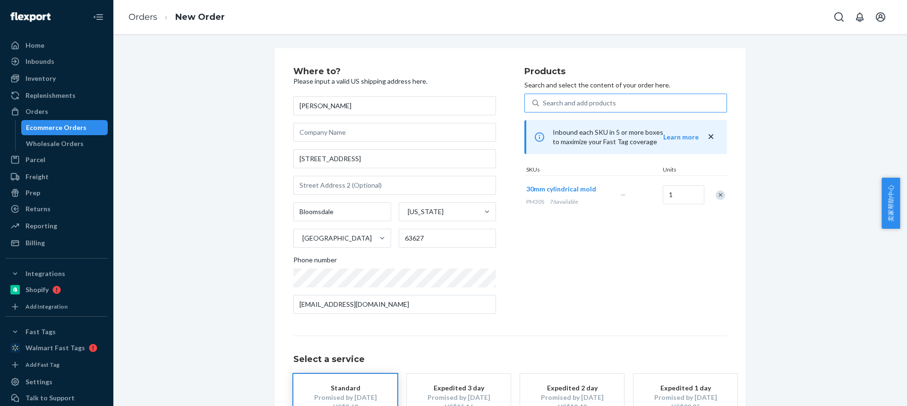
scroll to position [72, 0]
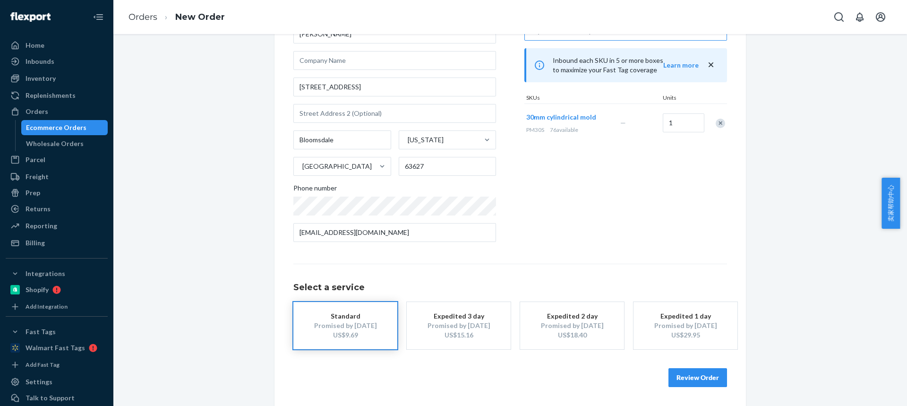
click at [680, 382] on button "Review Order" at bounding box center [698, 377] width 59 height 19
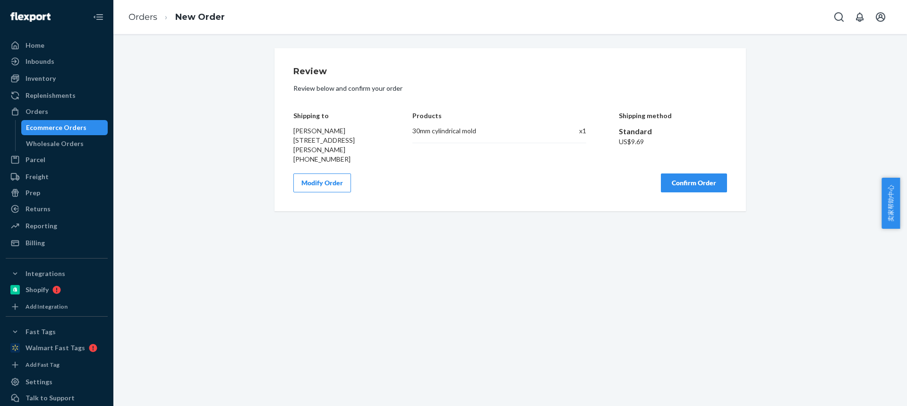
click at [681, 191] on button "Confirm Order" at bounding box center [694, 182] width 66 height 19
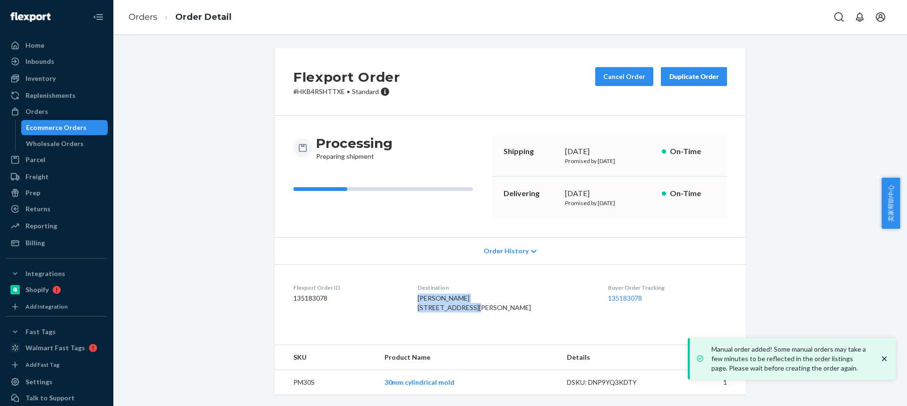
drag, startPoint x: 477, startPoint y: 307, endPoint x: 422, endPoint y: 300, distance: 54.8
click at [422, 301] on div "[PERSON_NAME] [STREET_ADDRESS][PERSON_NAME]" at bounding box center [506, 302] width 176 height 19
click at [296, 376] on td "PM30S" at bounding box center [326, 382] width 103 height 25
drag, startPoint x: 296, startPoint y: 376, endPoint x: 299, endPoint y: 371, distance: 5.3
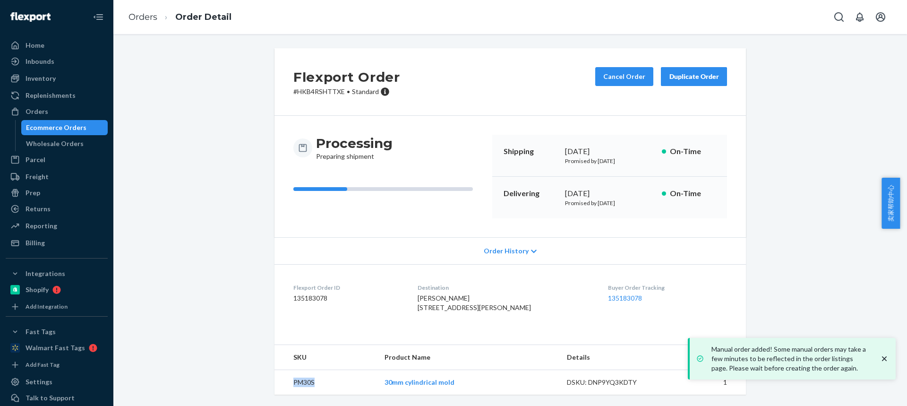
click at [297, 376] on td "PM30S" at bounding box center [326, 382] width 103 height 25
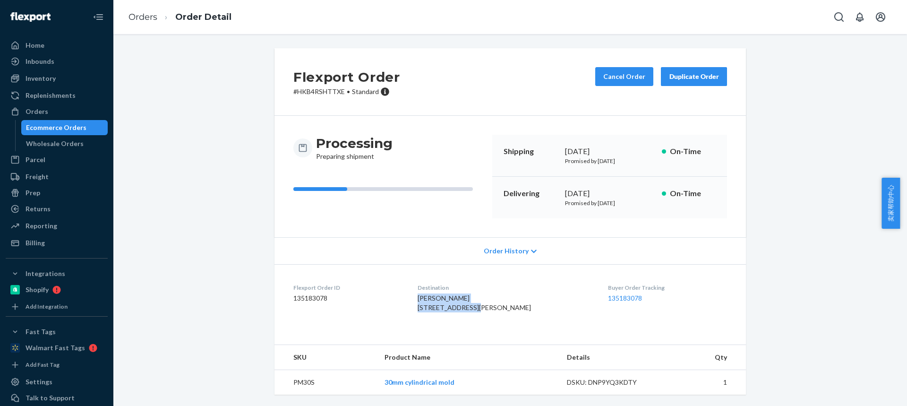
drag, startPoint x: 487, startPoint y: 288, endPoint x: 421, endPoint y: 283, distance: 65.9
click at [421, 283] on dl "Flexport Order ID 135183078 Destination [PERSON_NAME] [STREET_ADDRESS][PERSON_N…" at bounding box center [511, 299] width 472 height 71
click at [304, 385] on td "PM30S" at bounding box center [326, 382] width 103 height 25
drag, startPoint x: 423, startPoint y: 298, endPoint x: 490, endPoint y: 301, distance: 66.2
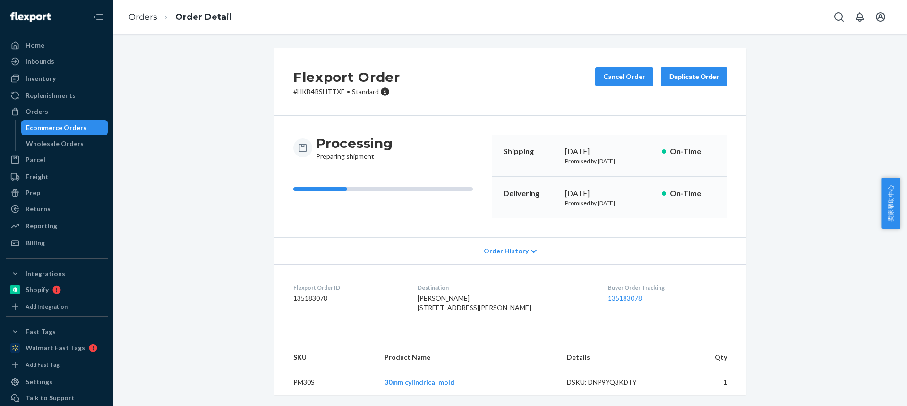
click at [490, 301] on span "[PERSON_NAME] [STREET_ADDRESS][PERSON_NAME]" at bounding box center [474, 302] width 113 height 17
